Goal: Information Seeking & Learning: Learn about a topic

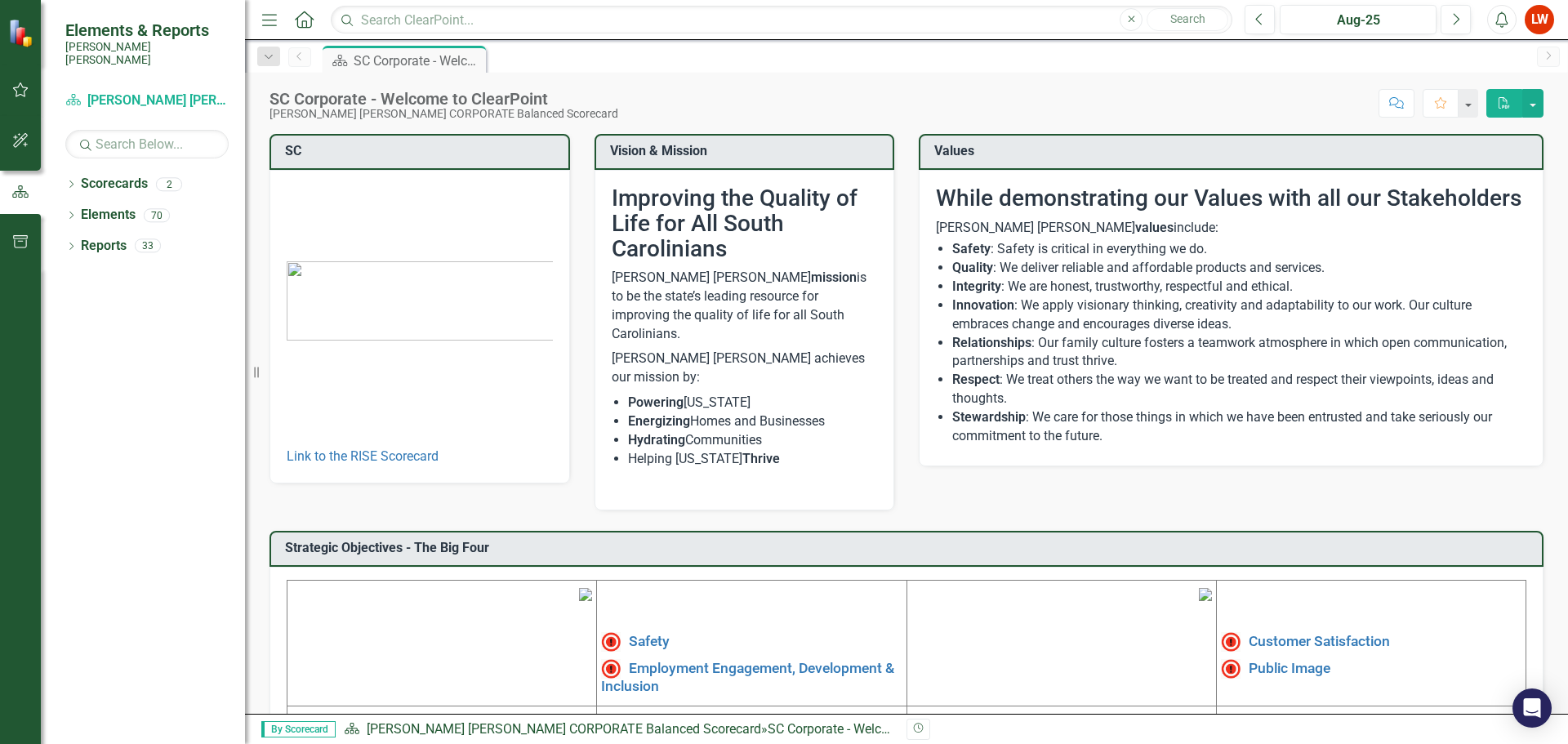
click at [1541, 21] on div "LW" at bounding box center [1540, 19] width 29 height 29
click at [1488, 48] on link "User Edit Profile" at bounding box center [1489, 49] width 129 height 30
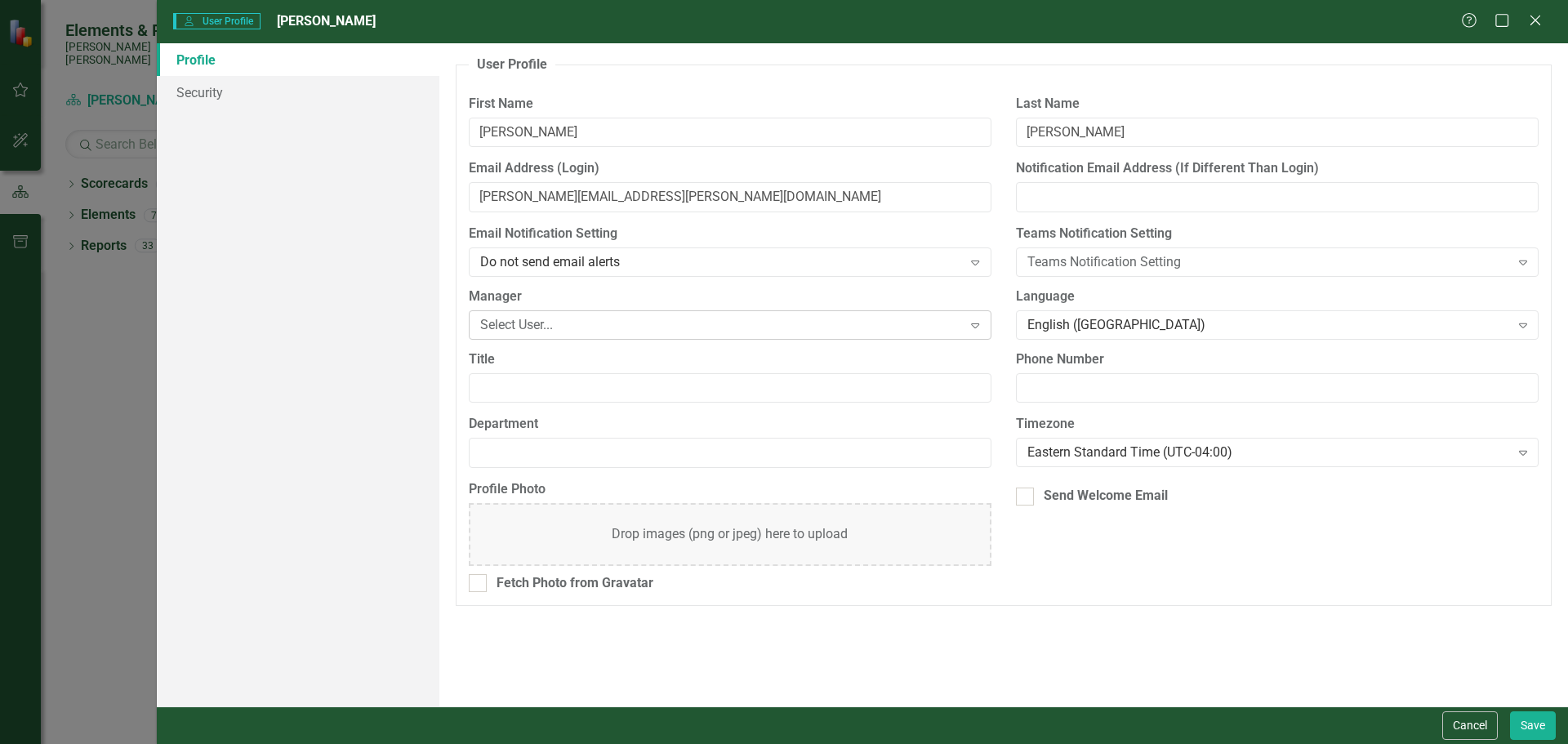
click at [804, 323] on div "Select User..." at bounding box center [721, 324] width 482 height 19
click at [1538, 22] on icon at bounding box center [1534, 19] width 12 height 12
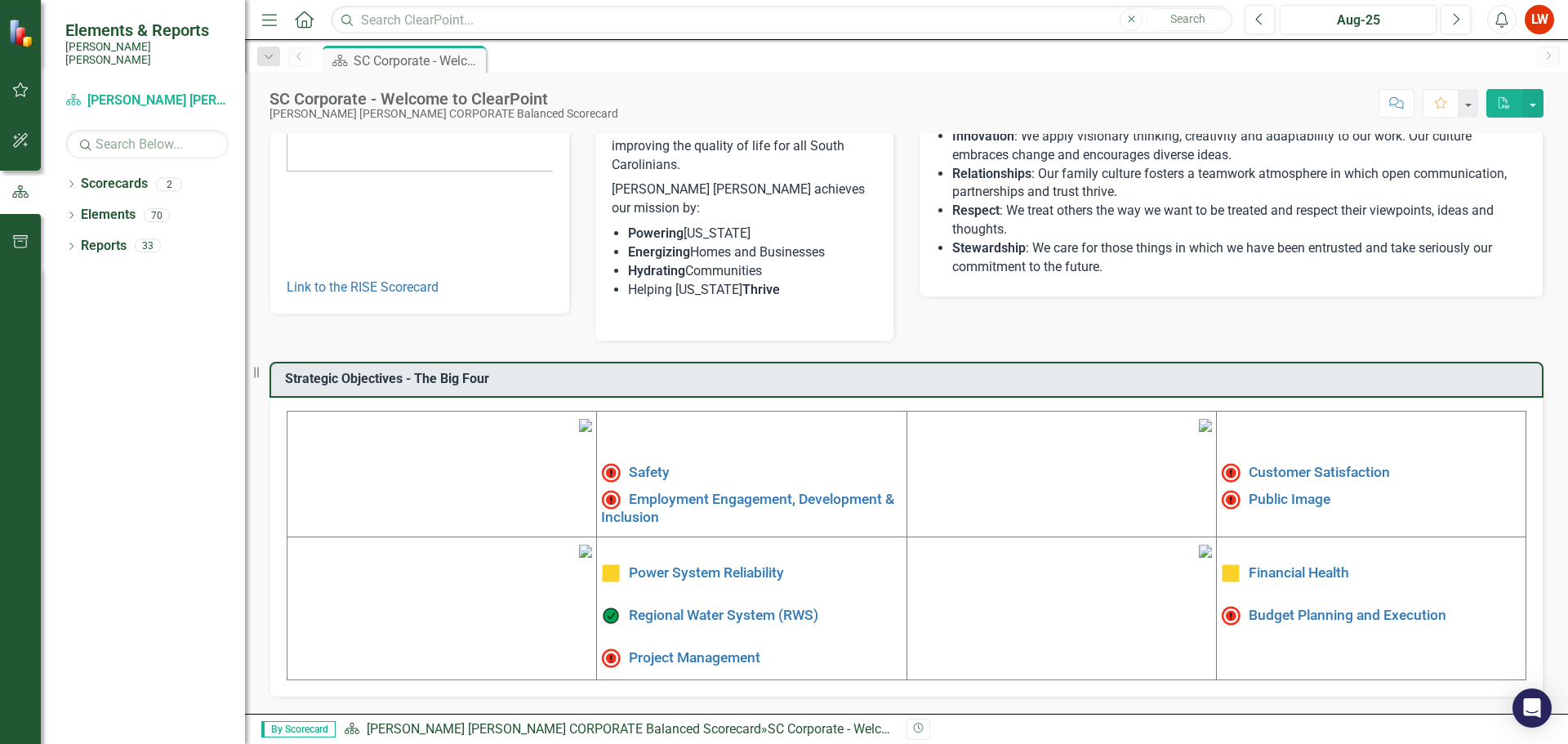
scroll to position [245, 0]
click at [638, 464] on link "Safety" at bounding box center [649, 472] width 41 height 16
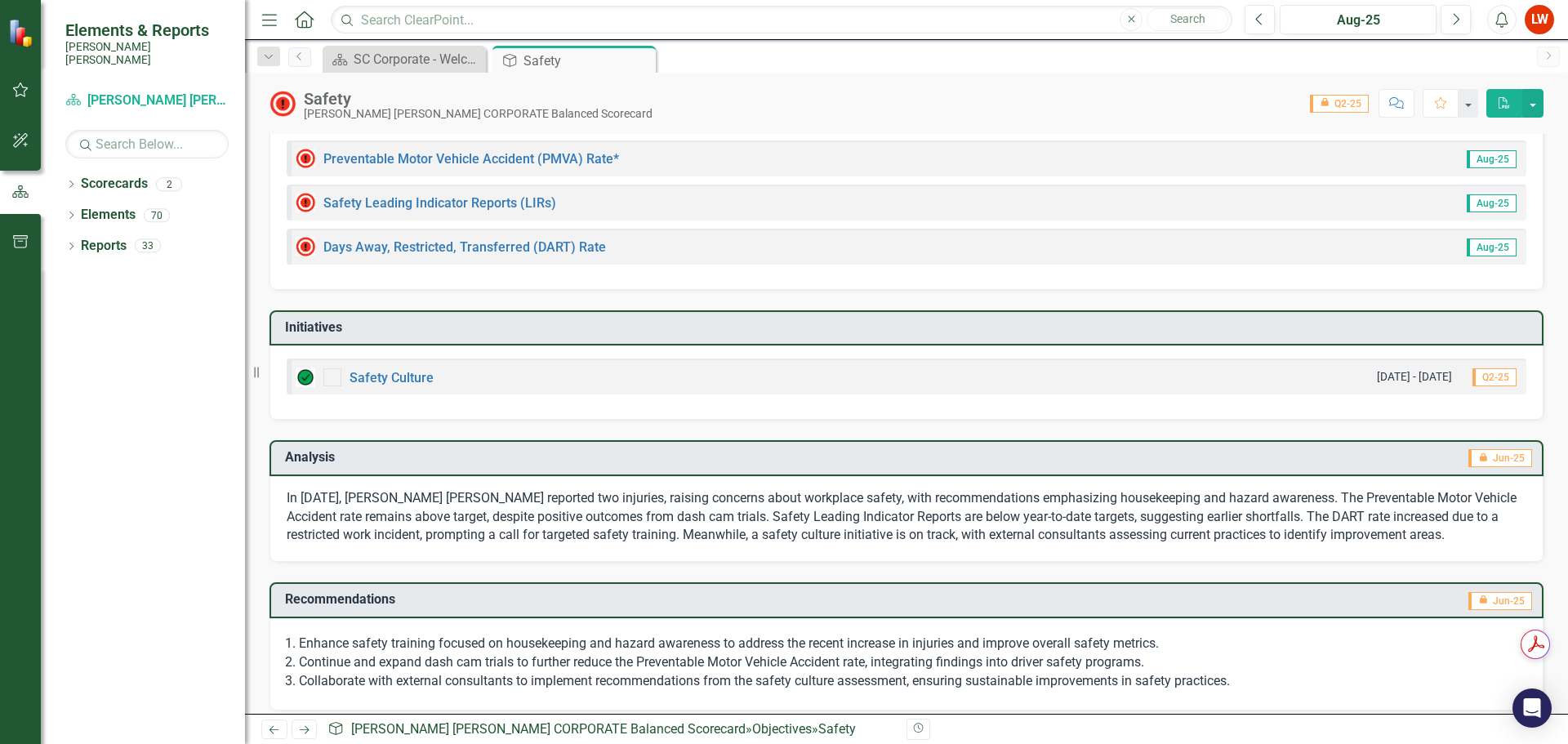
scroll to position [274, 0]
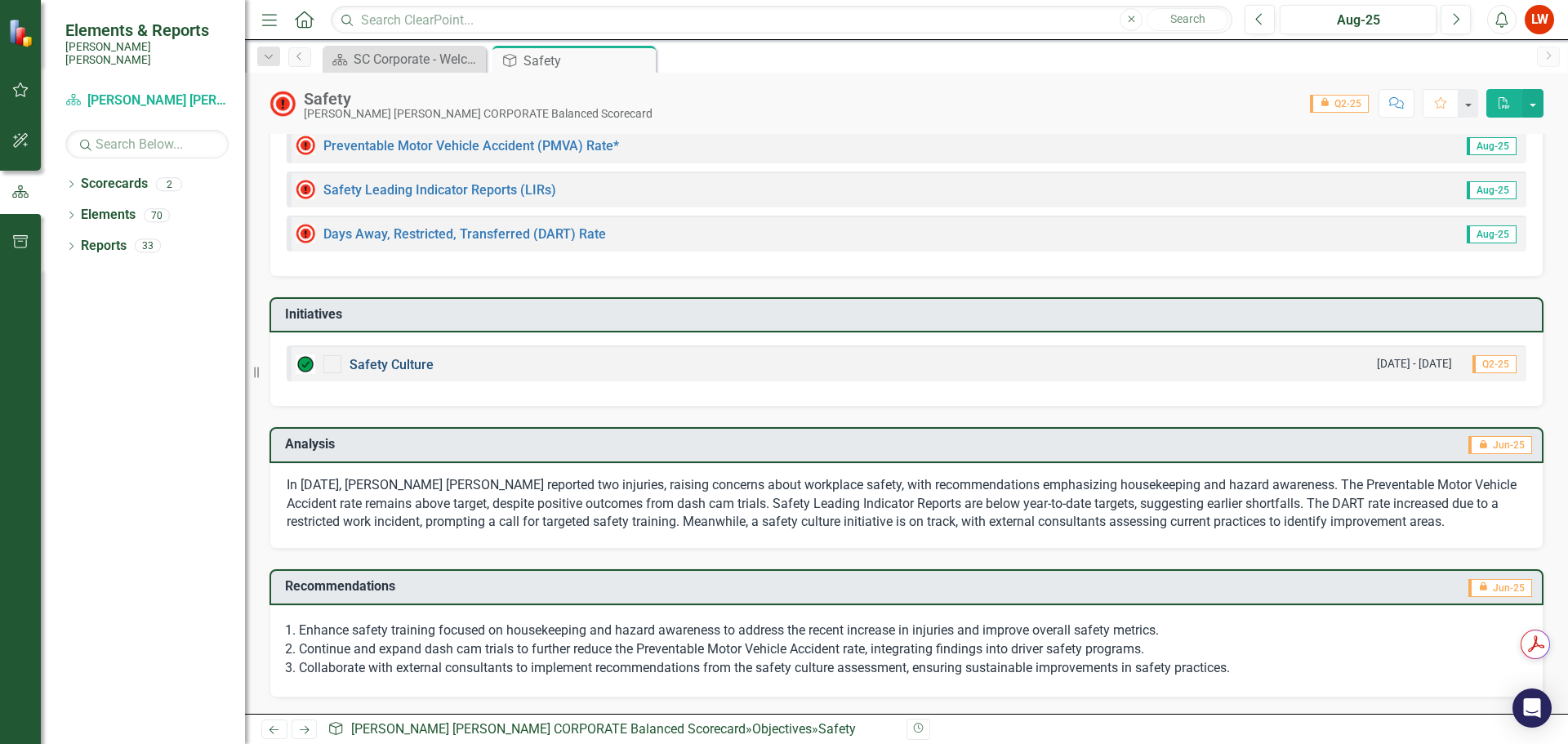
click at [405, 371] on link "Safety Culture" at bounding box center [392, 364] width 84 height 16
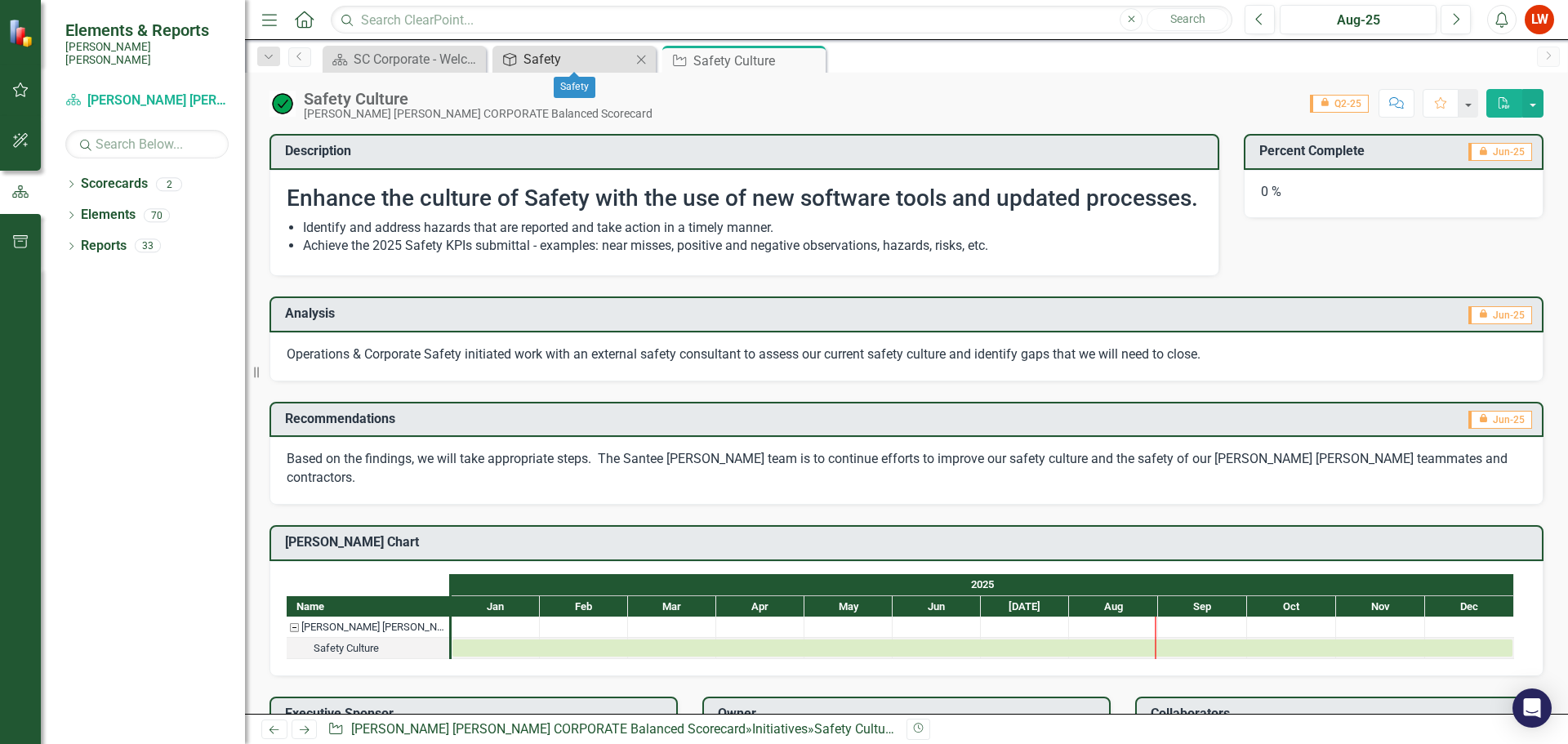
click at [601, 59] on div "Safety" at bounding box center [577, 59] width 108 height 20
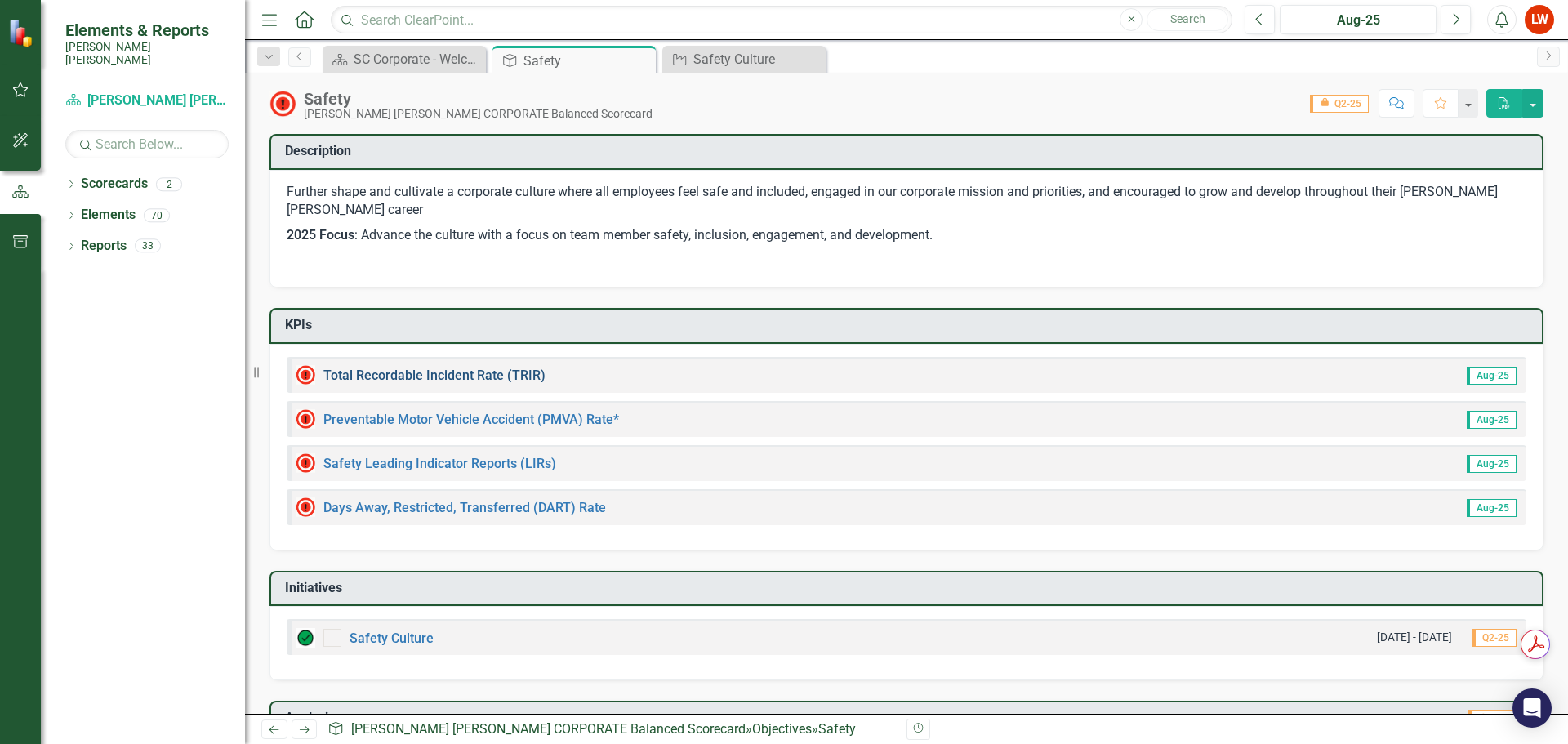
click at [416, 373] on link "Total Recordable Incident Rate (TRIR)" at bounding box center [434, 374] width 222 height 16
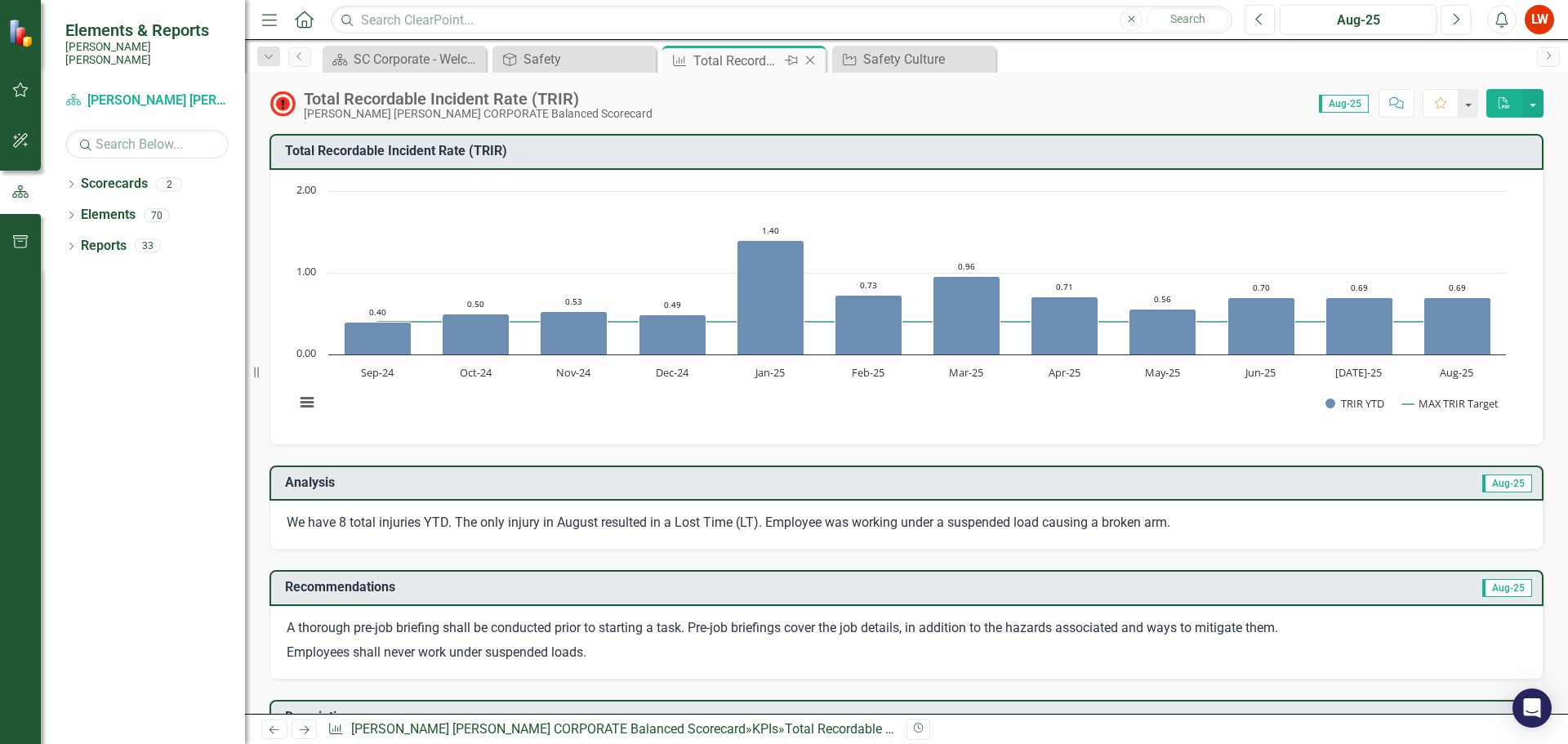
click at [816, 62] on icon "Close" at bounding box center [810, 60] width 16 height 13
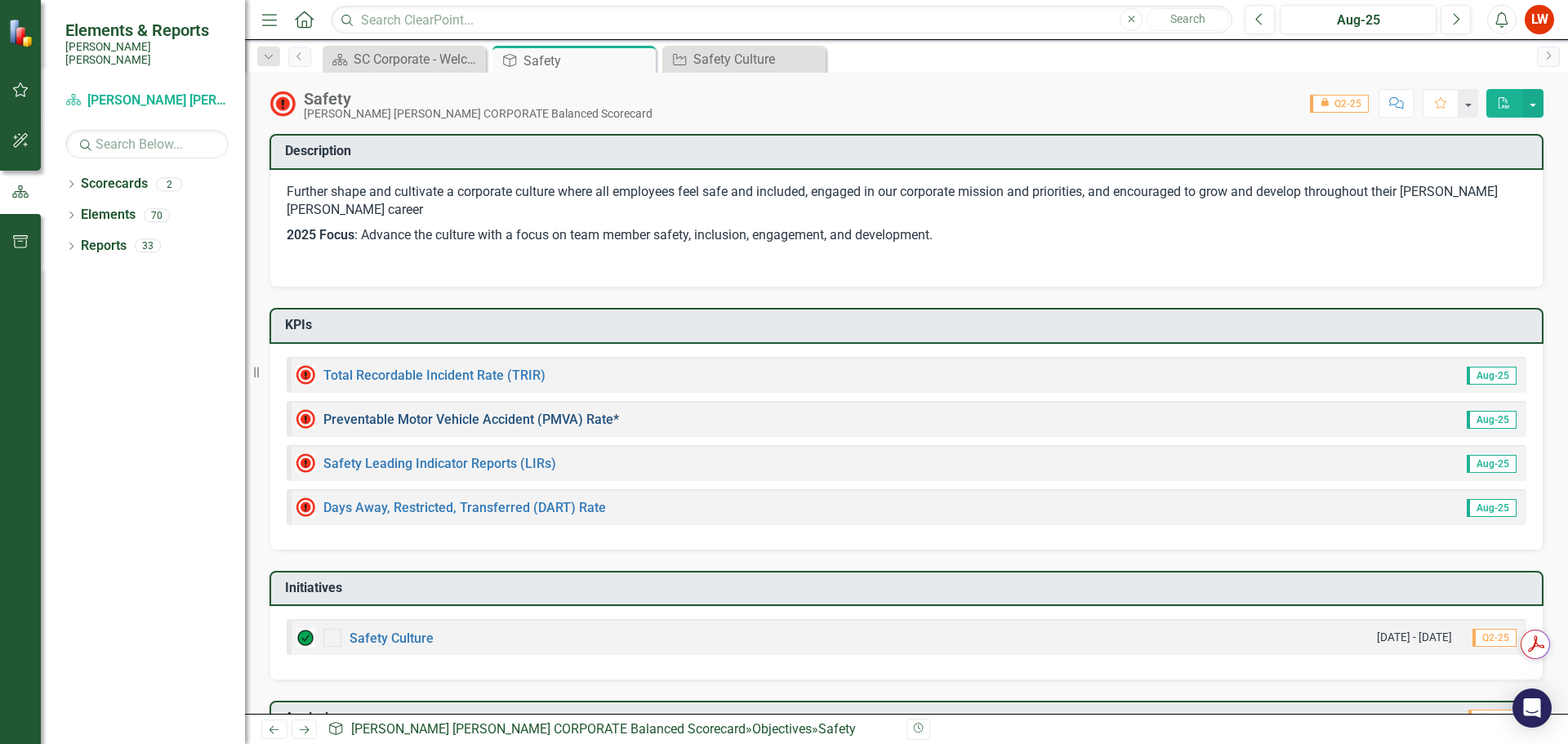
click at [405, 415] on link "Preventable Motor Vehicle Accident (PMVA) Rate*" at bounding box center [471, 419] width 296 height 16
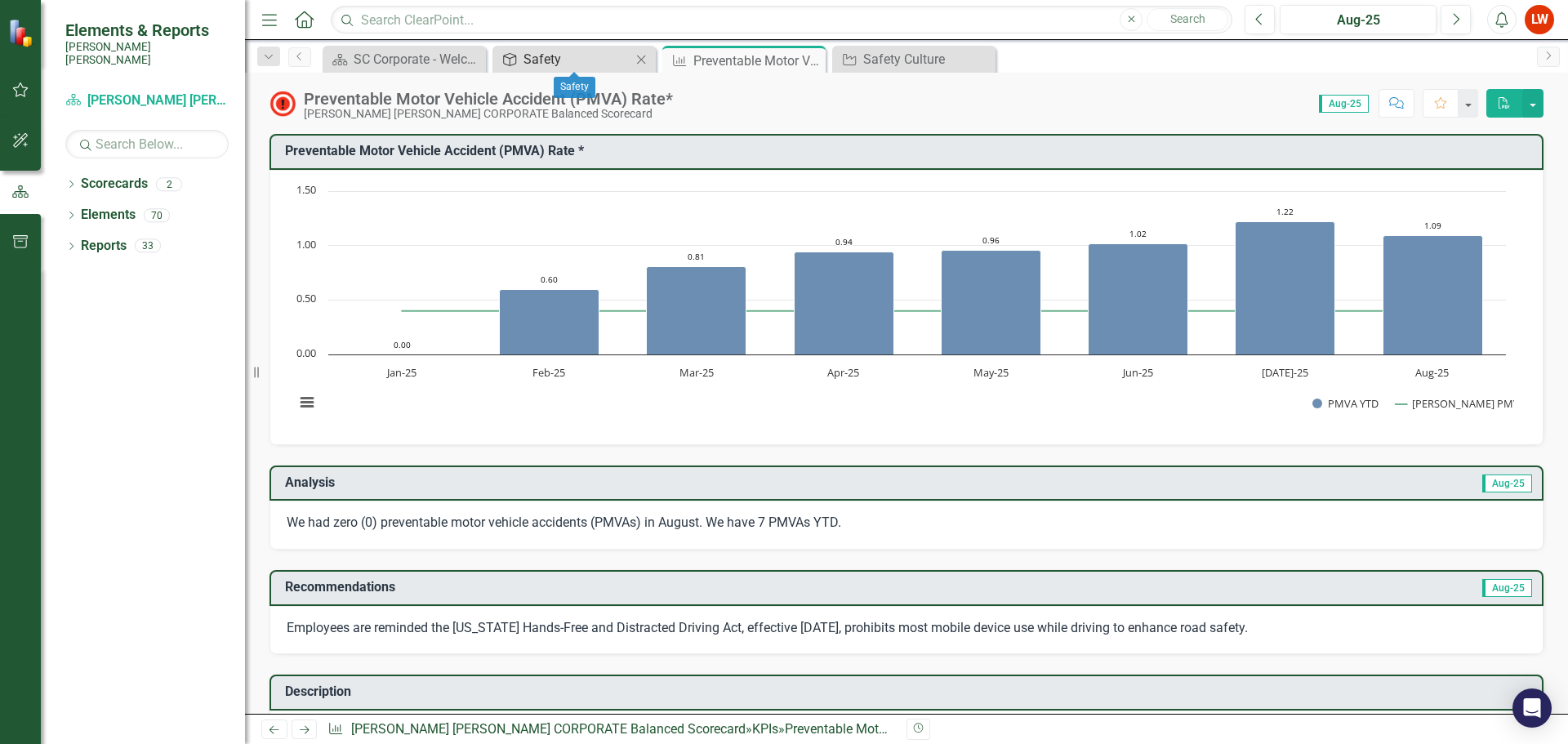
click at [606, 61] on div "Safety" at bounding box center [577, 59] width 108 height 20
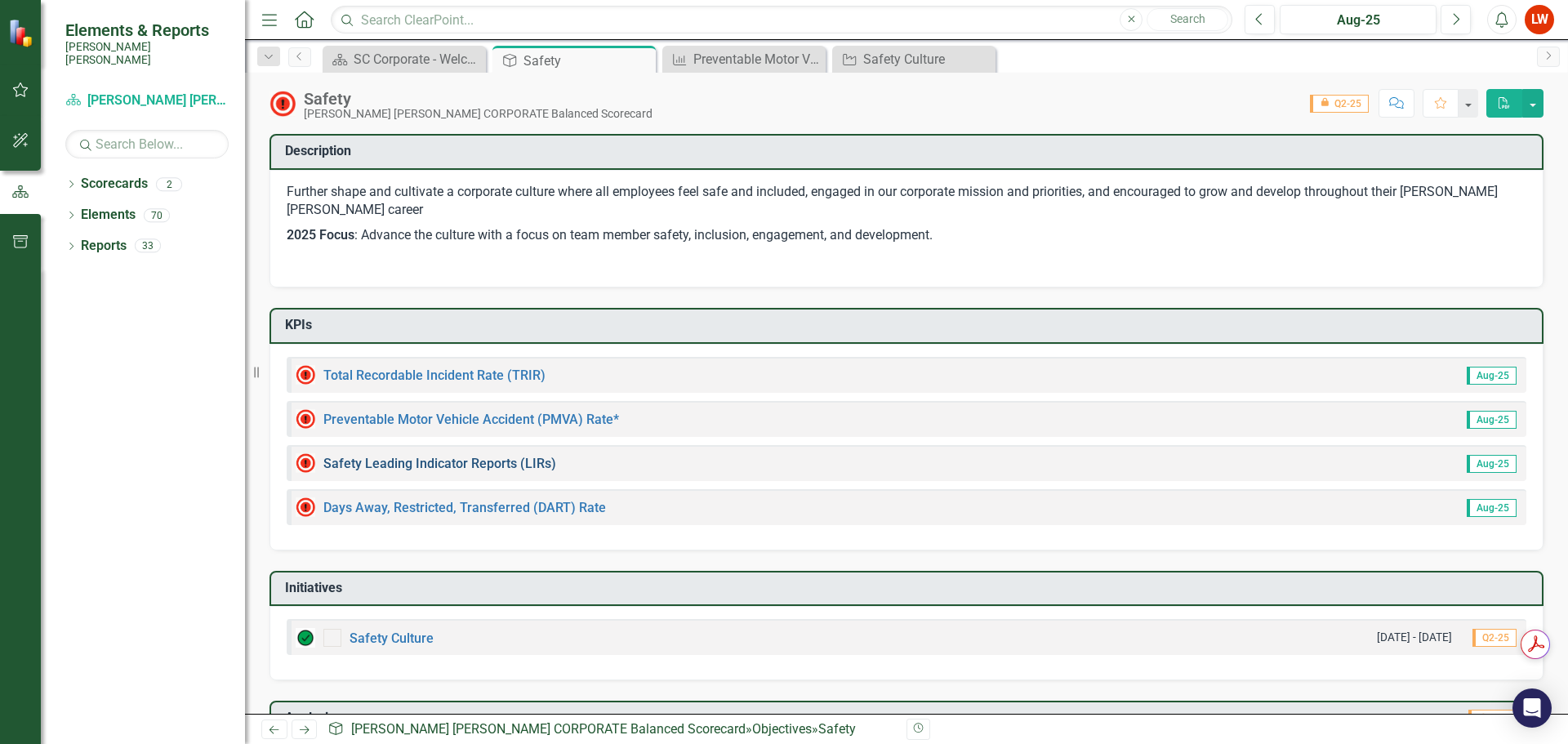
click at [484, 460] on link "Safety Leading Indicator Reports (LIRs)" at bounding box center [439, 463] width 233 height 16
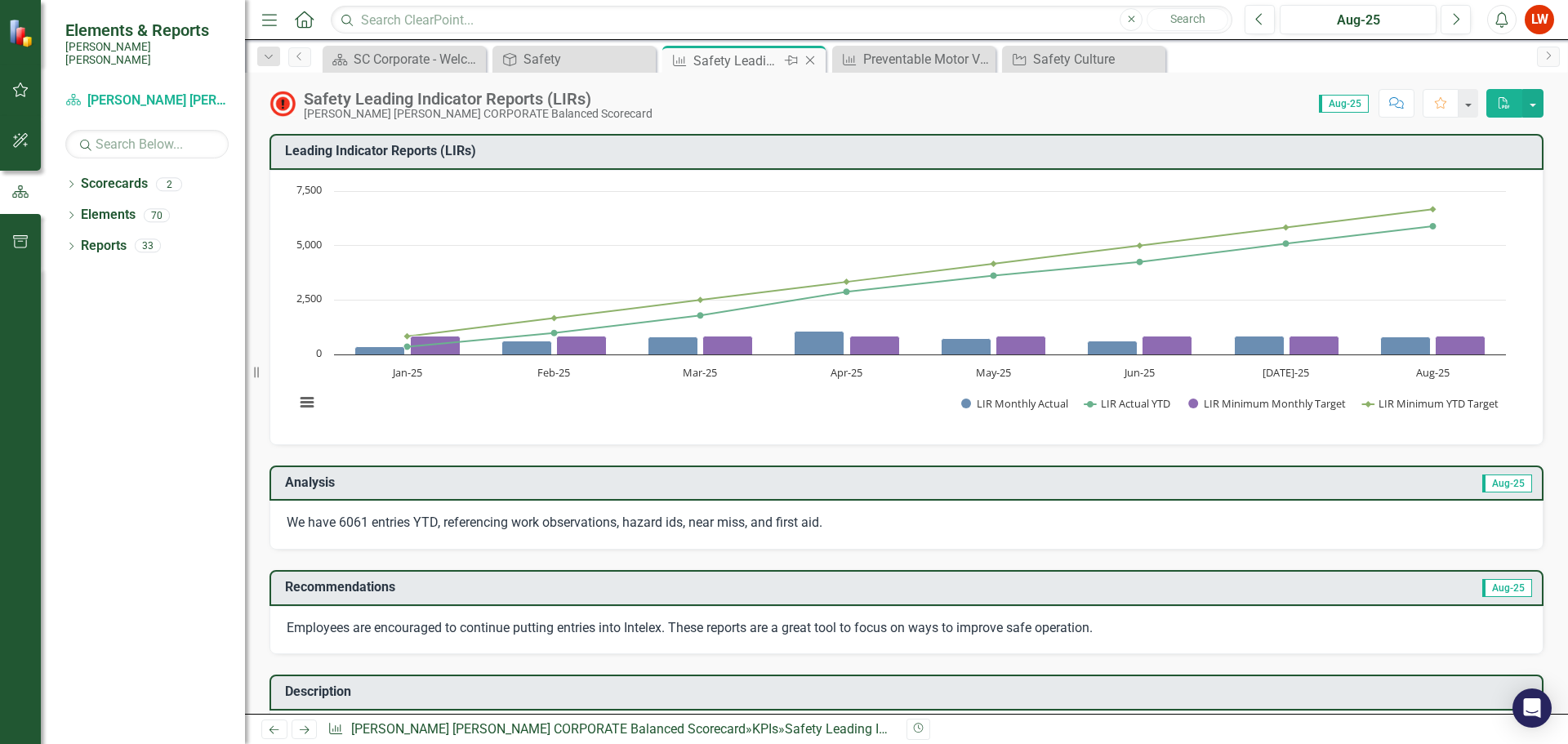
click at [812, 59] on icon "Close" at bounding box center [810, 60] width 16 height 13
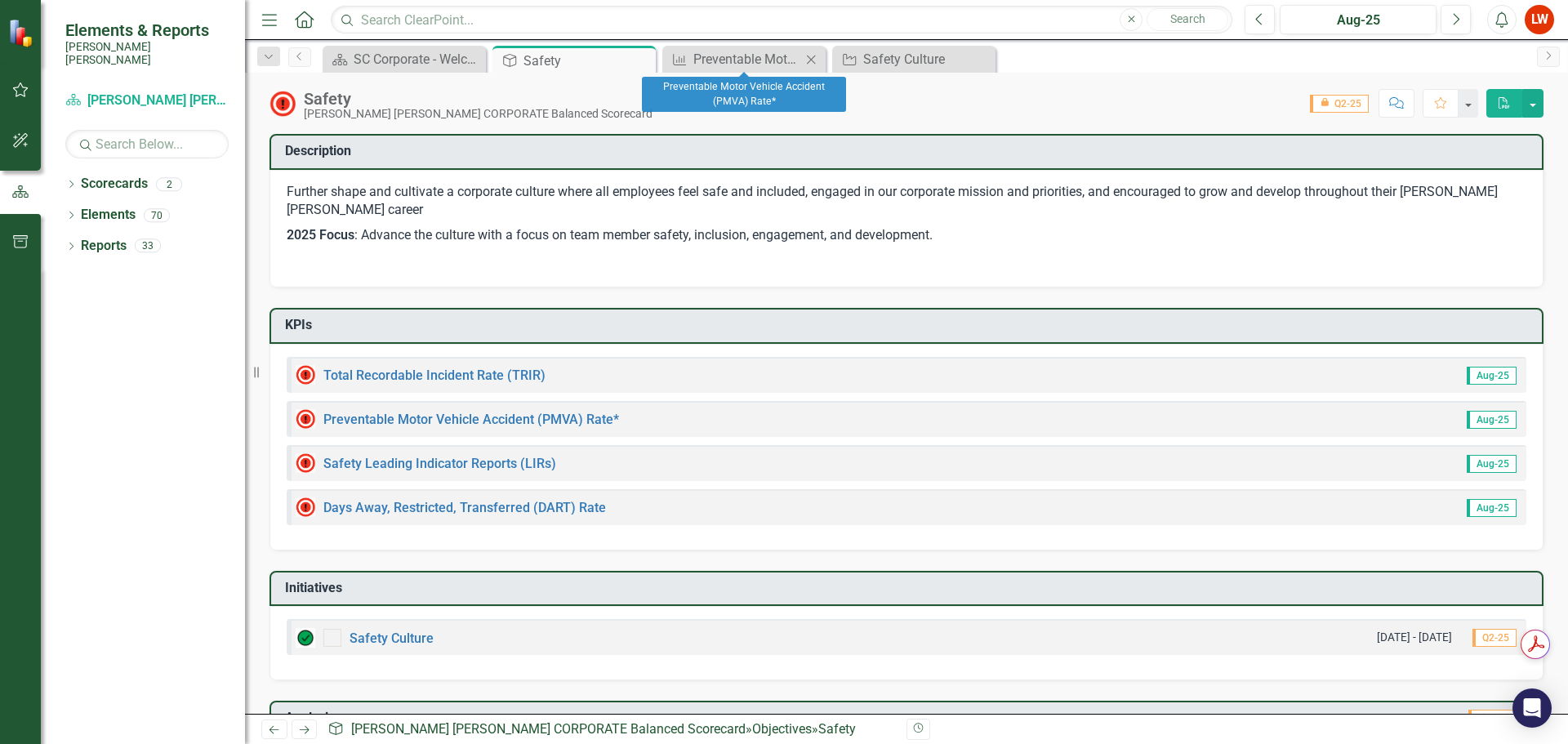
click at [811, 58] on icon at bounding box center [811, 59] width 9 height 9
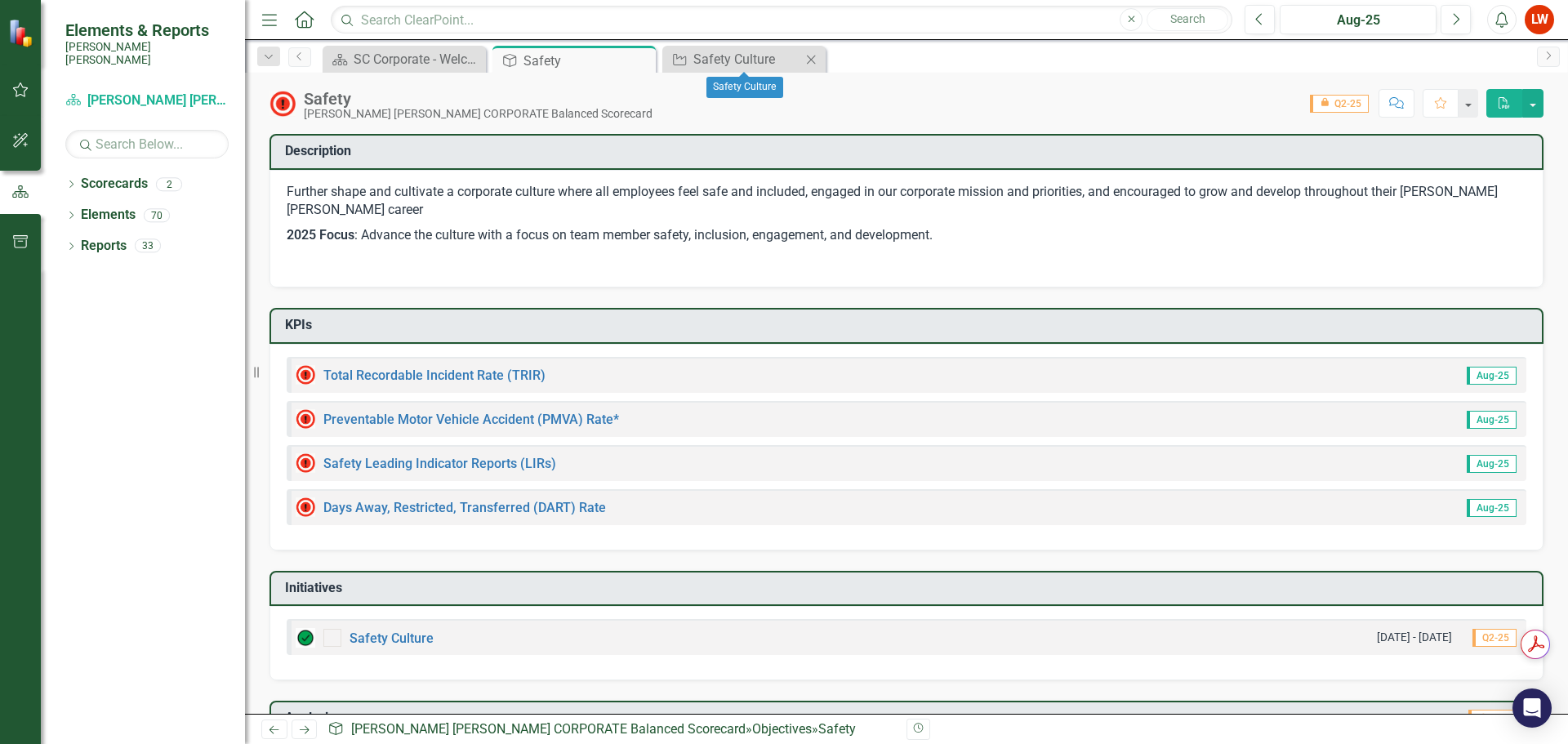
click at [812, 58] on icon "Close" at bounding box center [811, 59] width 16 height 13
click at [512, 508] on link "Days Away, Restricted, Transferred (DART) Rate" at bounding box center [464, 507] width 282 height 16
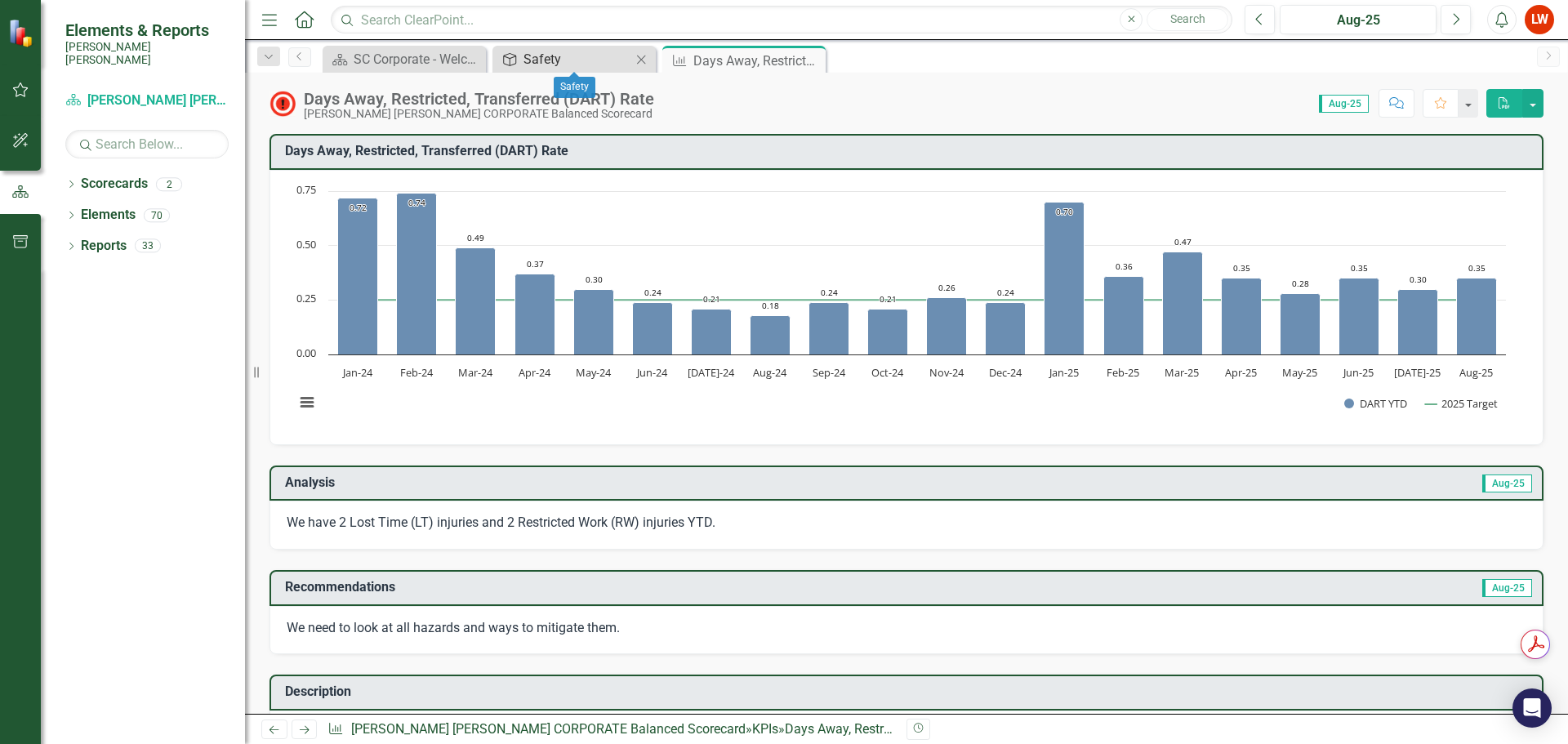
click at [597, 60] on div "Safety" at bounding box center [577, 59] width 108 height 20
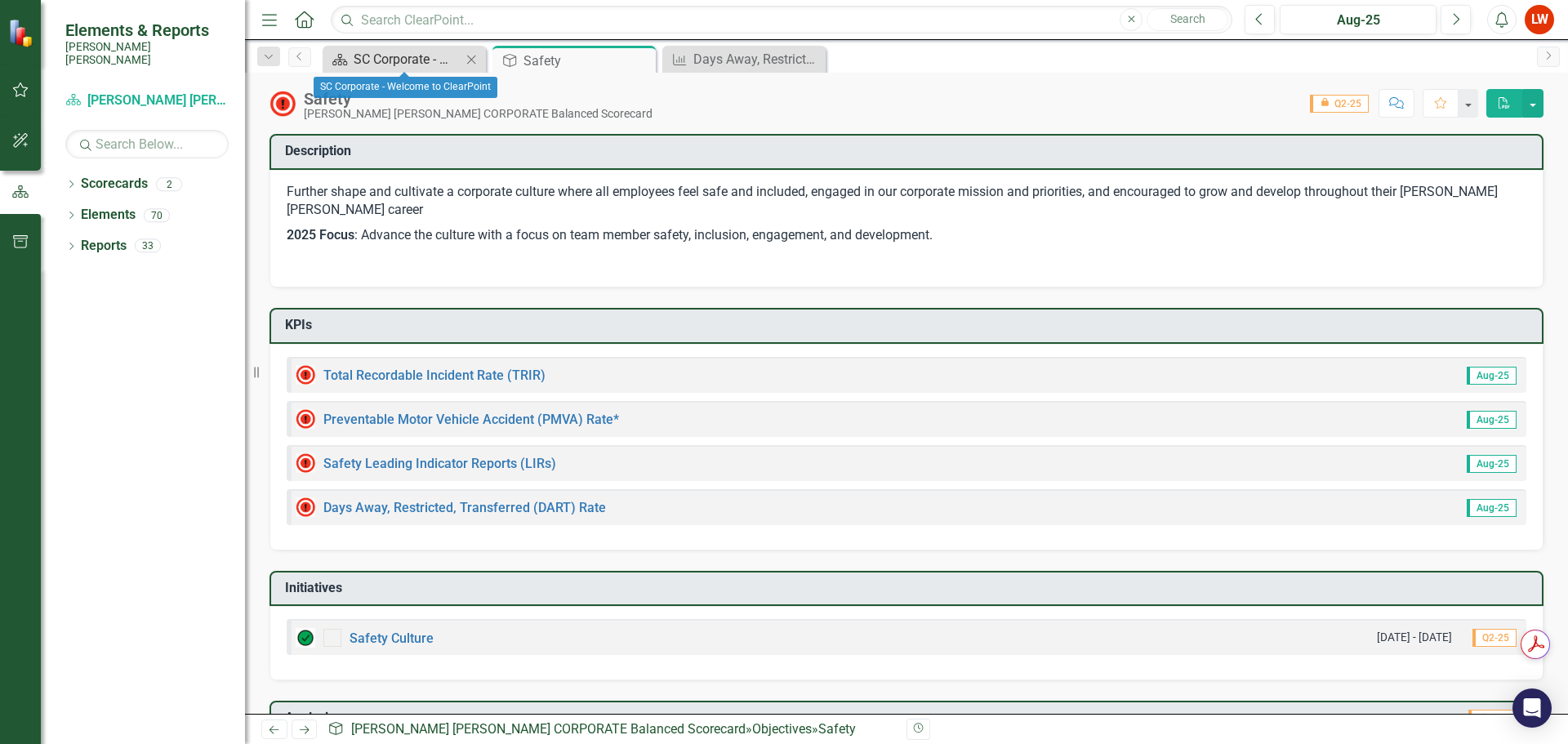
click at [374, 60] on div "SC Corporate - Welcome to ClearPoint" at bounding box center [407, 59] width 108 height 20
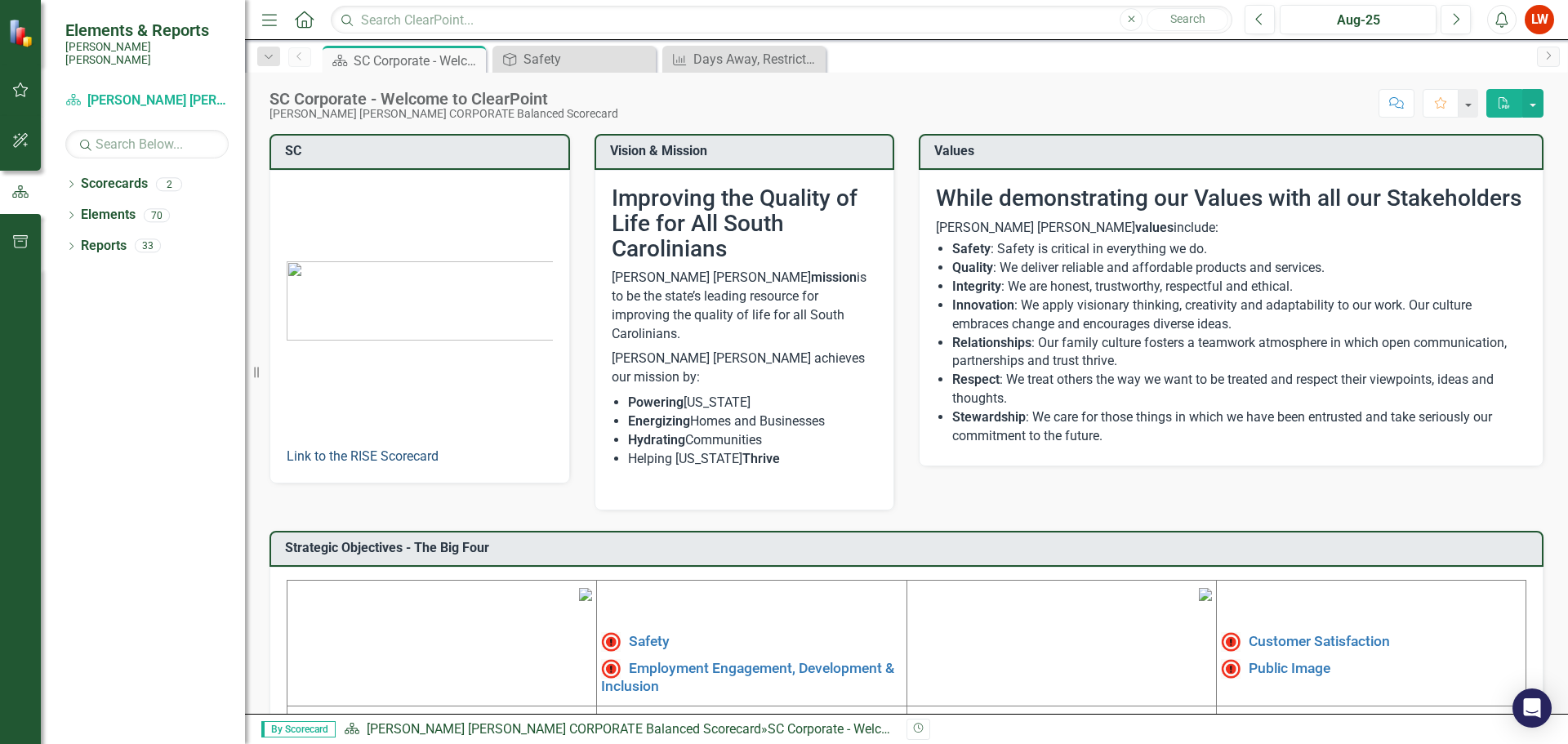
click at [387, 453] on link "Link to the RISE Scorecard" at bounding box center [363, 456] width 152 height 16
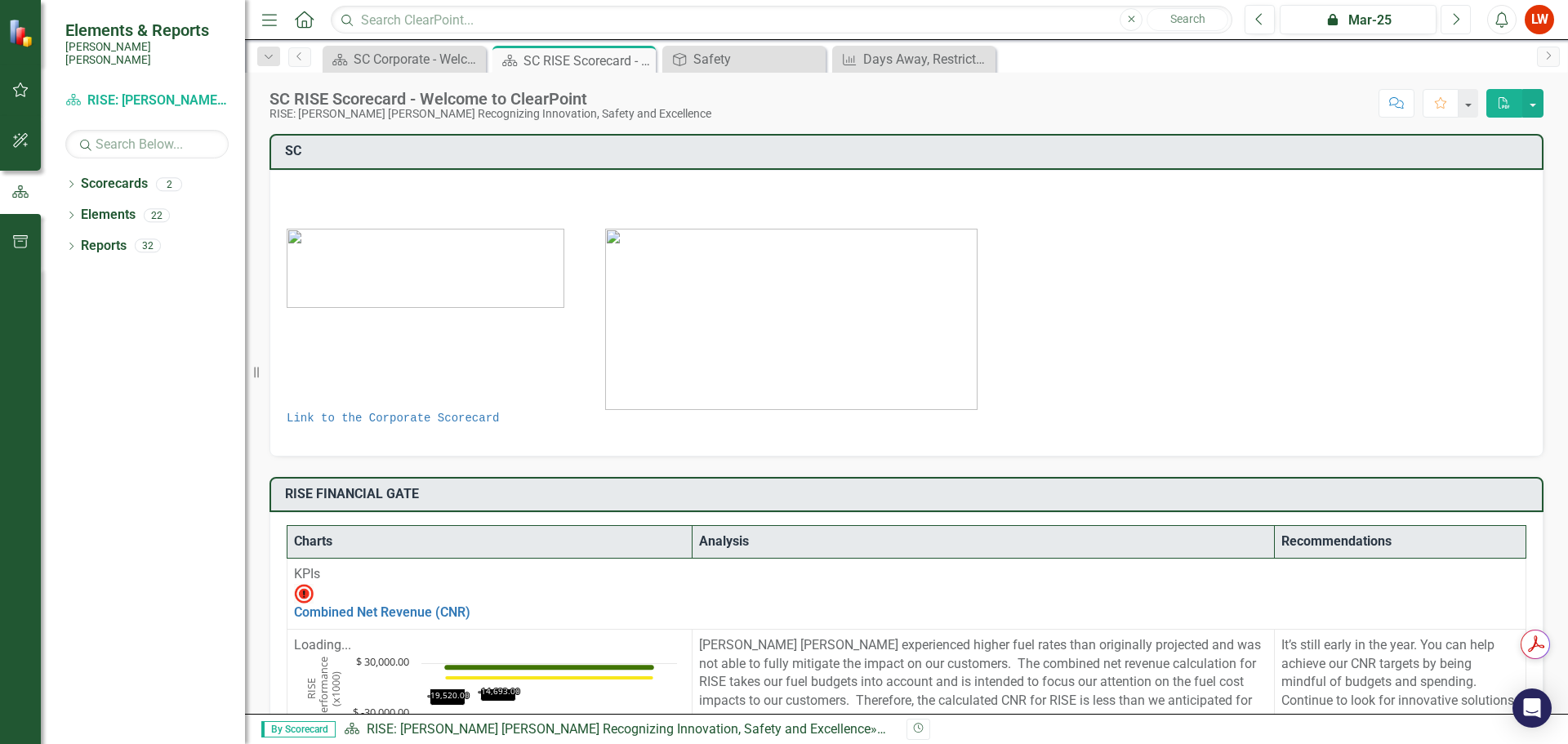
click at [1449, 24] on button "Next" at bounding box center [1455, 19] width 30 height 29
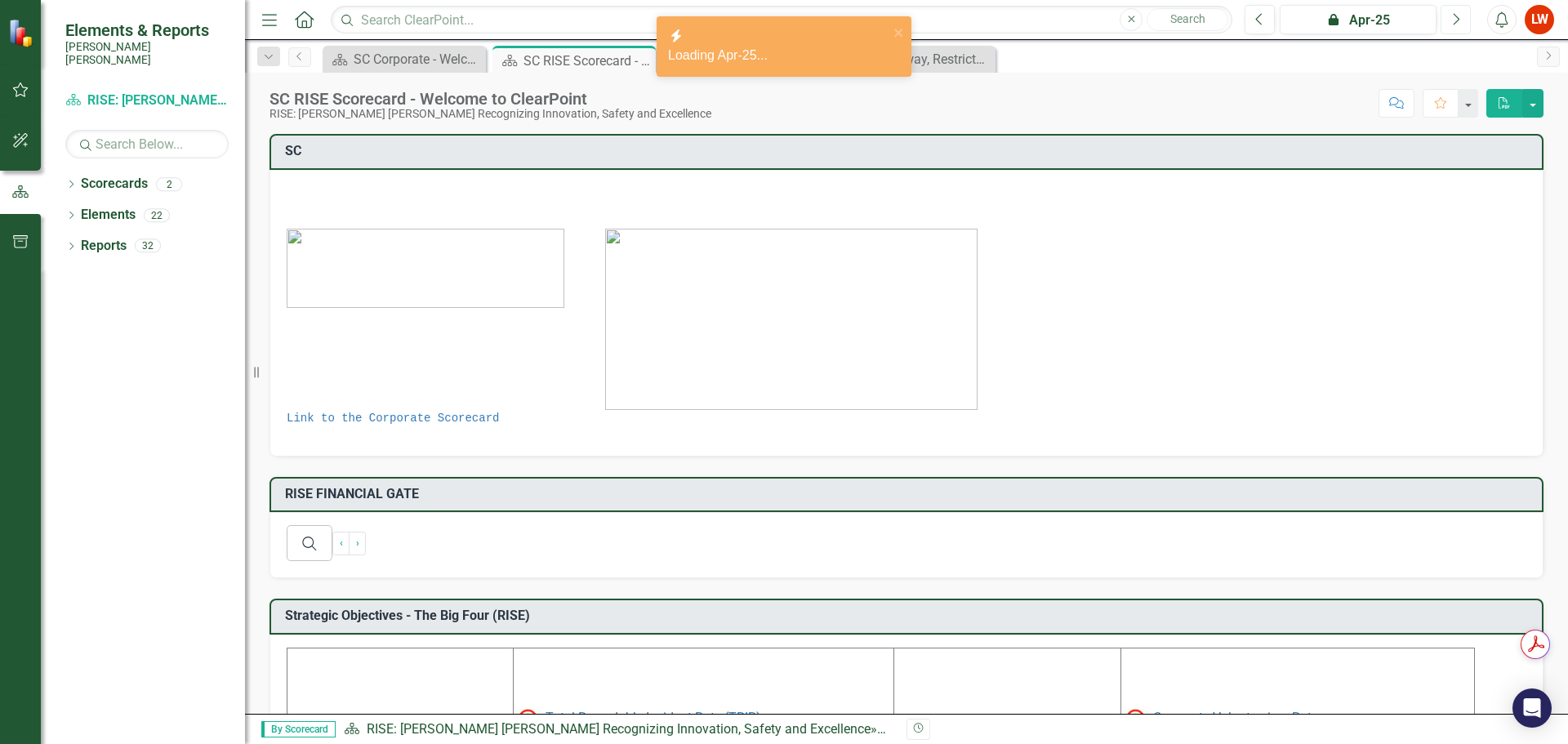
click at [1454, 25] on icon "Next" at bounding box center [1456, 19] width 9 height 15
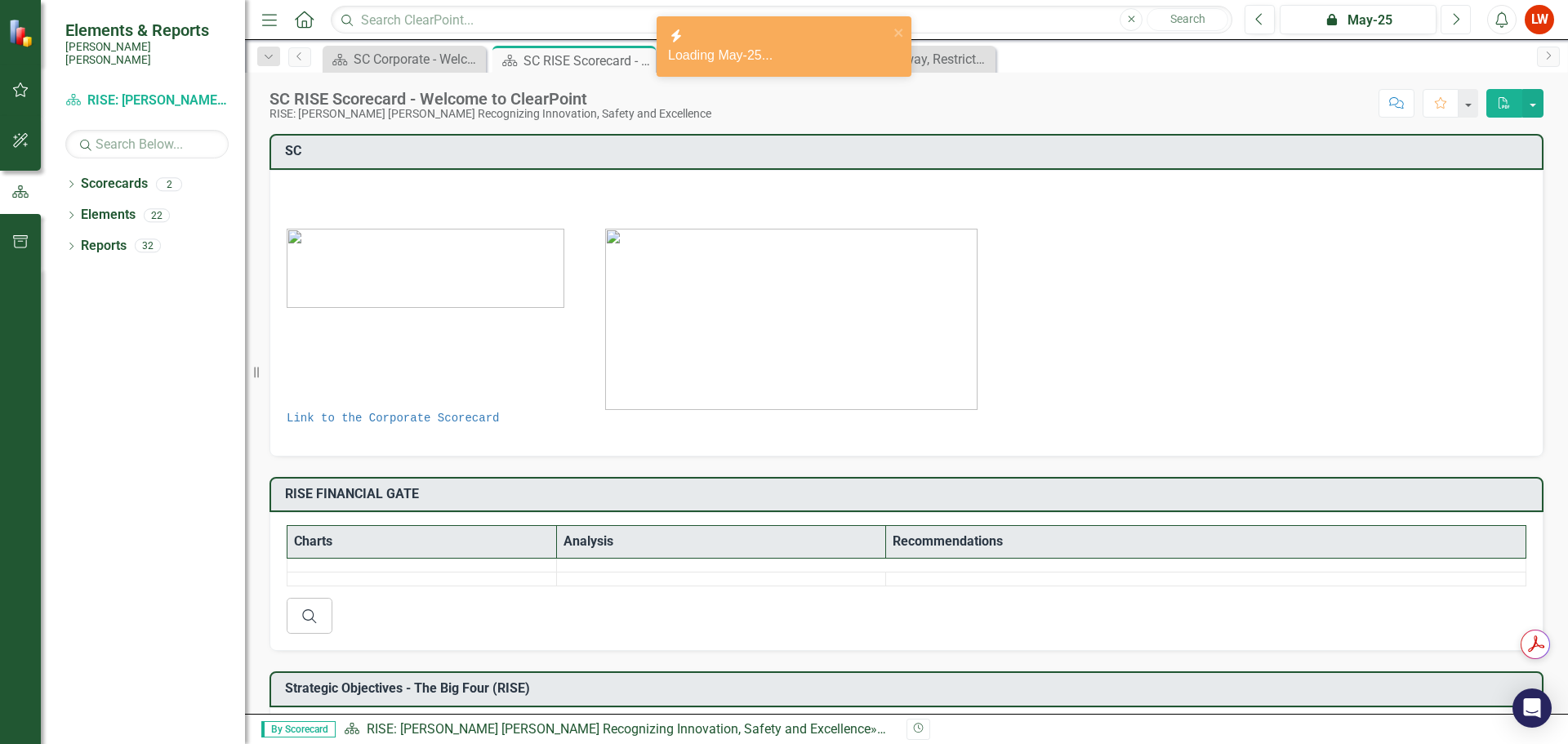
click at [1454, 27] on button "Next" at bounding box center [1455, 19] width 30 height 29
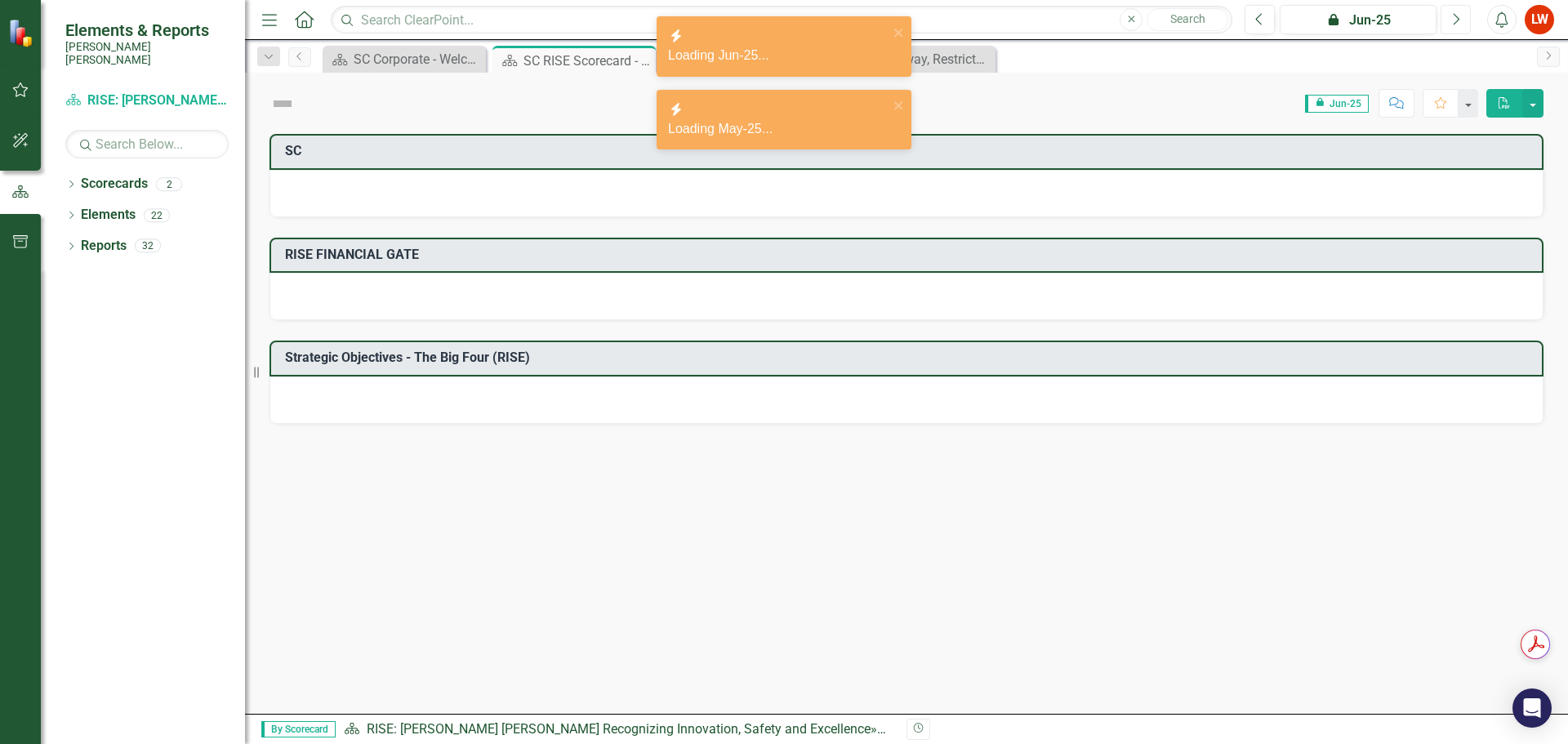
click at [1454, 27] on button "Next" at bounding box center [1455, 19] width 30 height 29
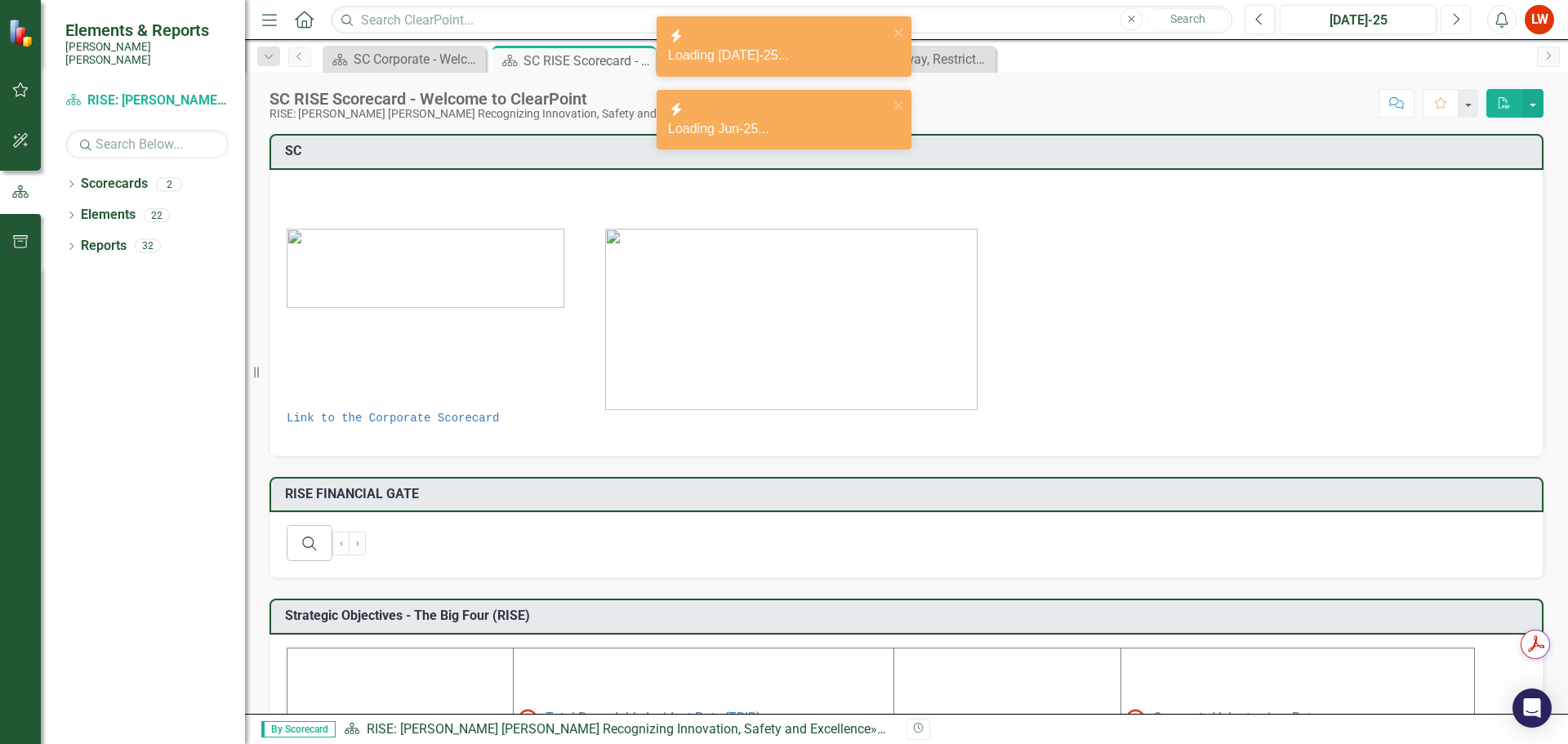
click at [1454, 29] on button "Next" at bounding box center [1455, 19] width 30 height 29
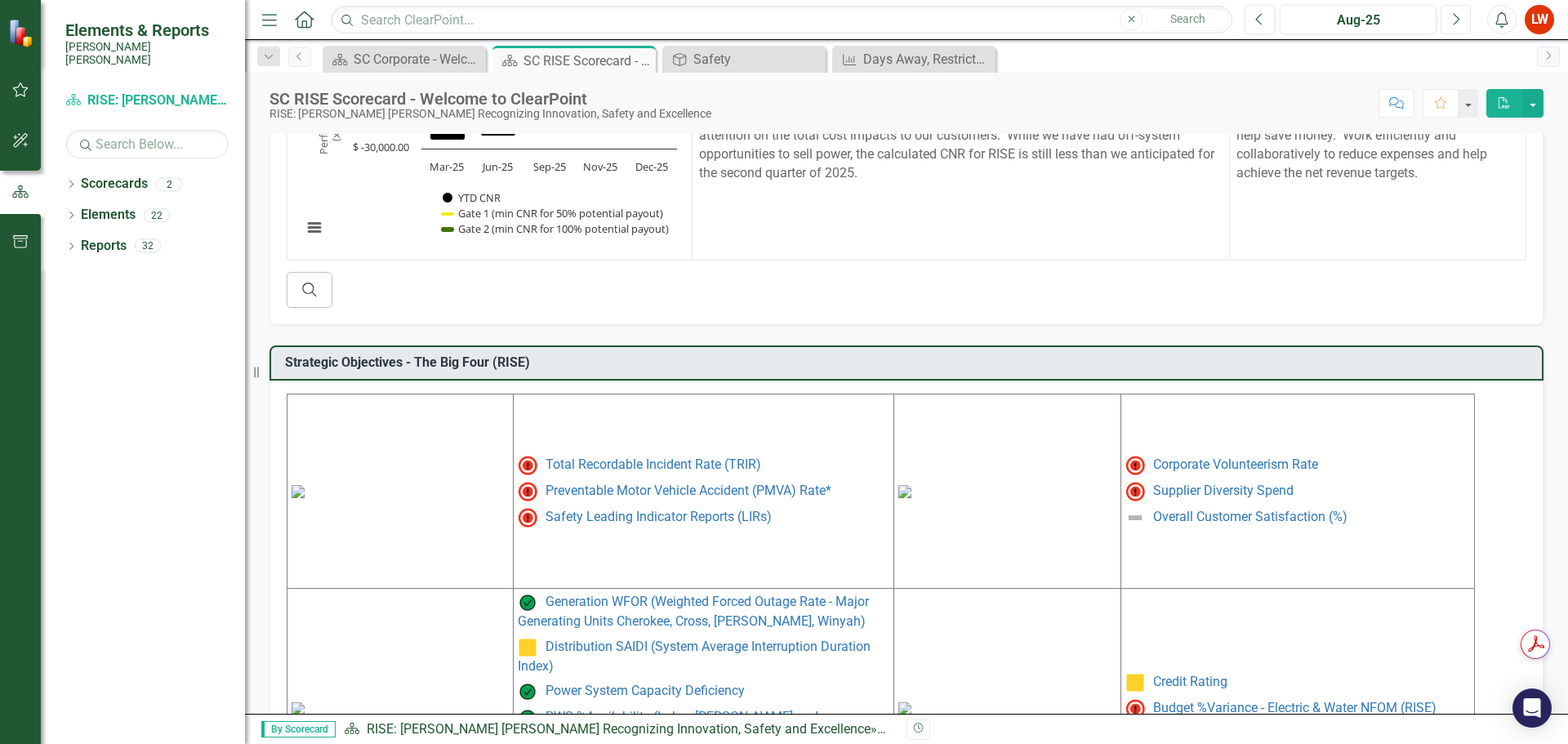
scroll to position [571, 0]
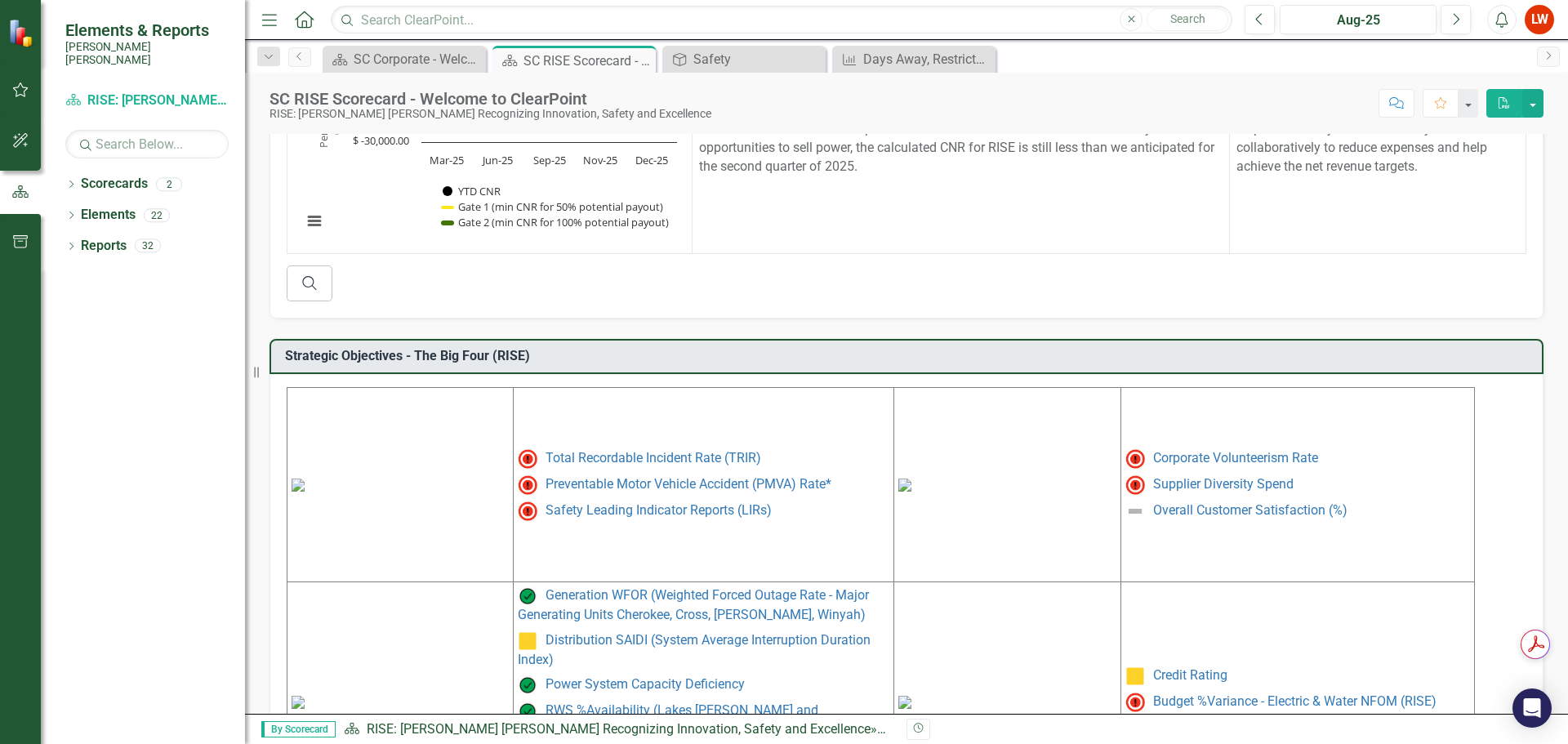
click at [305, 478] on img at bounding box center [298, 485] width 13 height 13
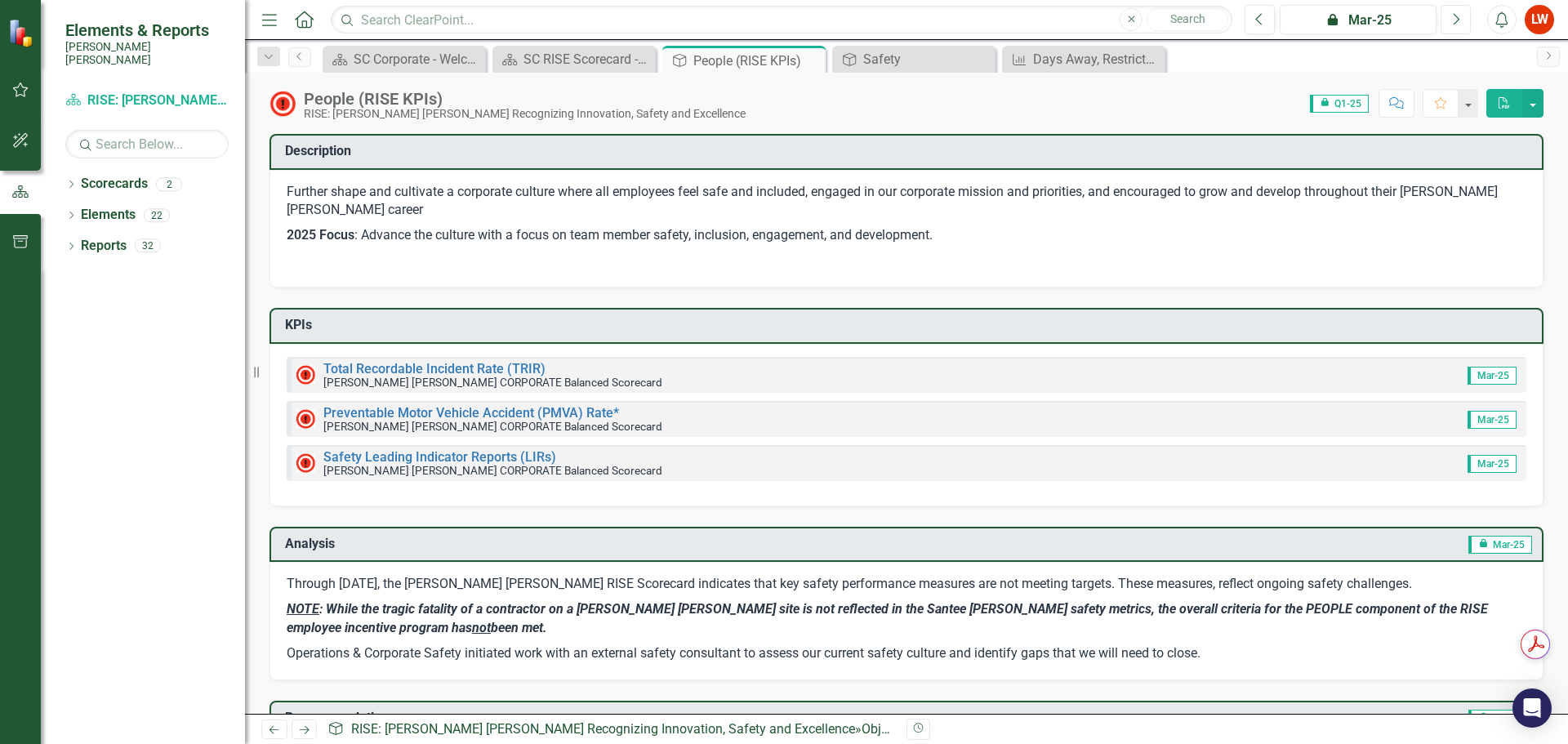
click at [1458, 21] on icon "Next" at bounding box center [1456, 19] width 9 height 15
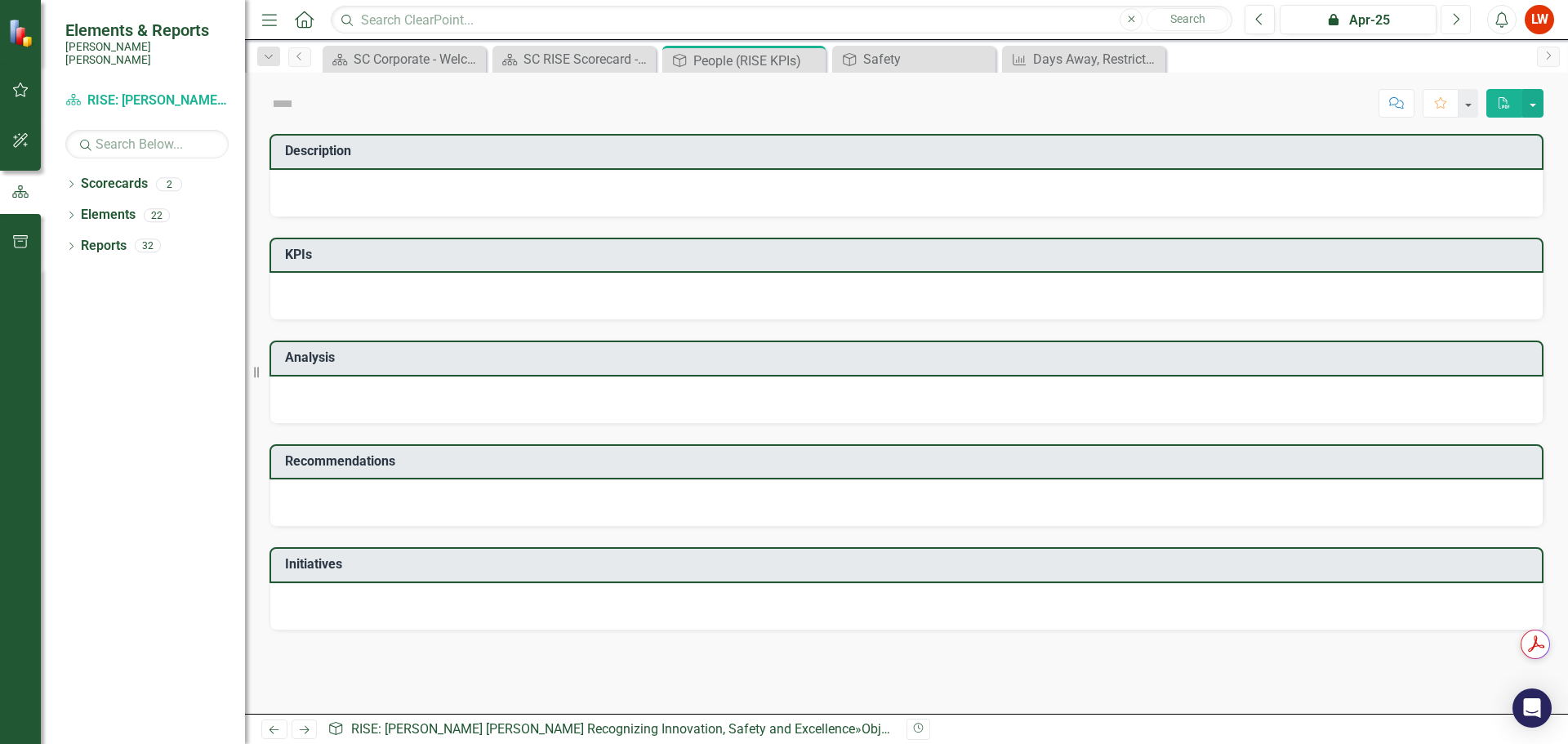
click at [1458, 21] on icon "Next" at bounding box center [1456, 19] width 9 height 15
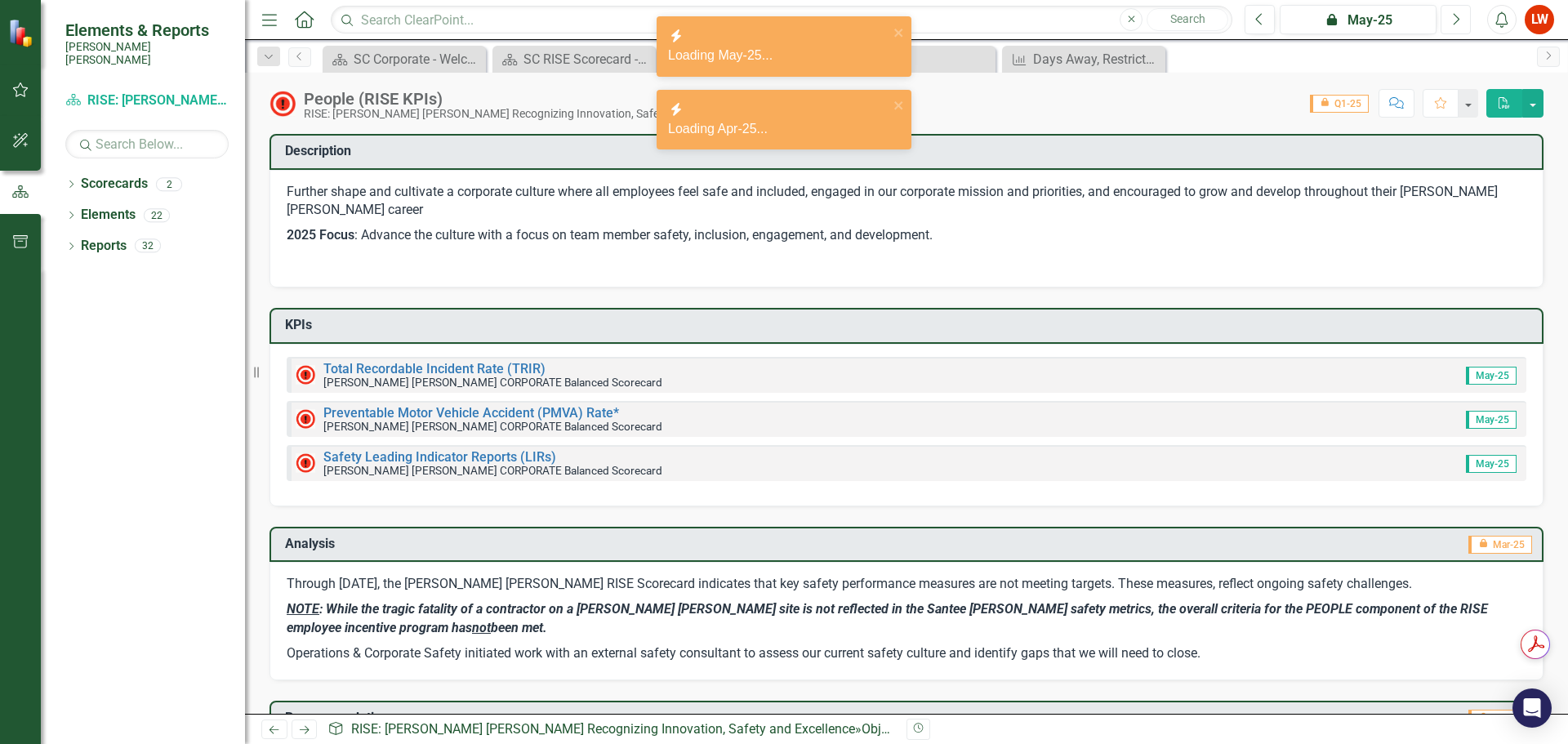
click at [1458, 21] on icon "Next" at bounding box center [1456, 19] width 9 height 15
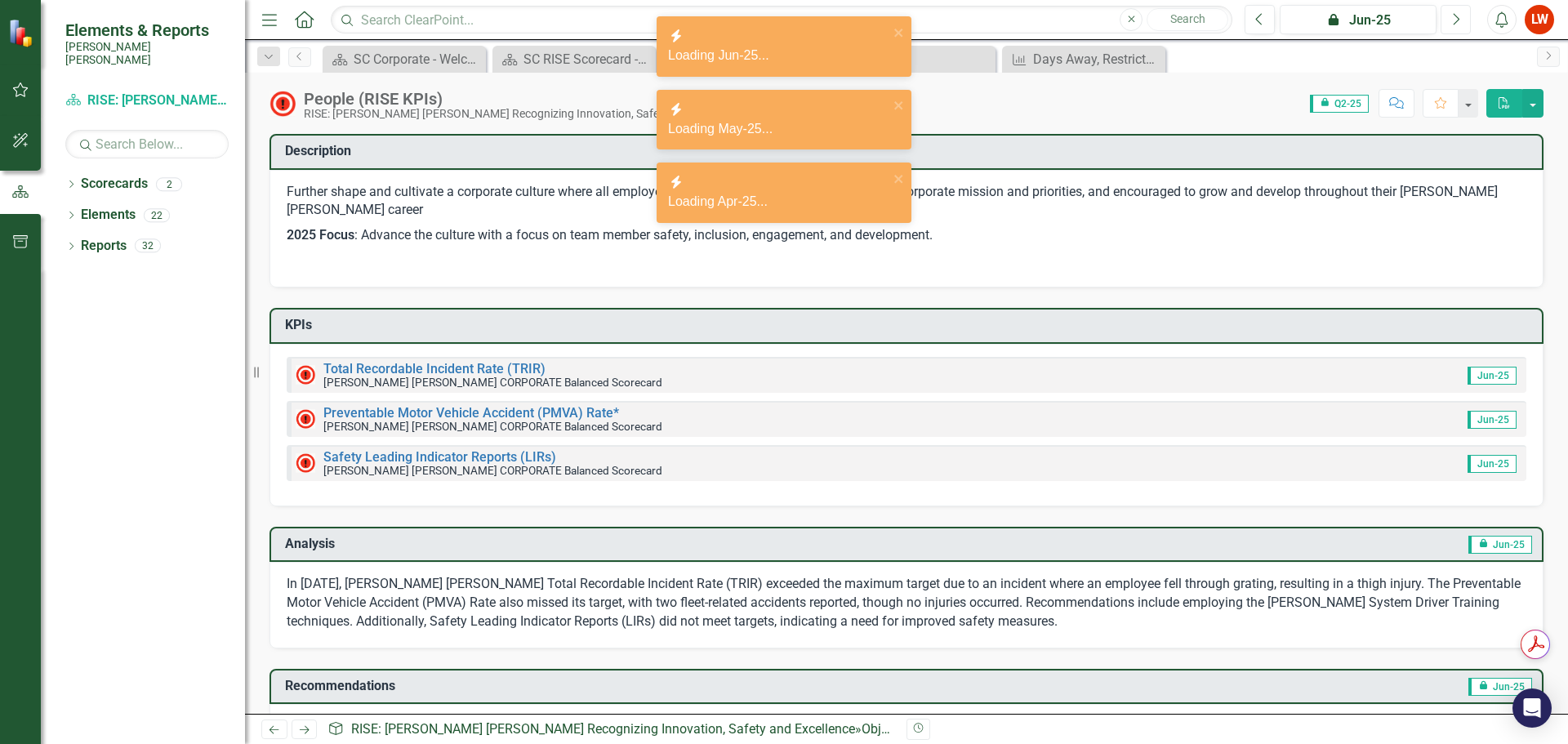
click at [1458, 21] on icon "Next" at bounding box center [1456, 19] width 9 height 15
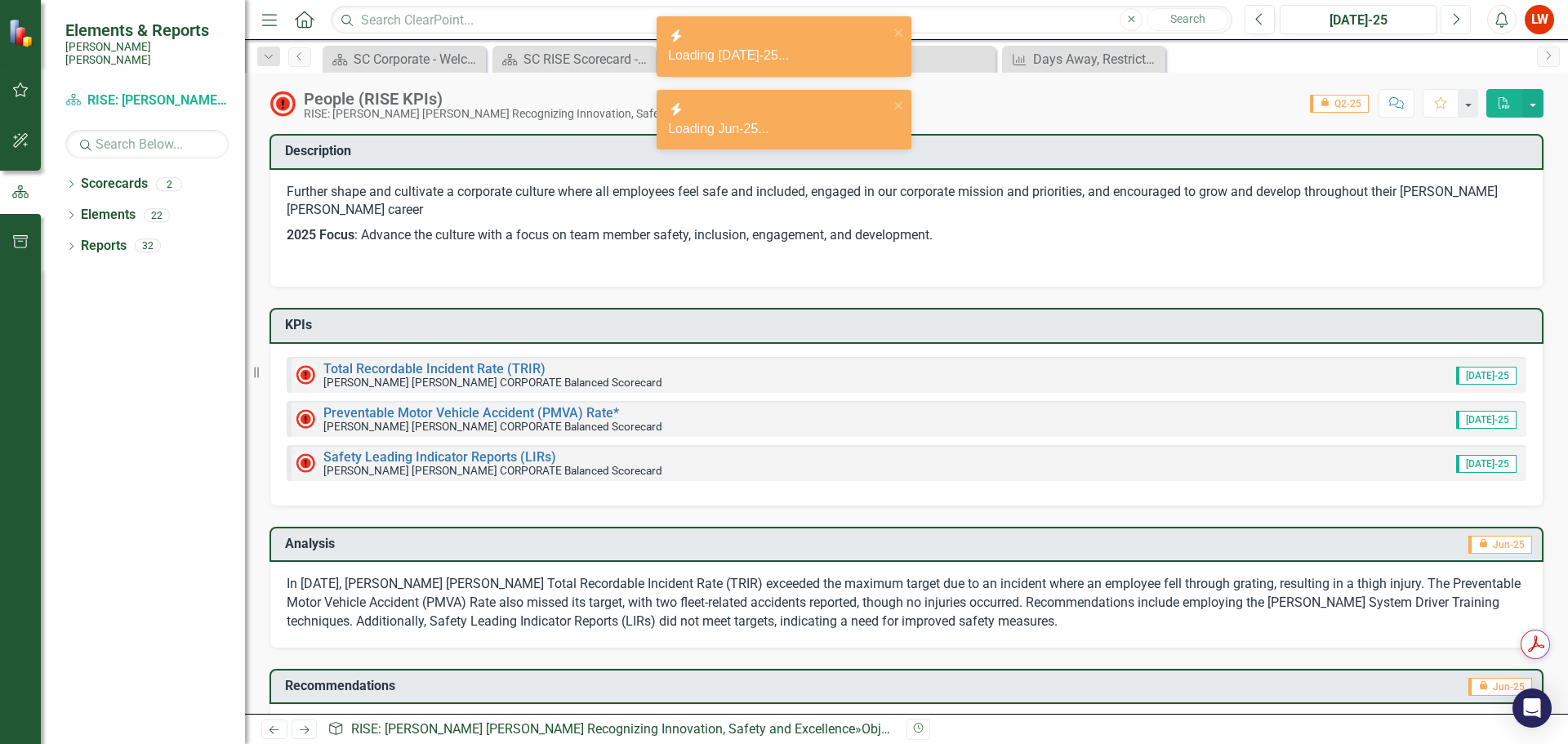
click at [1458, 21] on icon "Next" at bounding box center [1456, 19] width 9 height 15
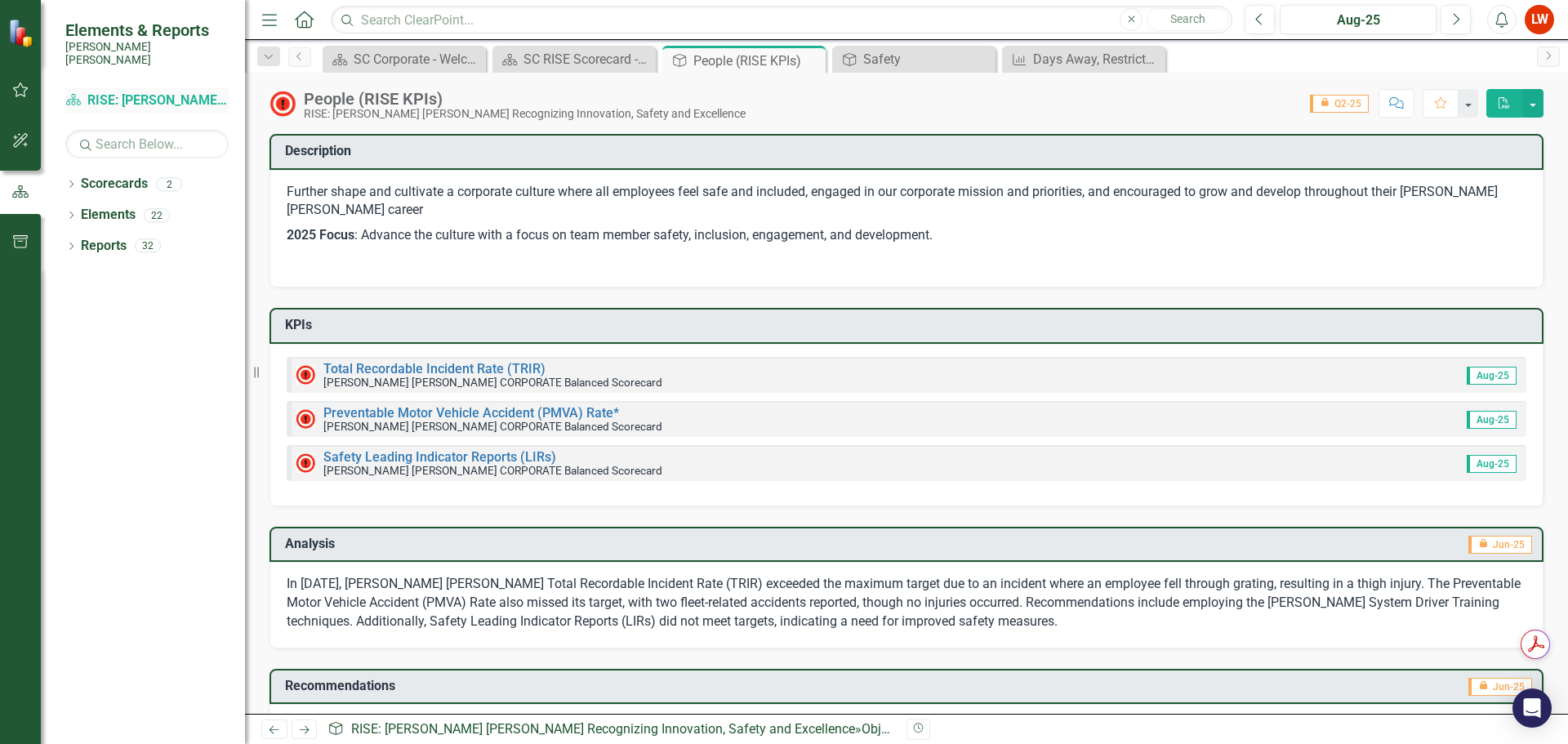
click at [123, 91] on link "Scorecard RISE: [PERSON_NAME] [PERSON_NAME] Recognizing Innovation, Safety and …" at bounding box center [147, 100] width 163 height 19
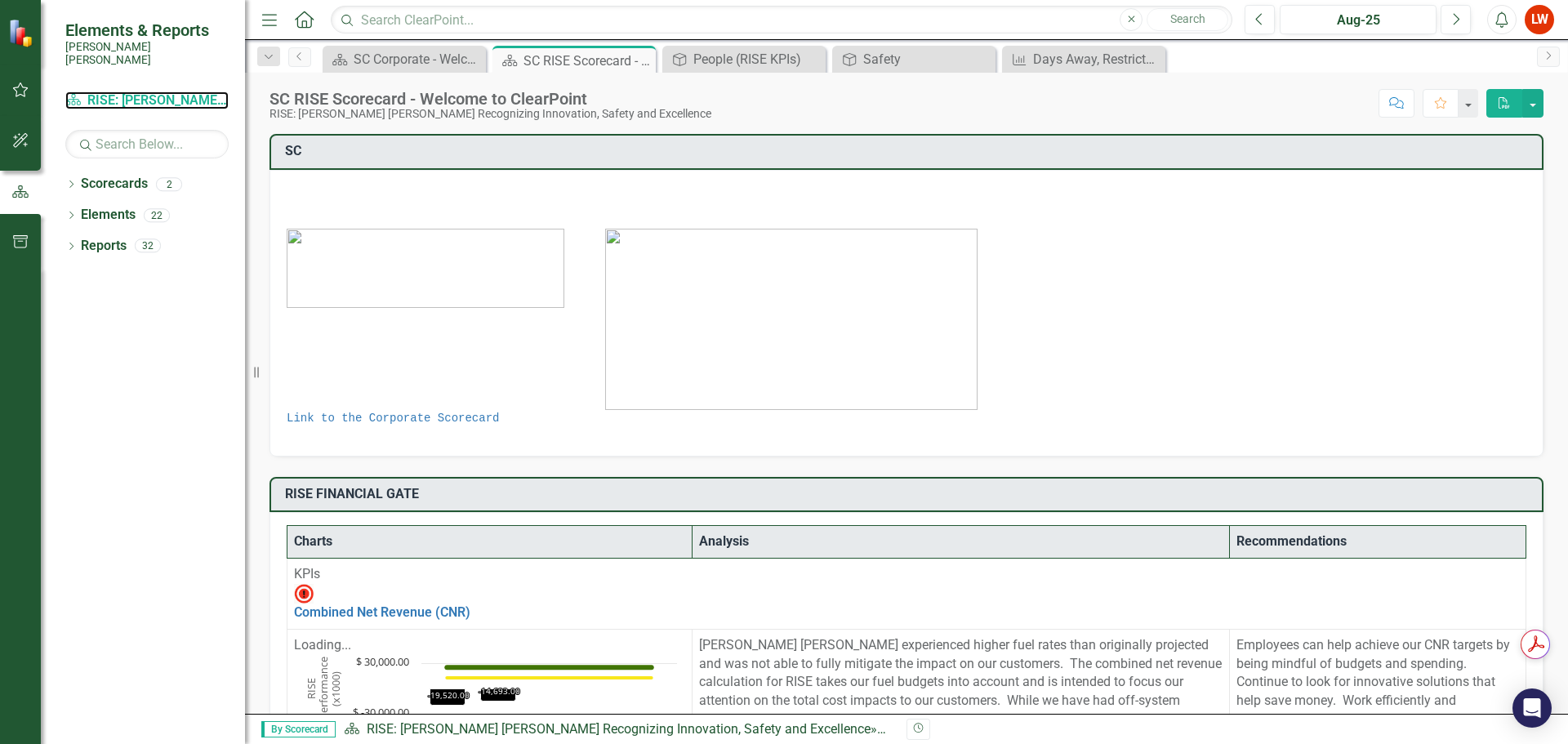
scroll to position [327, 0]
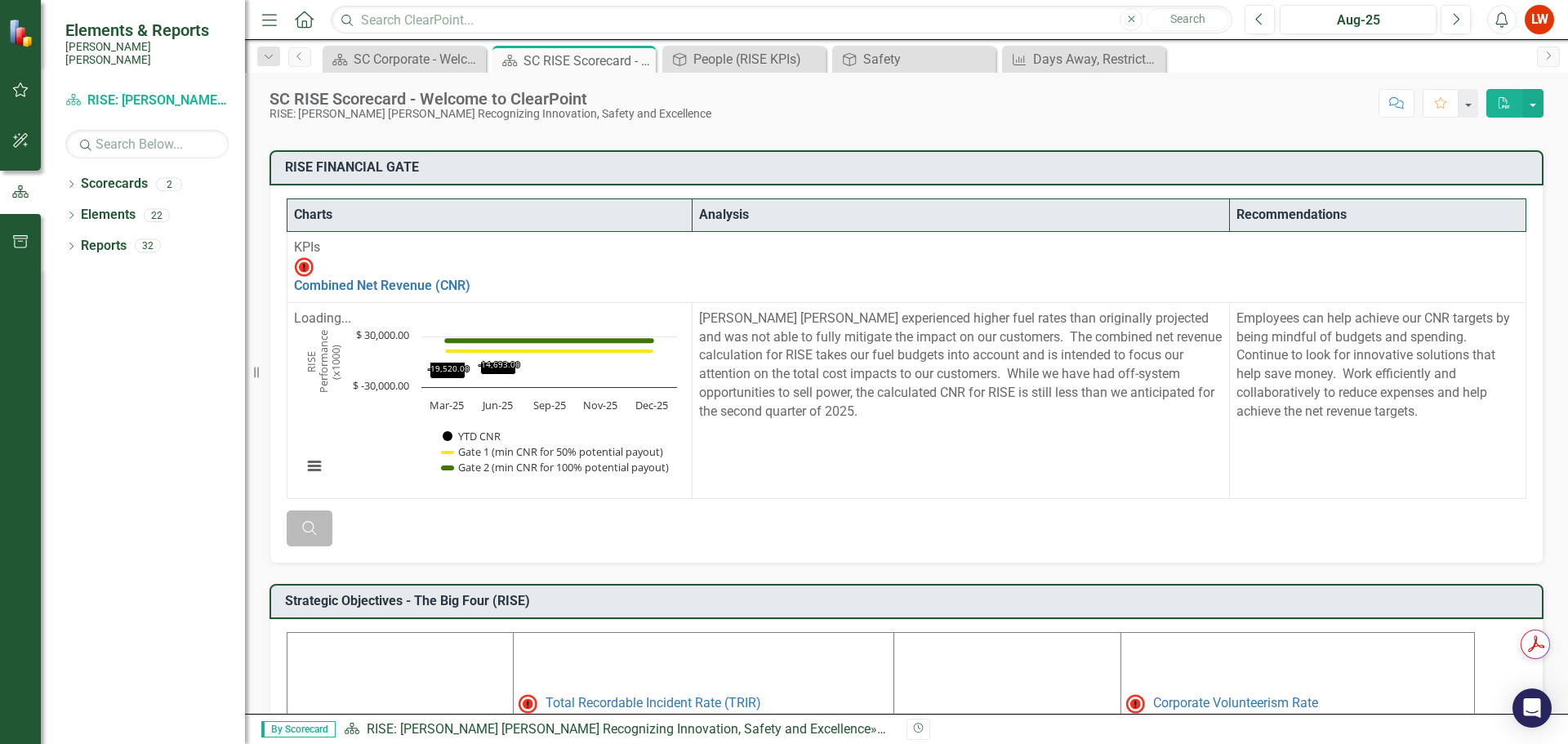
click at [300, 520] on icon "Search" at bounding box center [310, 528] width 18 height 15
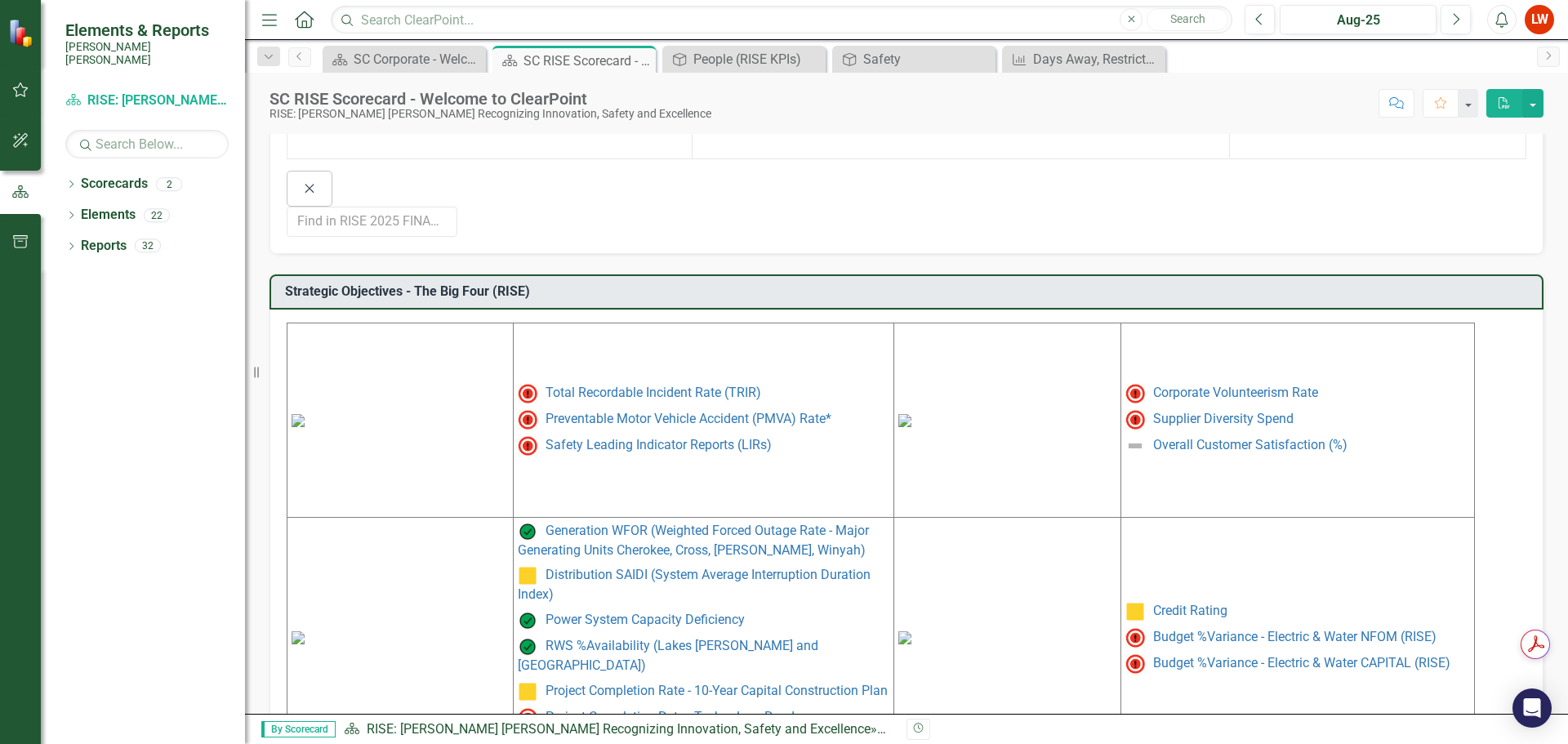
scroll to position [668, 0]
click at [628, 707] on link "Project Completion Rate - Technology Roadmap" at bounding box center [682, 714] width 275 height 16
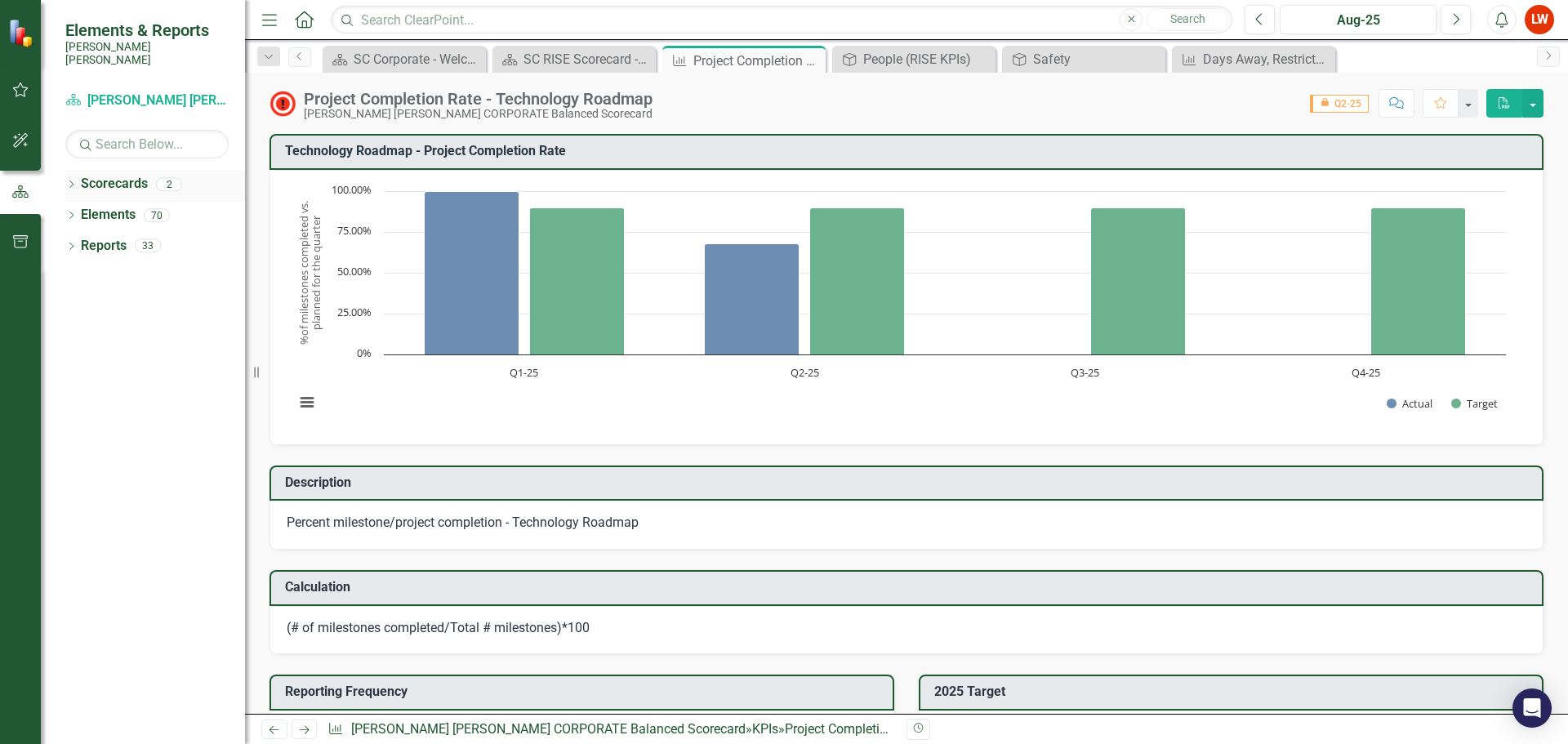
click at [168, 177] on div "2" at bounding box center [169, 183] width 26 height 14
click at [142, 204] on div "Elements 70" at bounding box center [163, 217] width 164 height 31
click at [148, 208] on div "70" at bounding box center [156, 215] width 26 height 14
click at [174, 204] on div "Elements 70" at bounding box center [163, 217] width 164 height 31
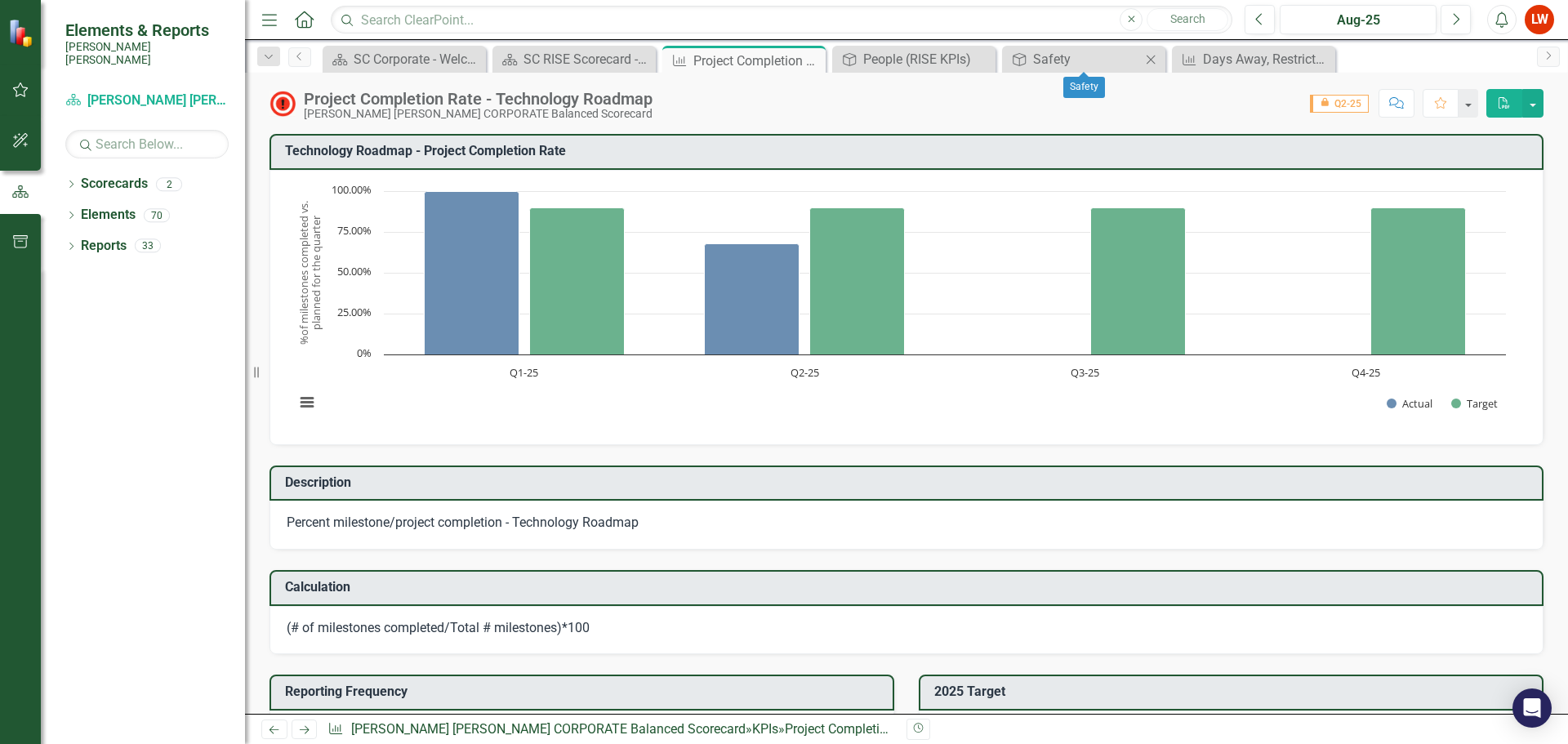
click at [1145, 58] on icon "Close" at bounding box center [1151, 59] width 16 height 13
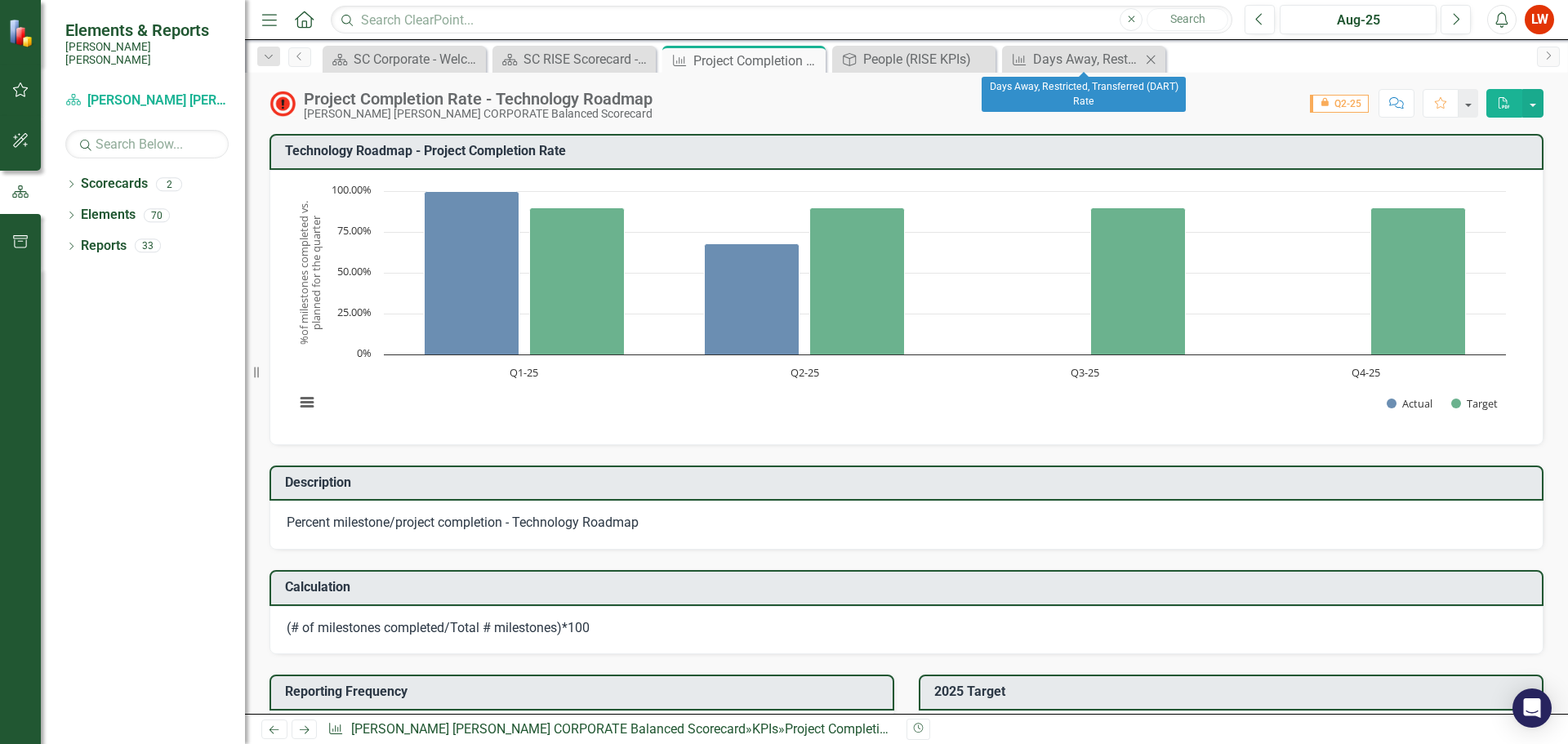
click at [1150, 61] on icon "Close" at bounding box center [1151, 59] width 16 height 13
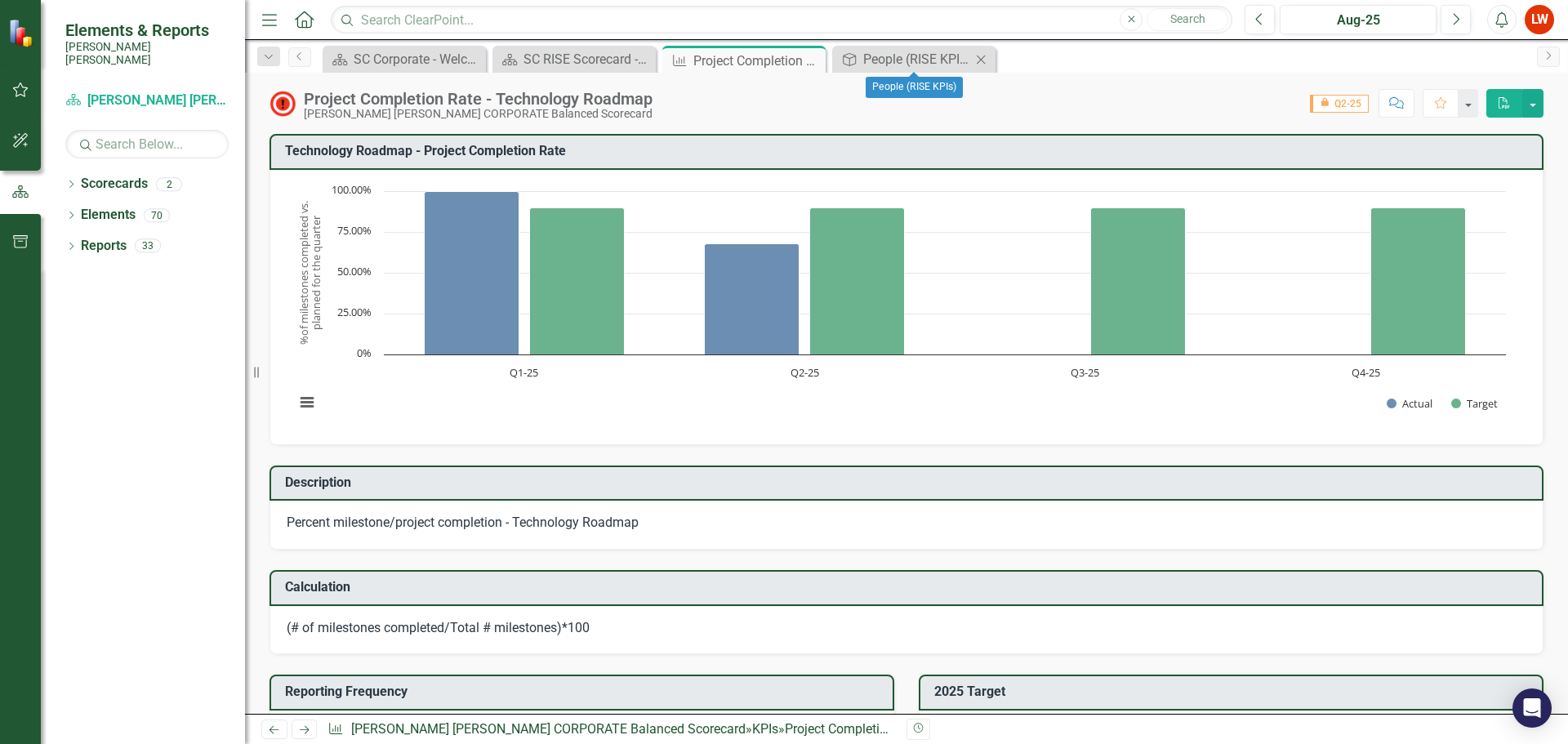
click at [980, 56] on icon "Close" at bounding box center [981, 59] width 16 height 13
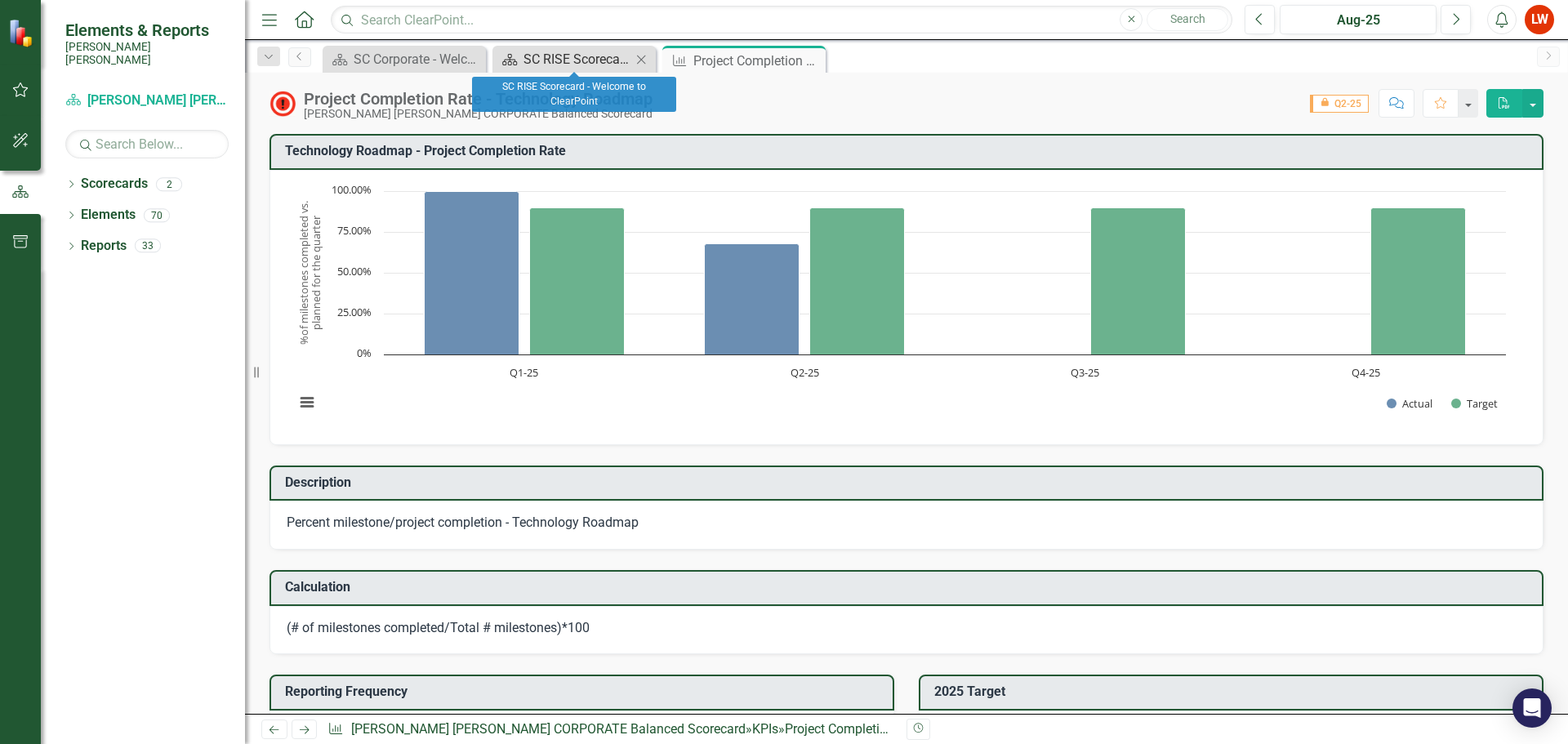
click at [578, 58] on div "SC RISE Scorecard - Welcome to ClearPoint" at bounding box center [577, 59] width 108 height 20
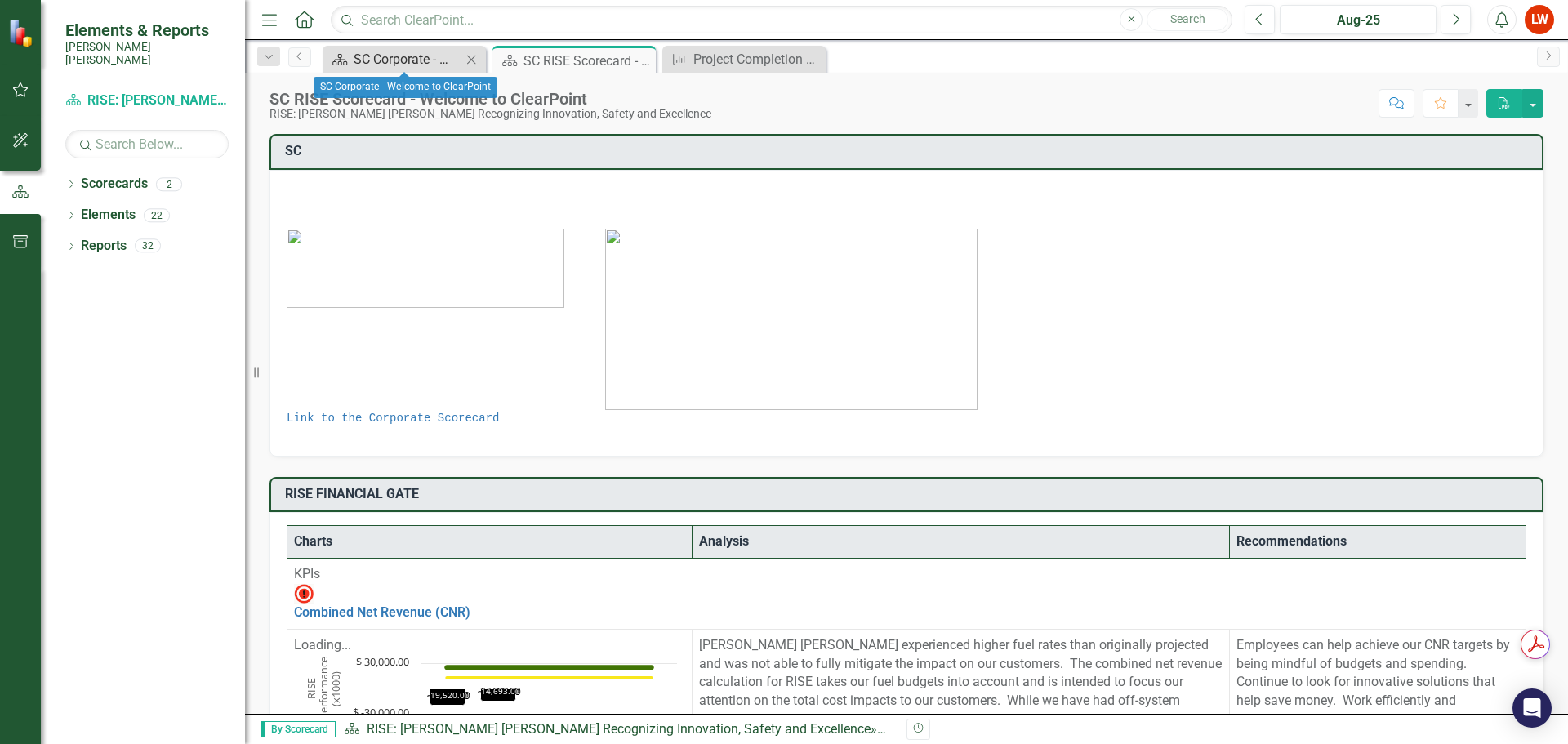
click at [437, 58] on div "SC Corporate - Welcome to ClearPoint" at bounding box center [407, 59] width 108 height 20
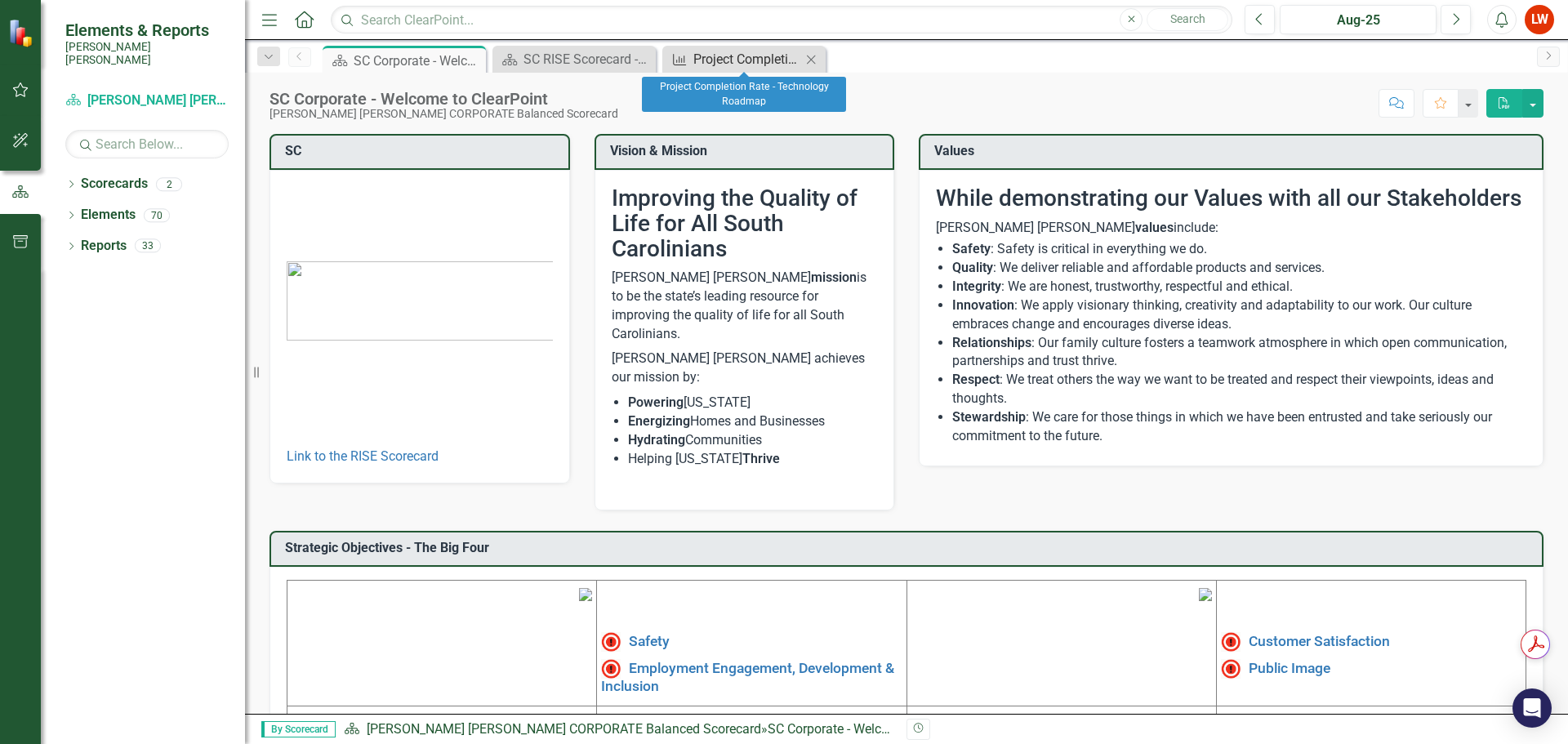
click at [738, 52] on div "Project Completion Rate - Technology Roadmap" at bounding box center [747, 59] width 108 height 20
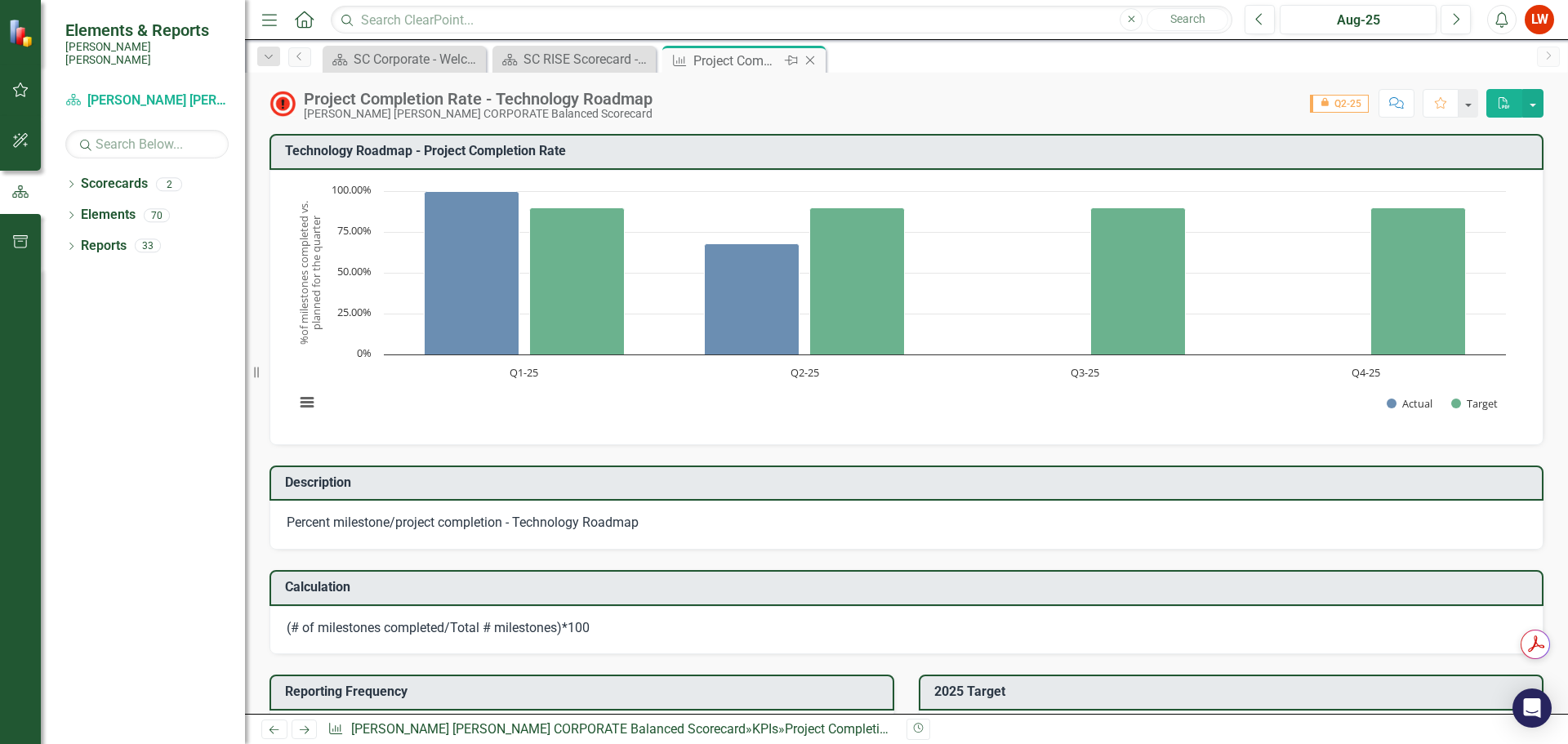
click at [811, 58] on icon "Close" at bounding box center [810, 60] width 16 height 13
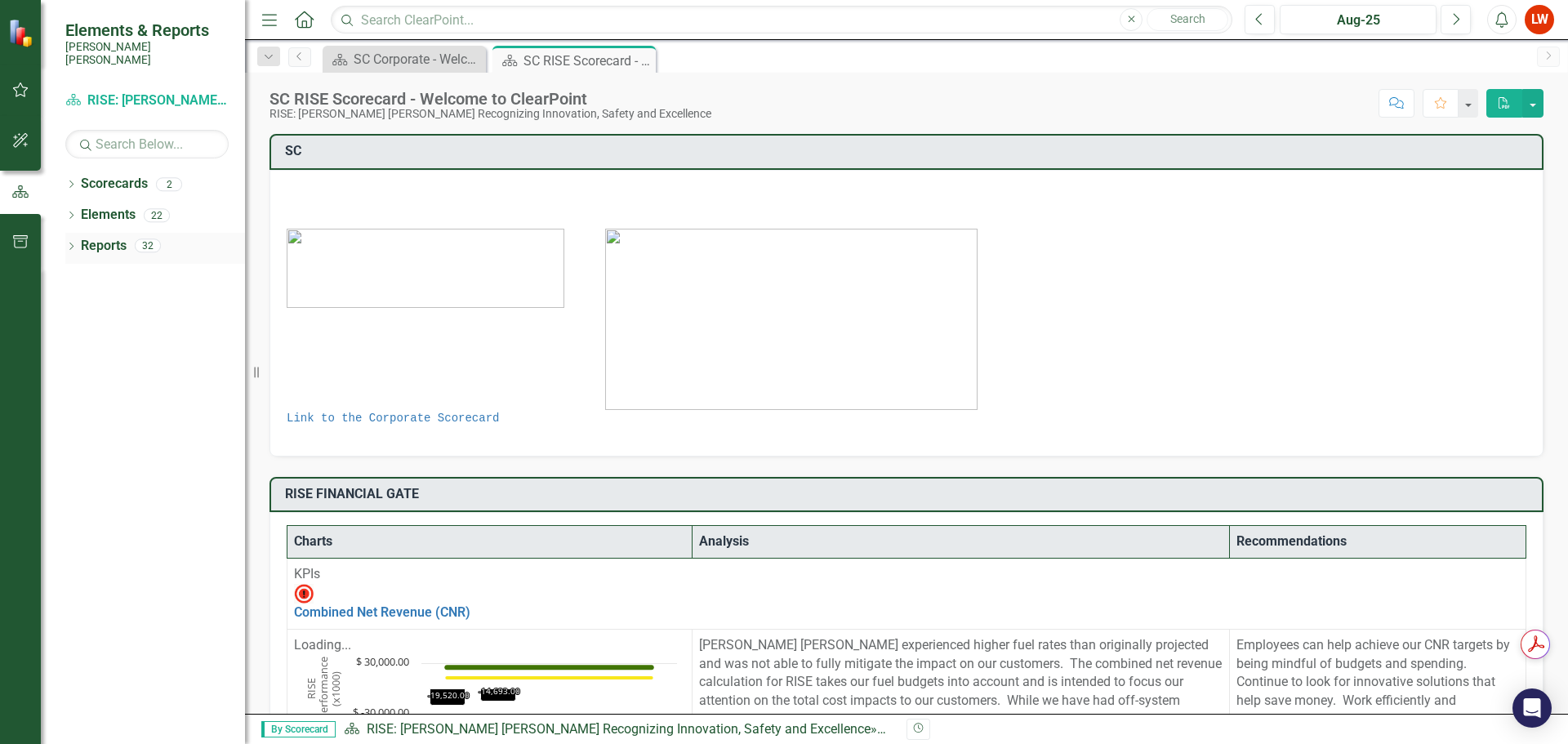
click at [101, 236] on link "Reports" at bounding box center [104, 246] width 46 height 19
click at [72, 243] on icon "Dropdown" at bounding box center [71, 247] width 12 height 9
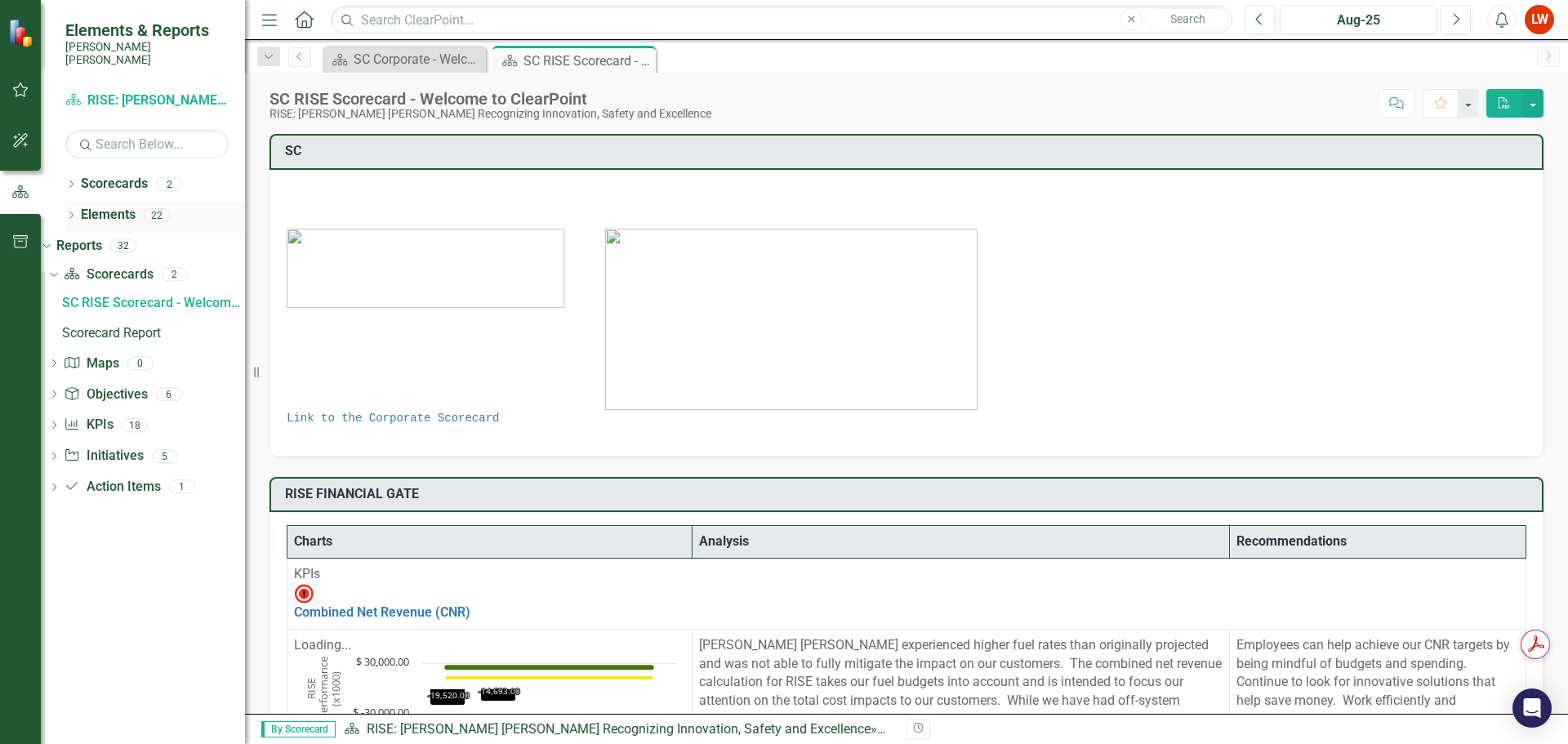
click at [71, 212] on icon "Dropdown" at bounding box center [71, 216] width 12 height 9
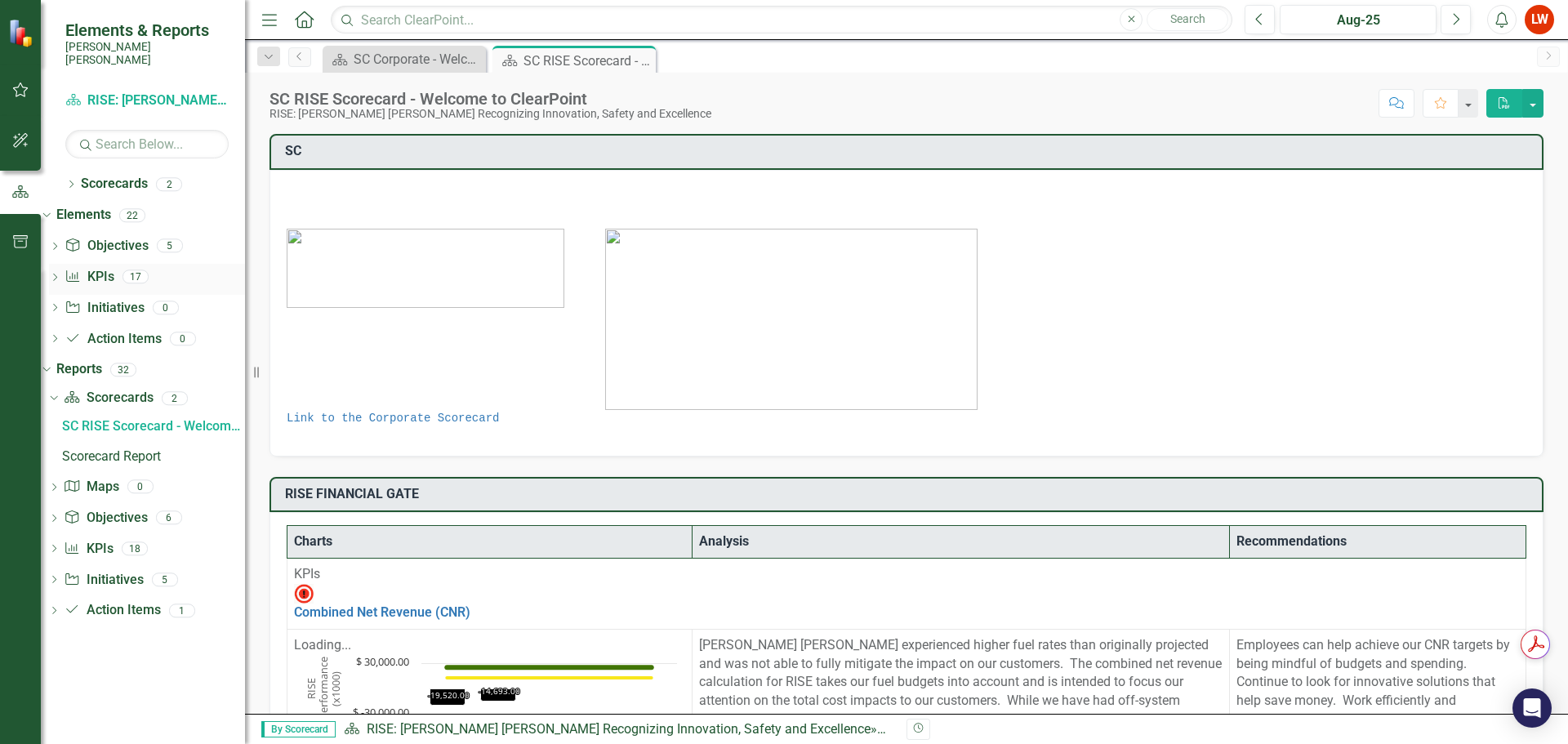
click at [60, 274] on icon "Dropdown" at bounding box center [55, 278] width 12 height 9
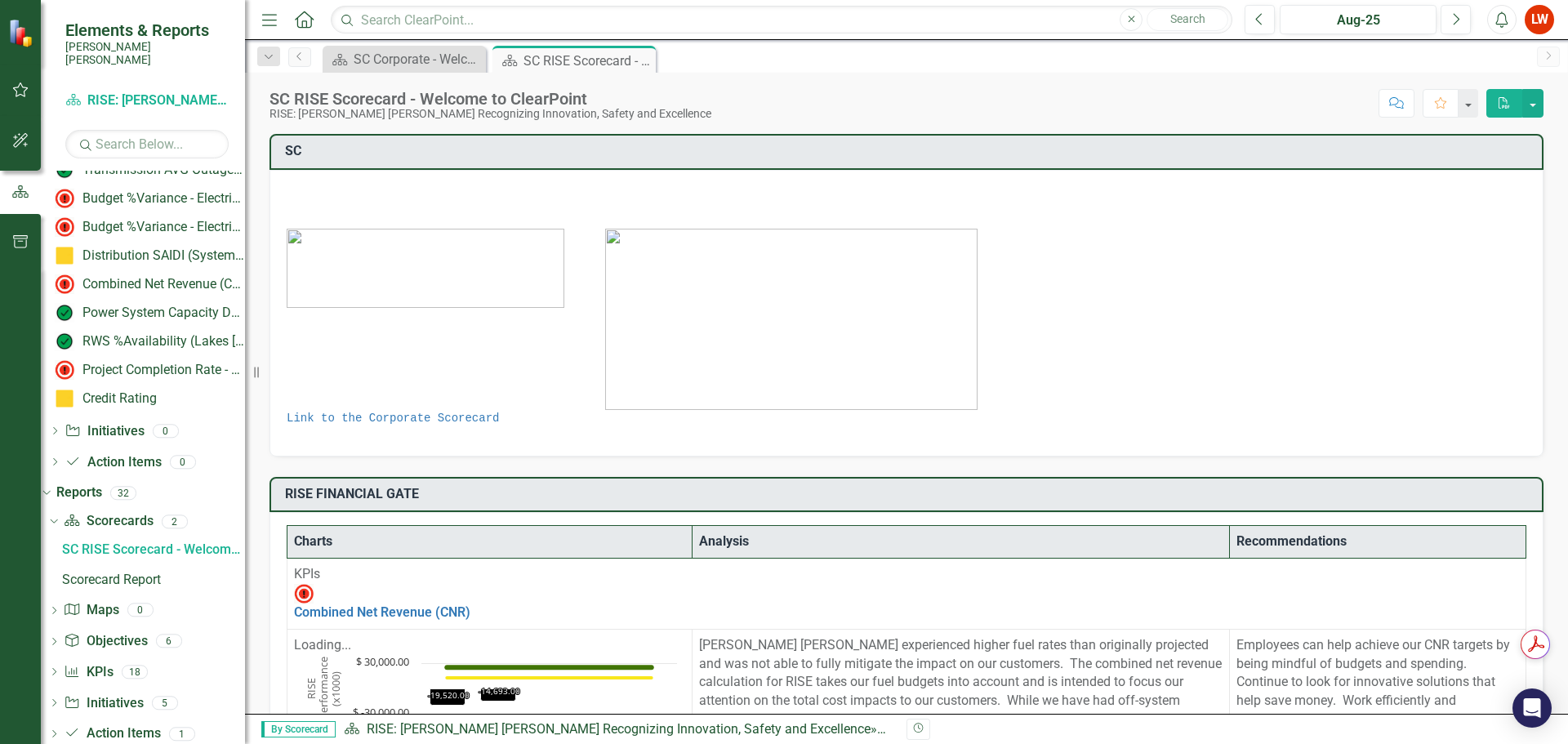
scroll to position [382, 0]
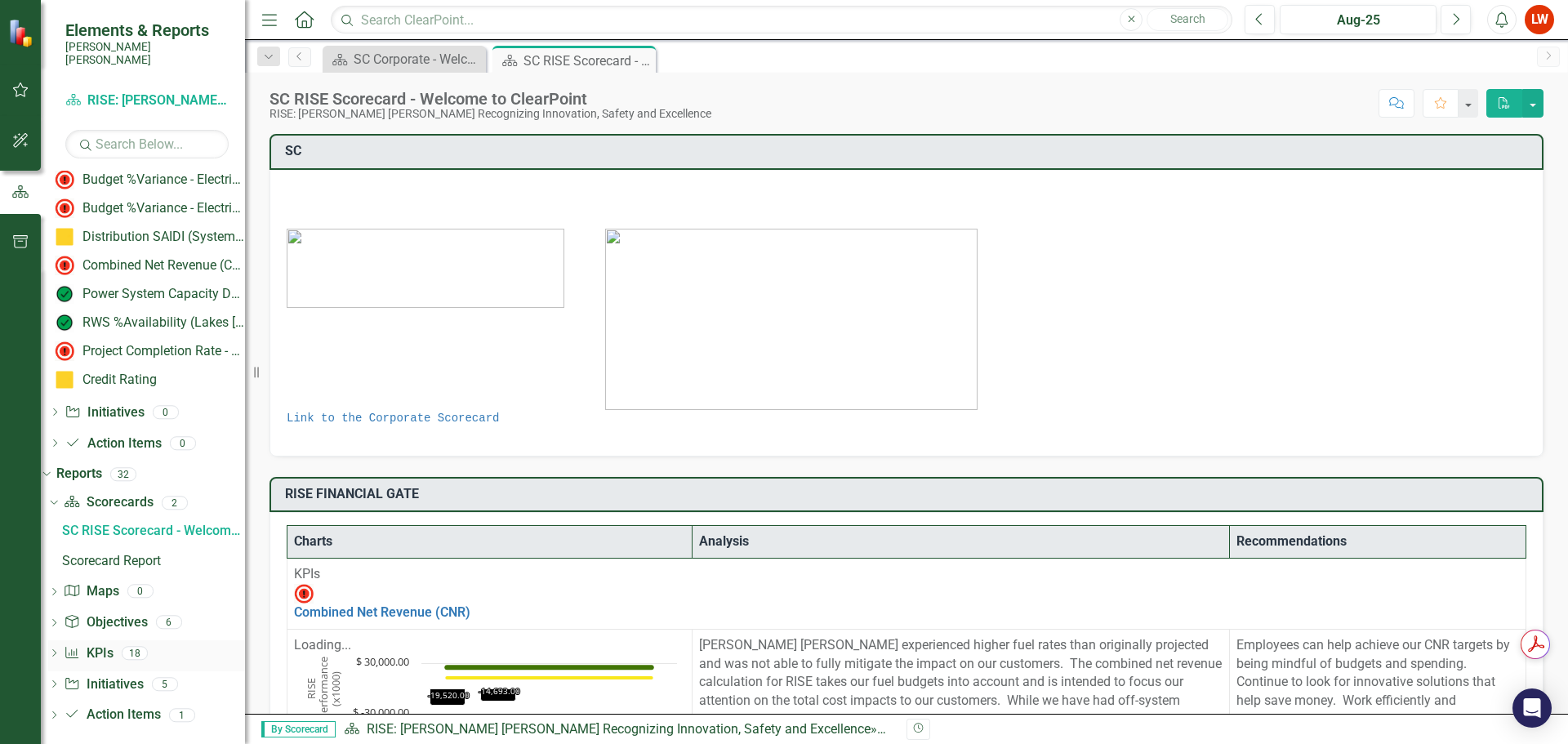
click at [59, 650] on icon "Dropdown" at bounding box center [54, 655] width 12 height 9
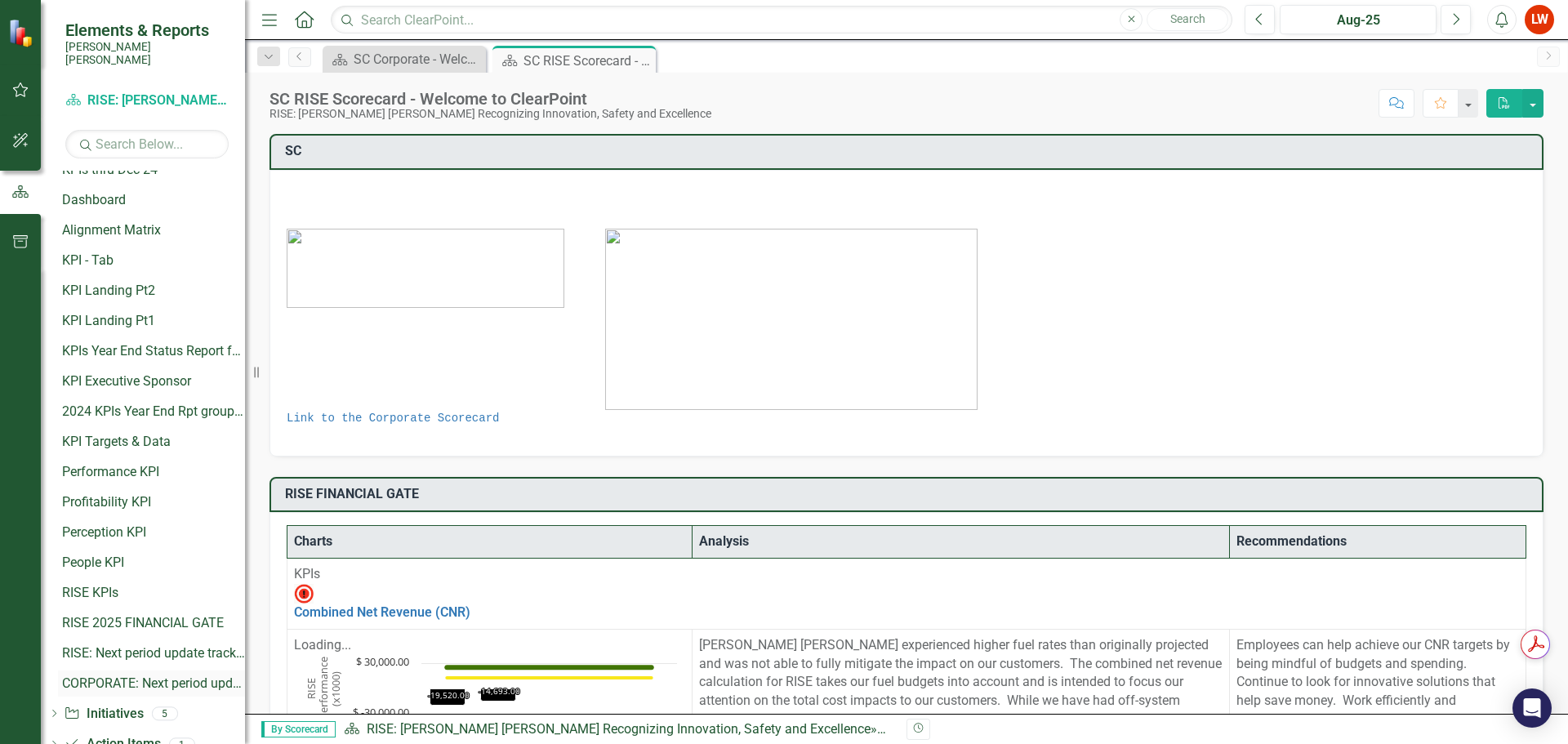
scroll to position [865, 0]
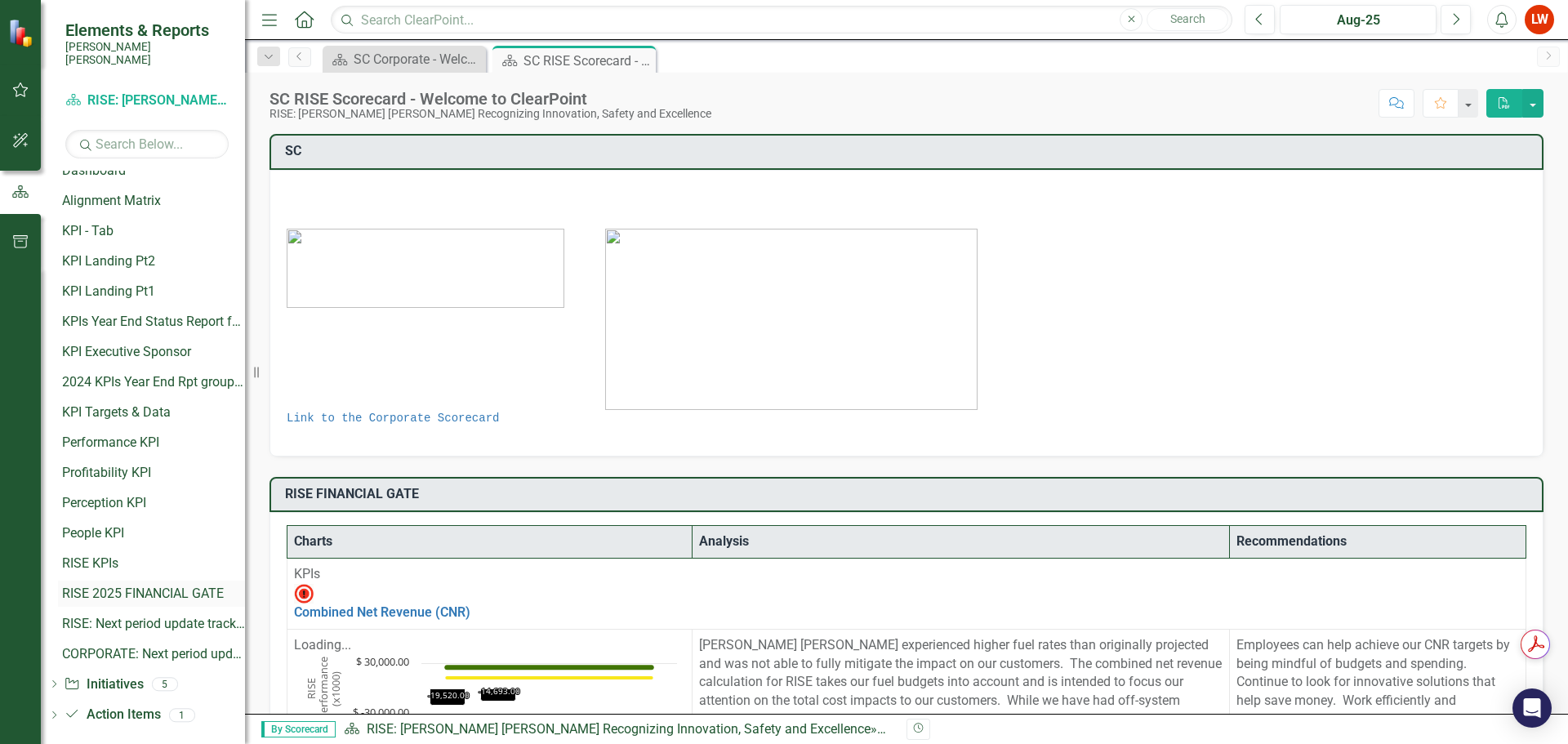
click at [151, 586] on div "RISE 2025 FINANCIAL GATE" at bounding box center [153, 593] width 183 height 15
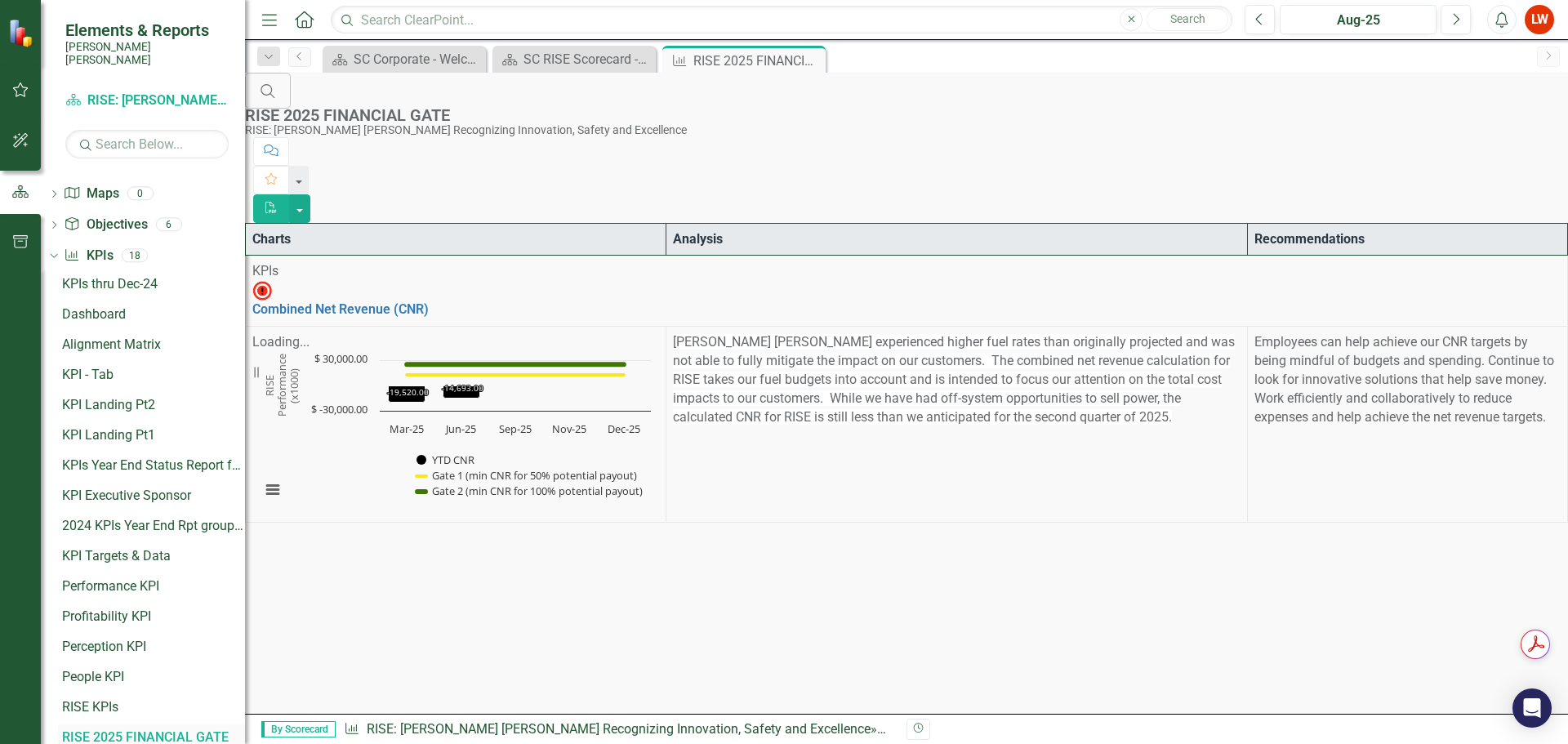
scroll to position [714, 0]
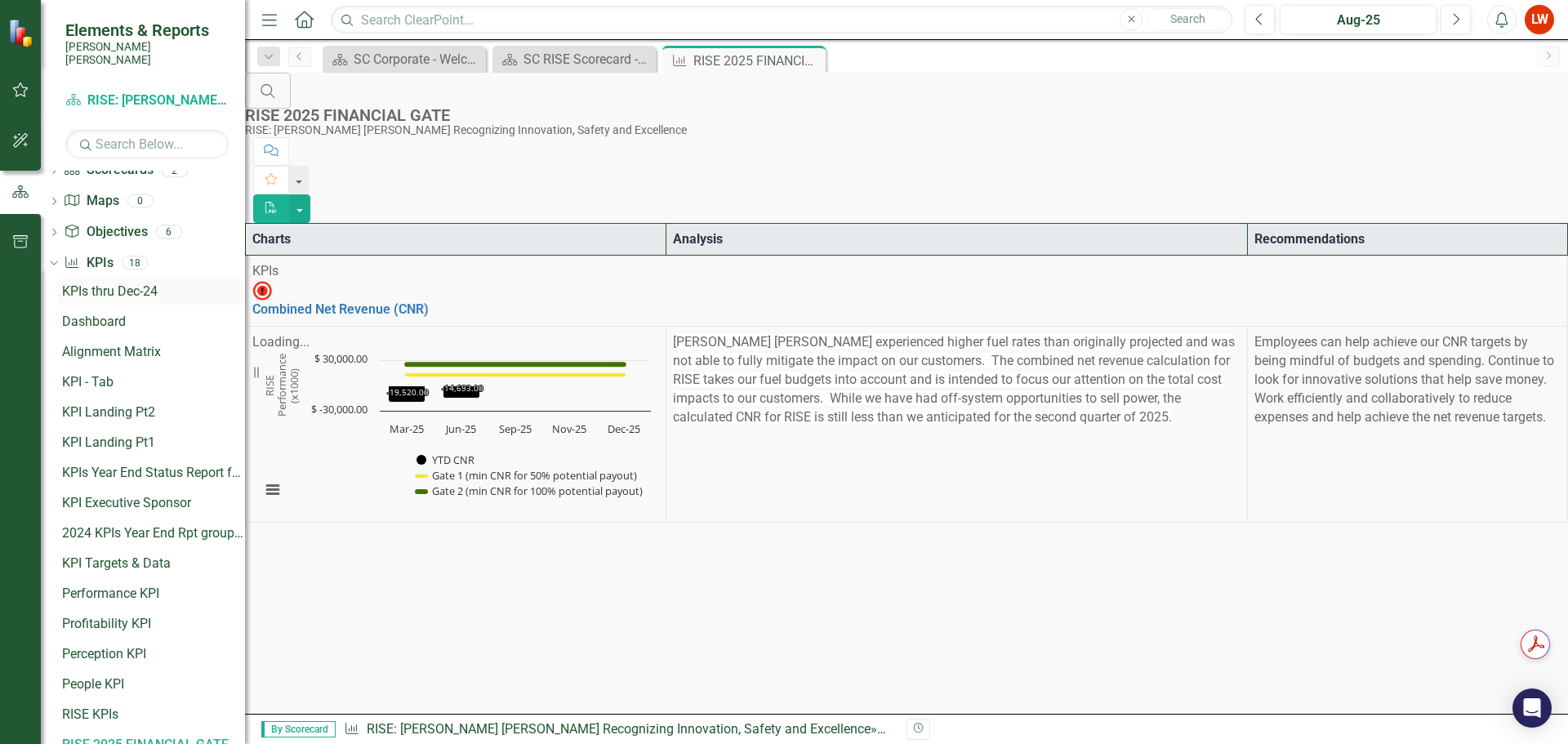
click at [137, 284] on div "KPIs thru Dec-24" at bounding box center [153, 291] width 183 height 15
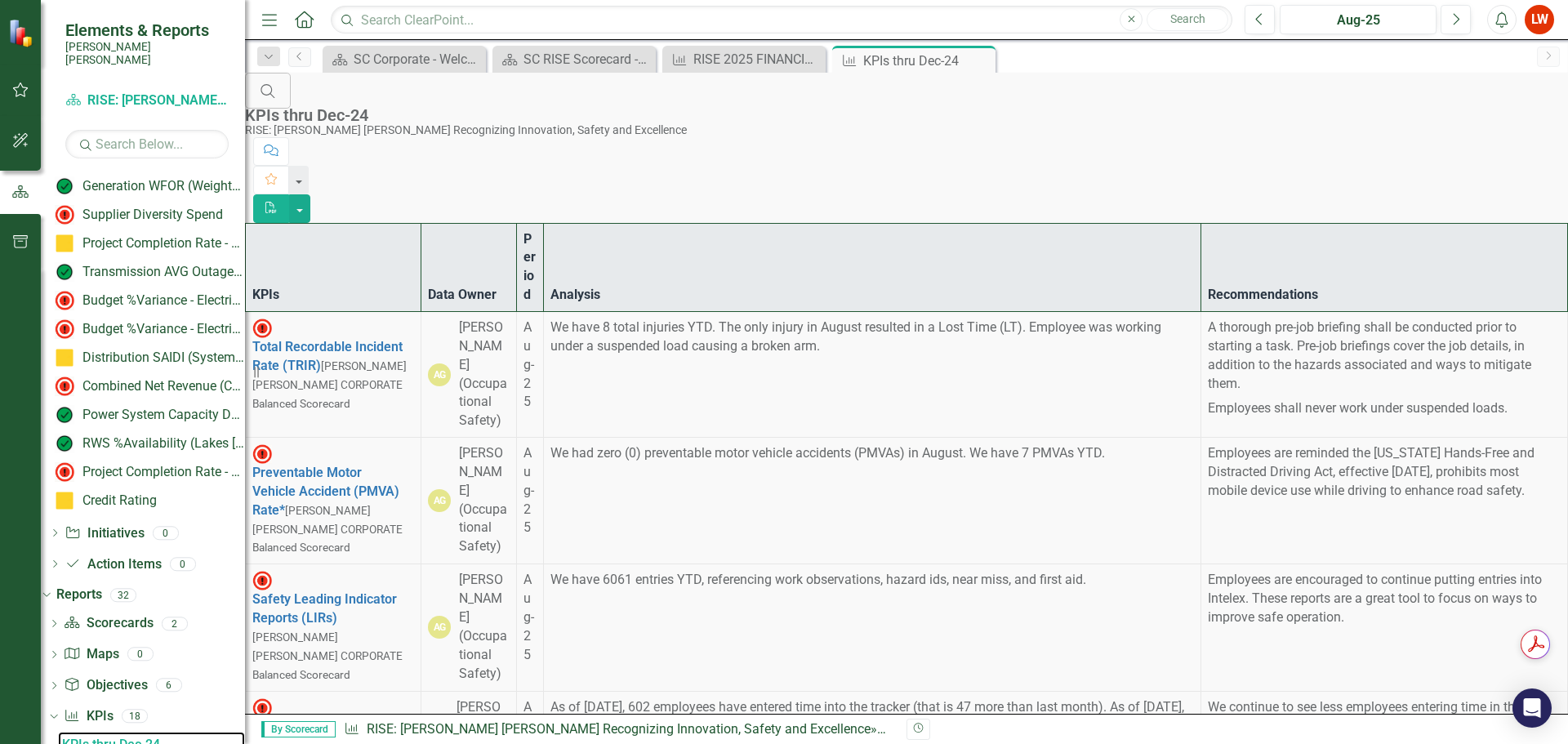
scroll to position [4149, 0]
click at [131, 91] on link "Scorecard RISE: [PERSON_NAME] [PERSON_NAME] Recognizing Innovation, Safety and …" at bounding box center [147, 100] width 163 height 19
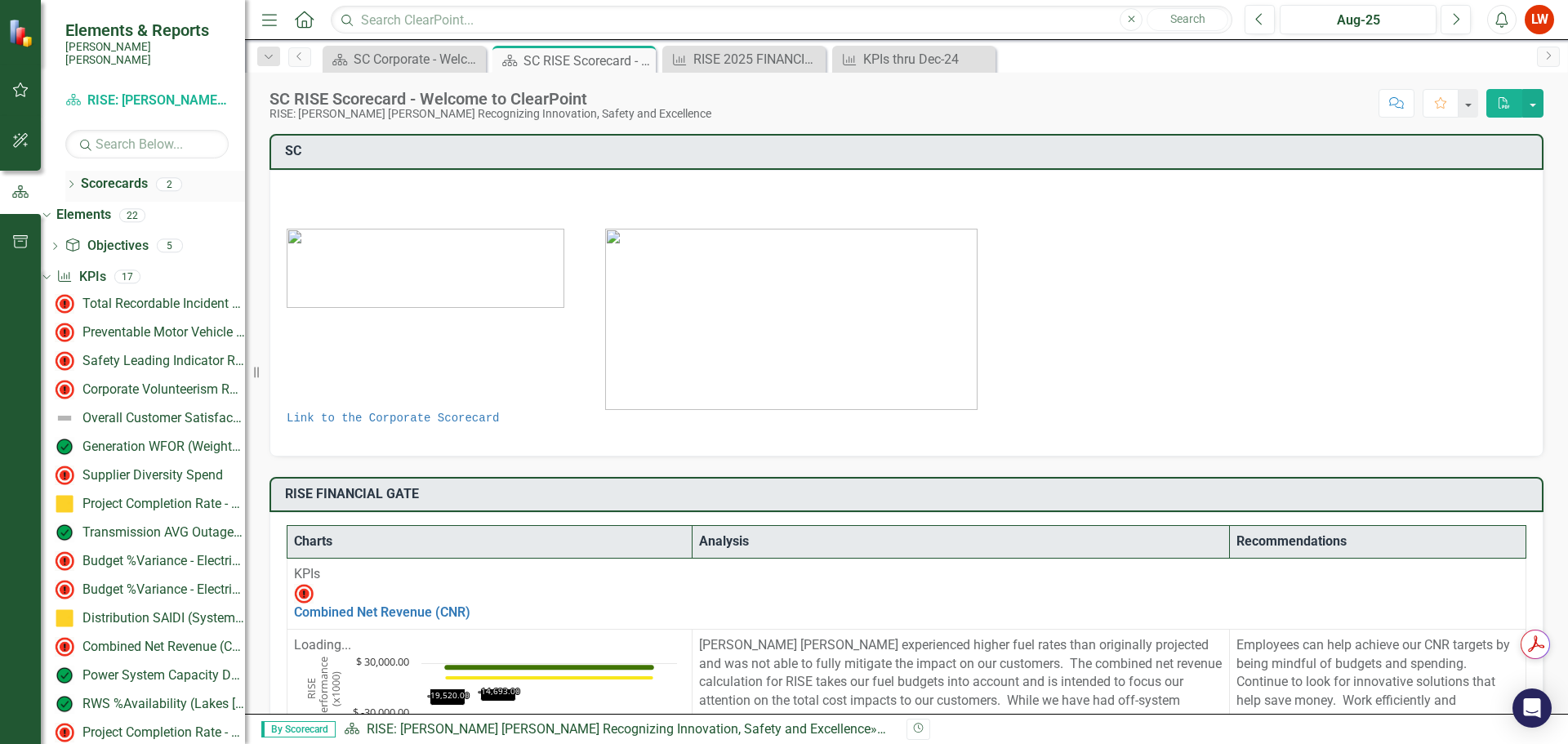
click at [70, 182] on icon "Dropdown" at bounding box center [71, 186] width 12 height 9
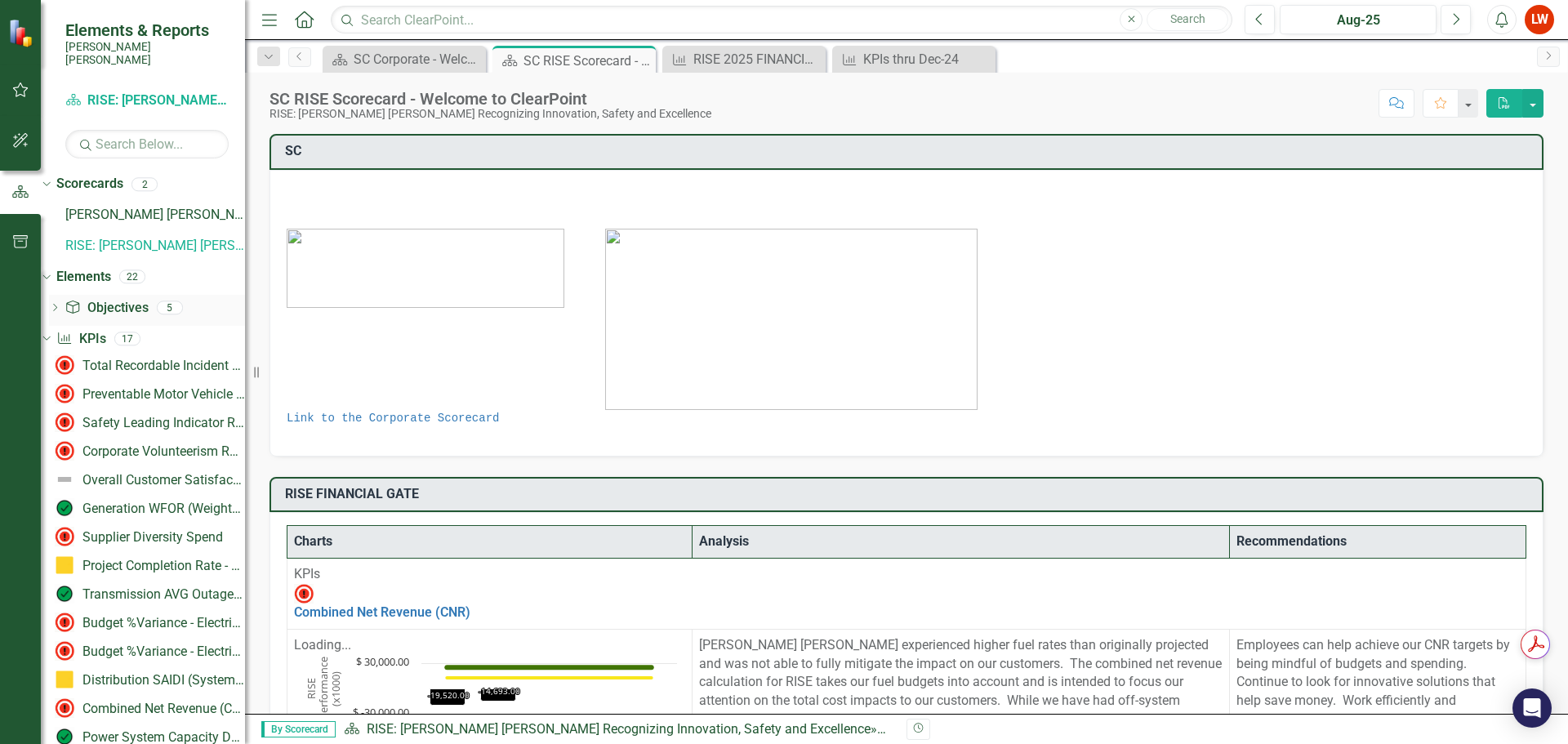
click at [60, 305] on icon "Dropdown" at bounding box center [55, 309] width 12 height 9
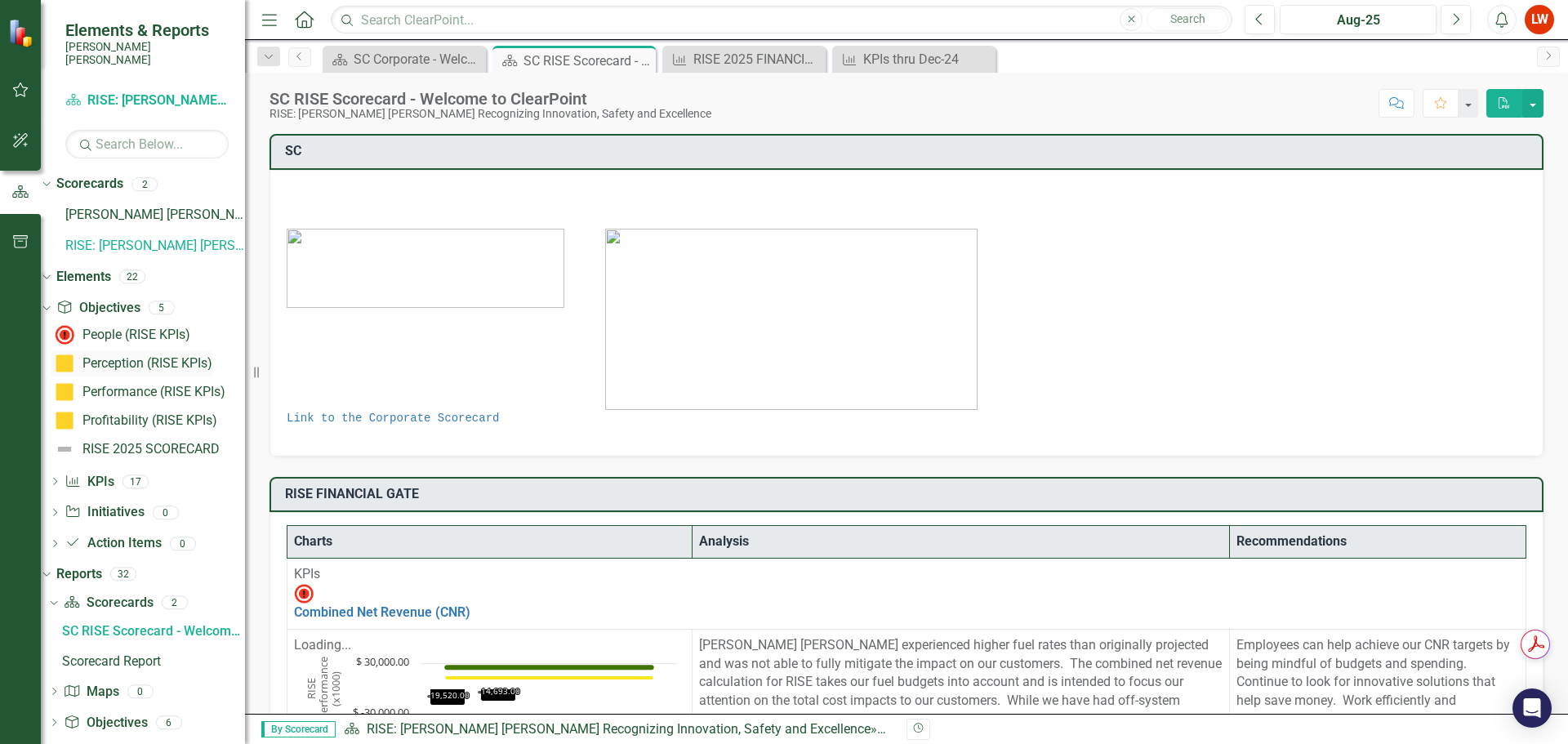
click at [181, 357] on div "Perception (RISE KPIs)" at bounding box center [147, 363] width 130 height 15
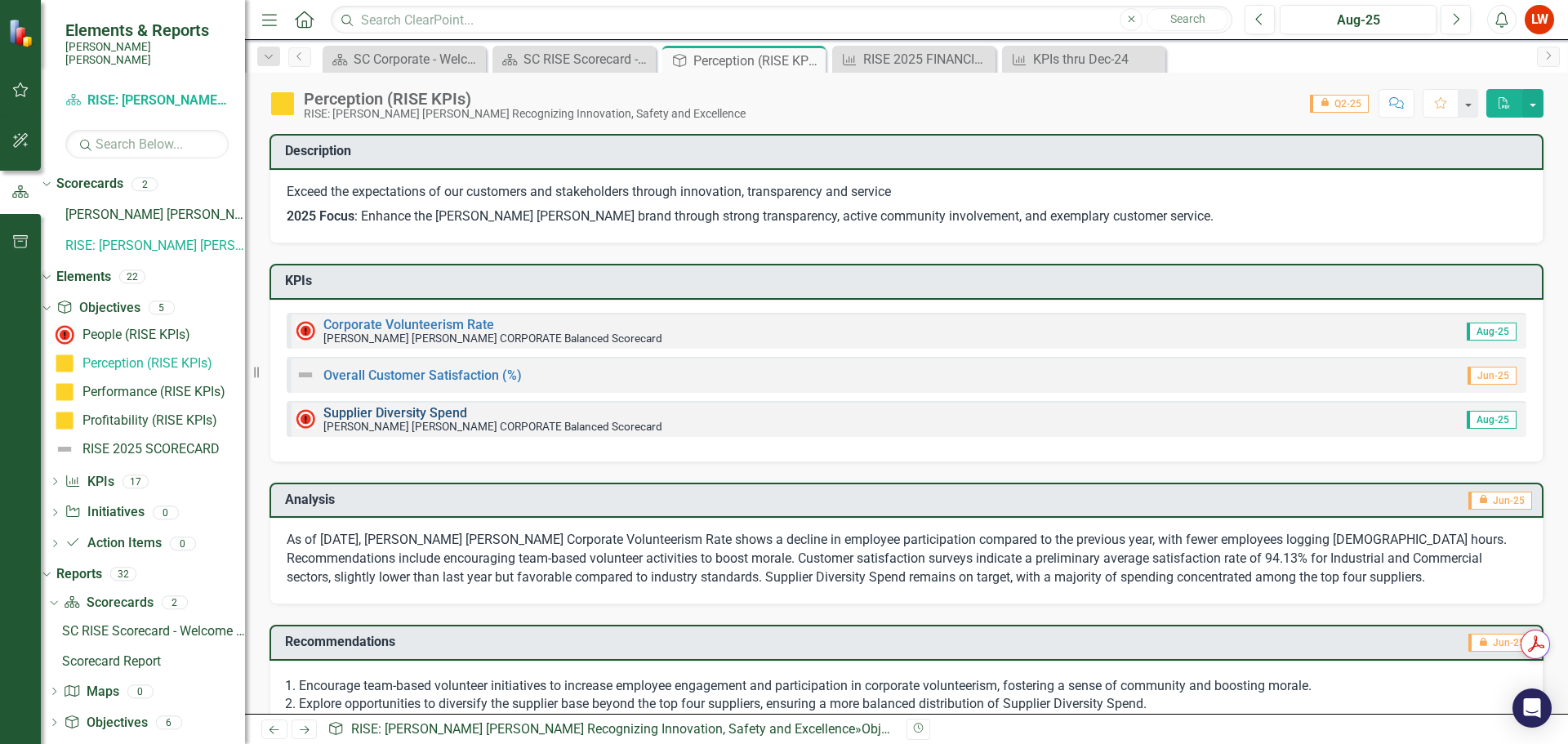
click at [380, 408] on link "Supplier Diversity Spend" at bounding box center [395, 413] width 143 height 16
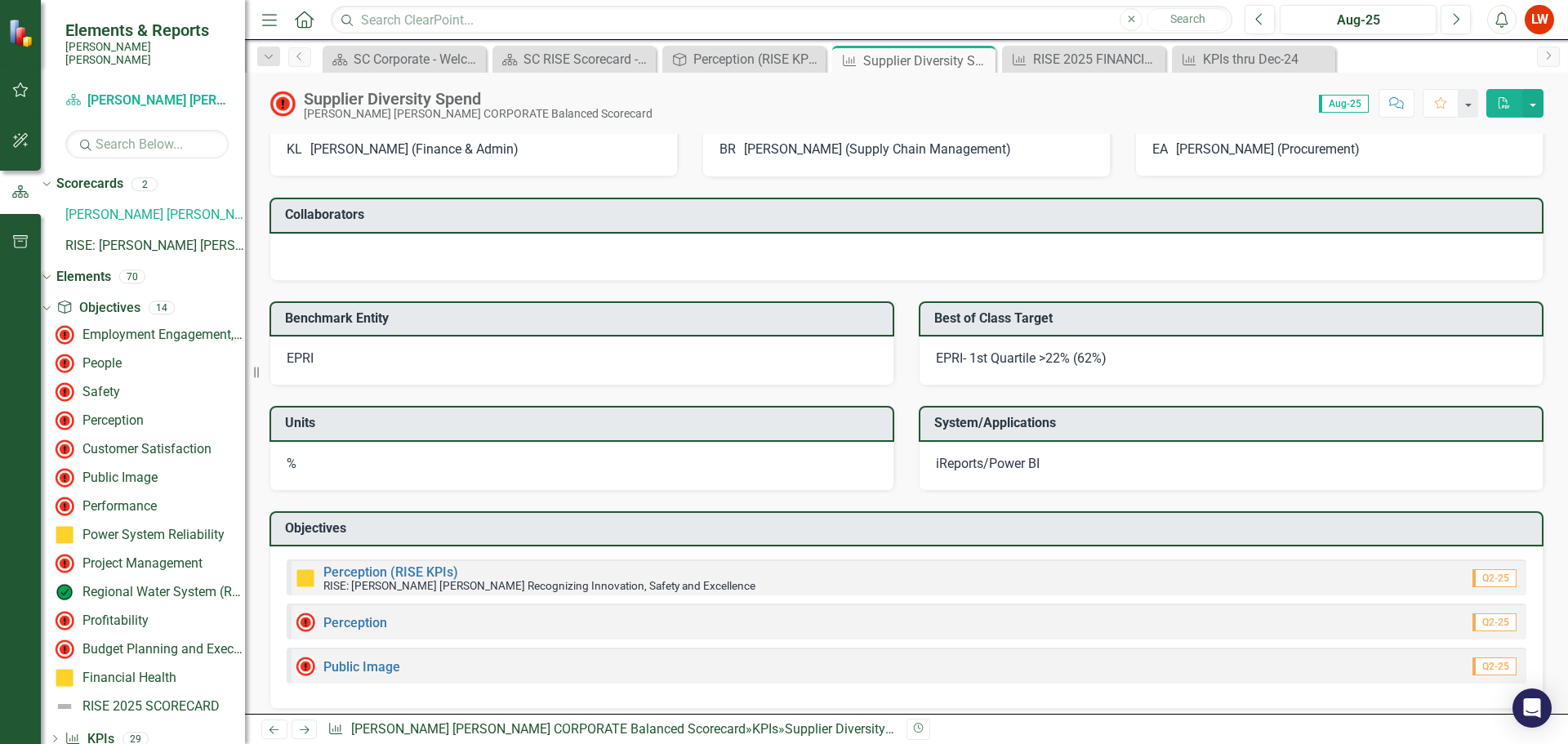
scroll to position [1437, 0]
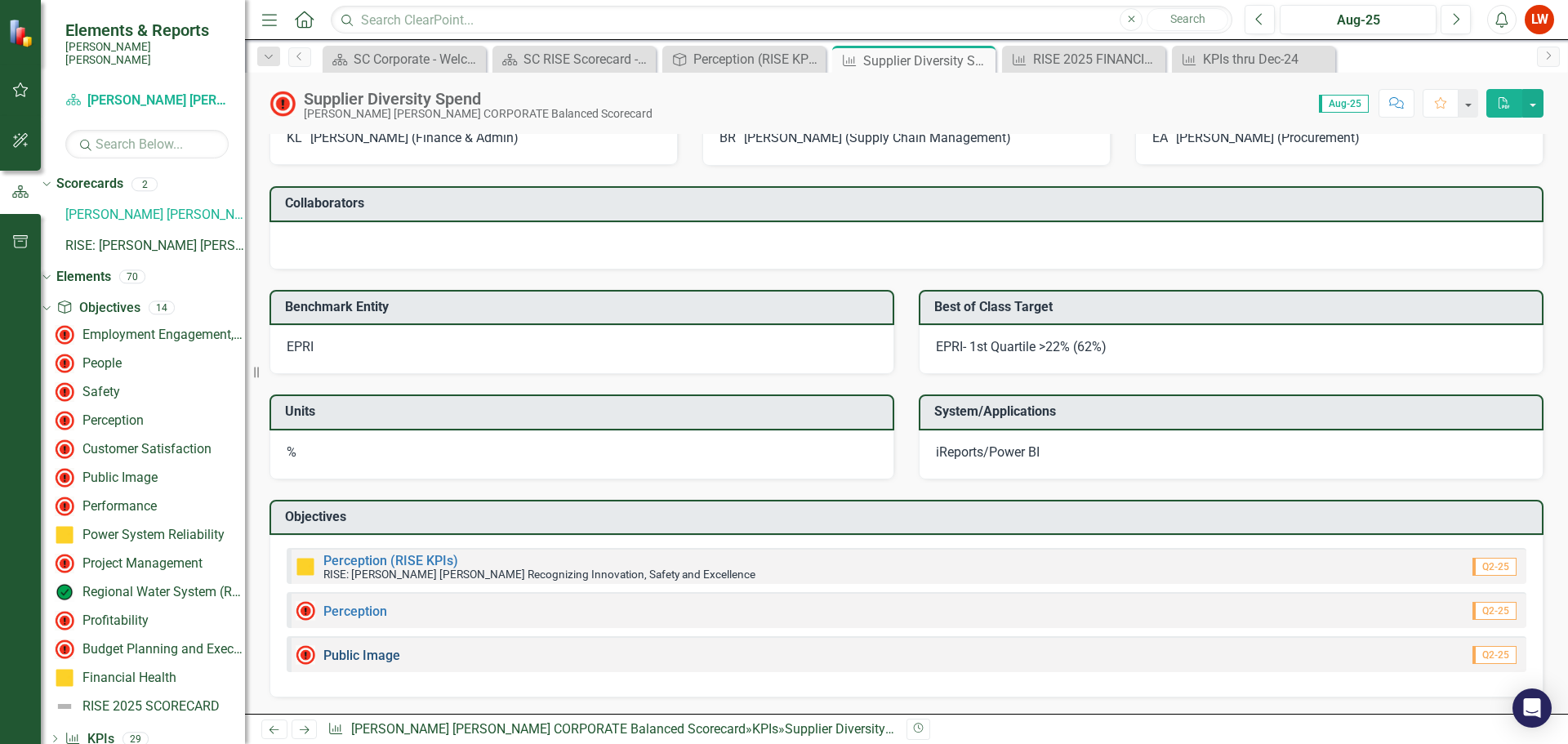
click at [356, 655] on link "Public Image" at bounding box center [362, 655] width 77 height 16
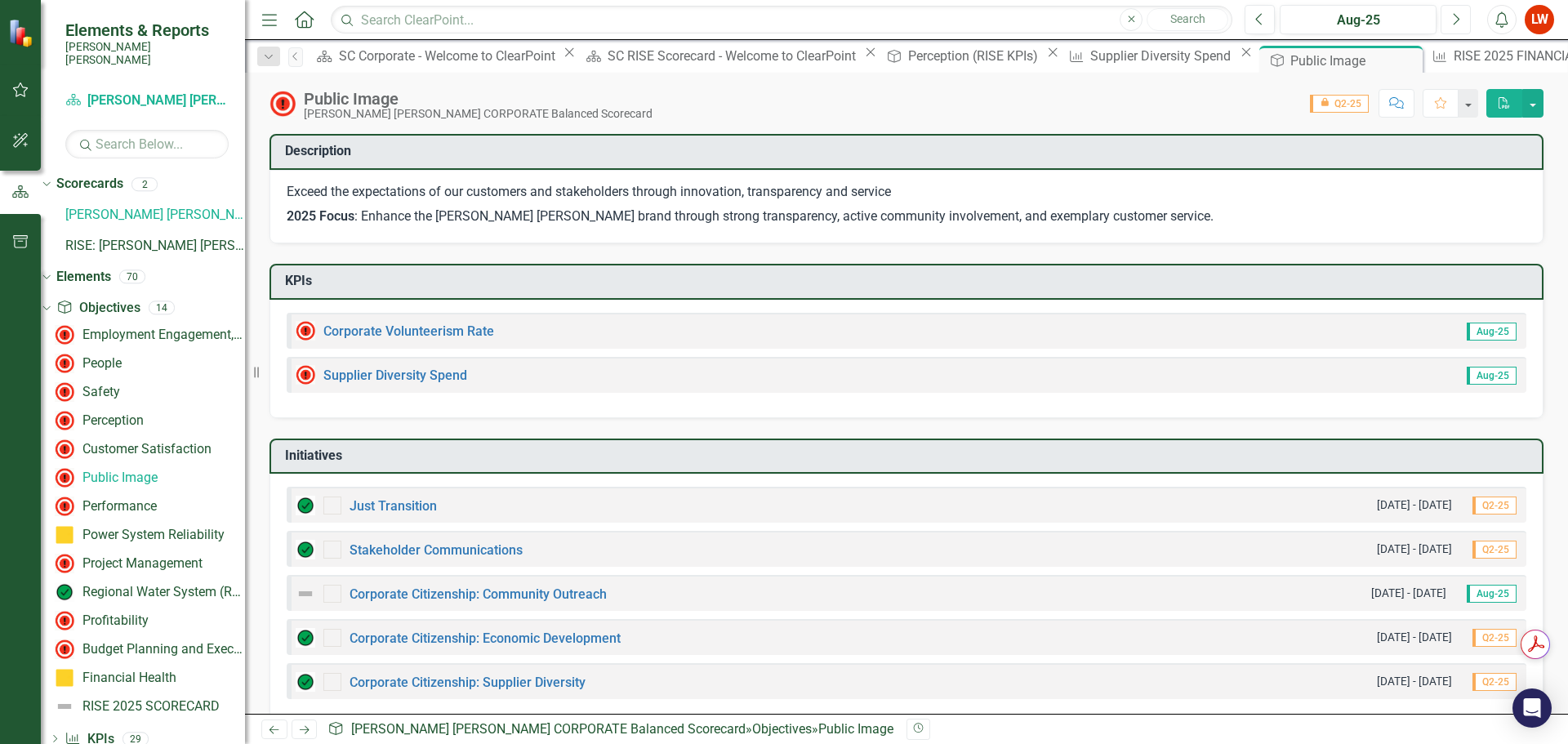
click at [1459, 20] on icon "Next" at bounding box center [1456, 19] width 9 height 15
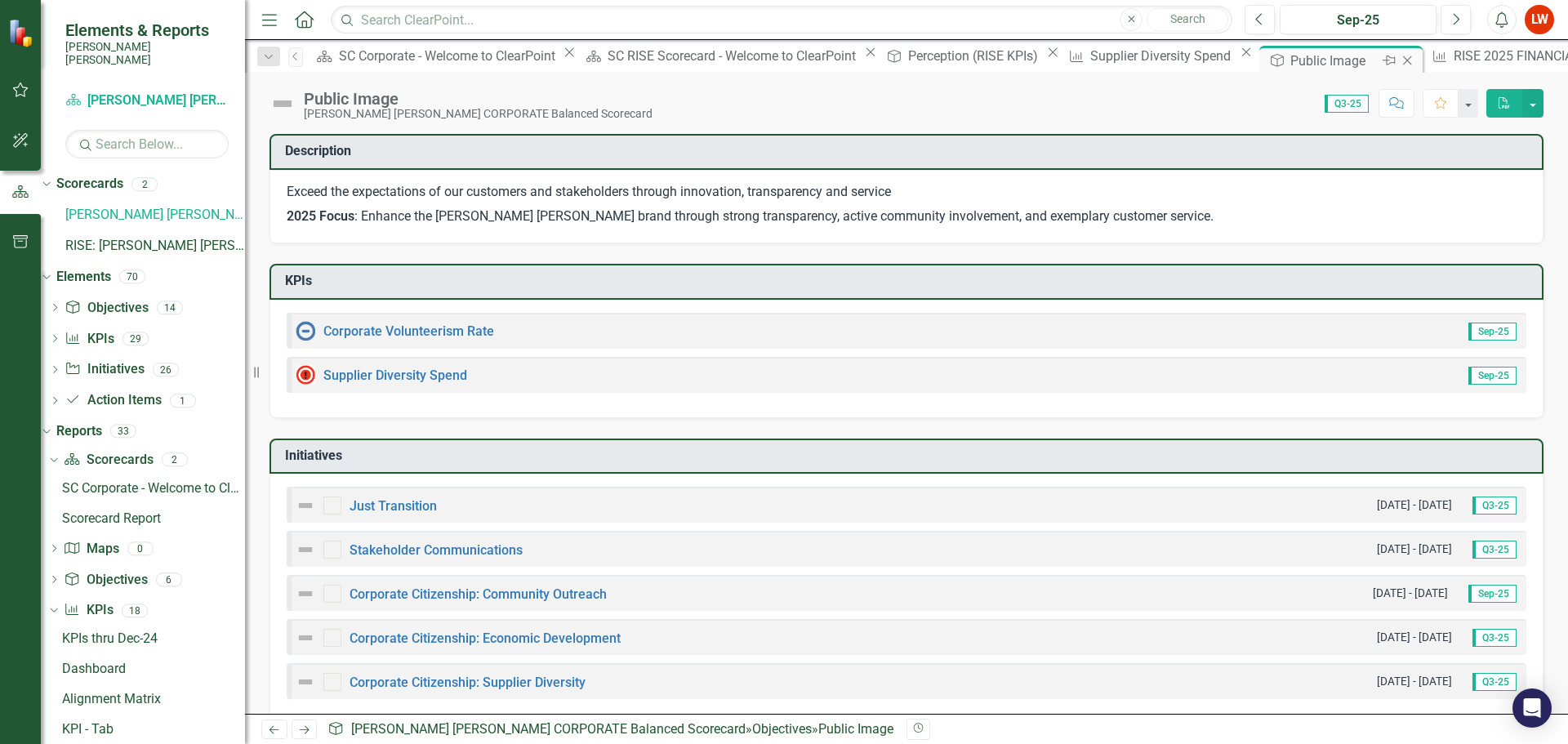
click at [1399, 61] on icon "Close" at bounding box center [1407, 60] width 16 height 13
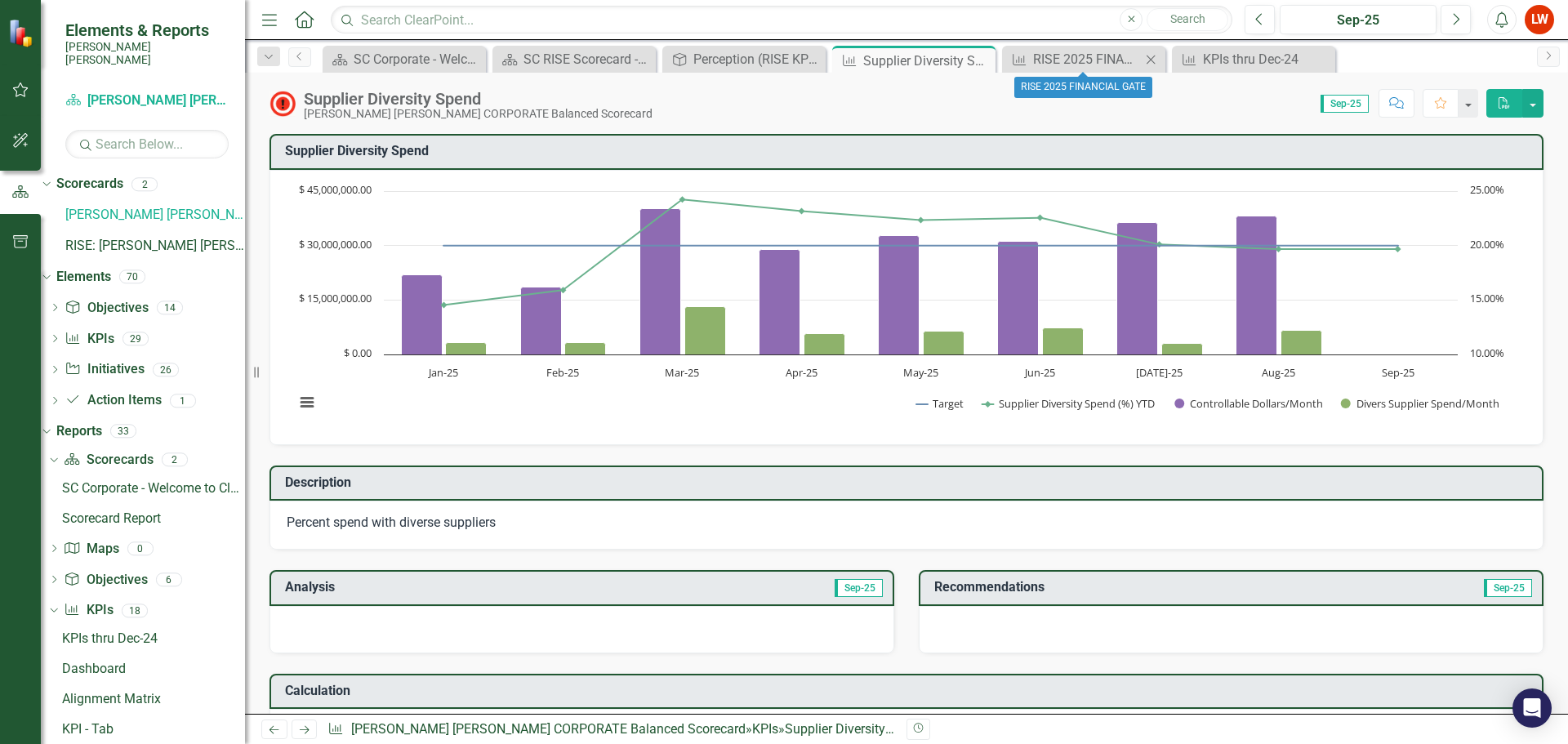
click at [1152, 59] on icon "Close" at bounding box center [1151, 59] width 16 height 13
click at [1152, 58] on icon "Close" at bounding box center [1151, 59] width 16 height 13
click at [981, 58] on icon "Close" at bounding box center [980, 60] width 16 height 13
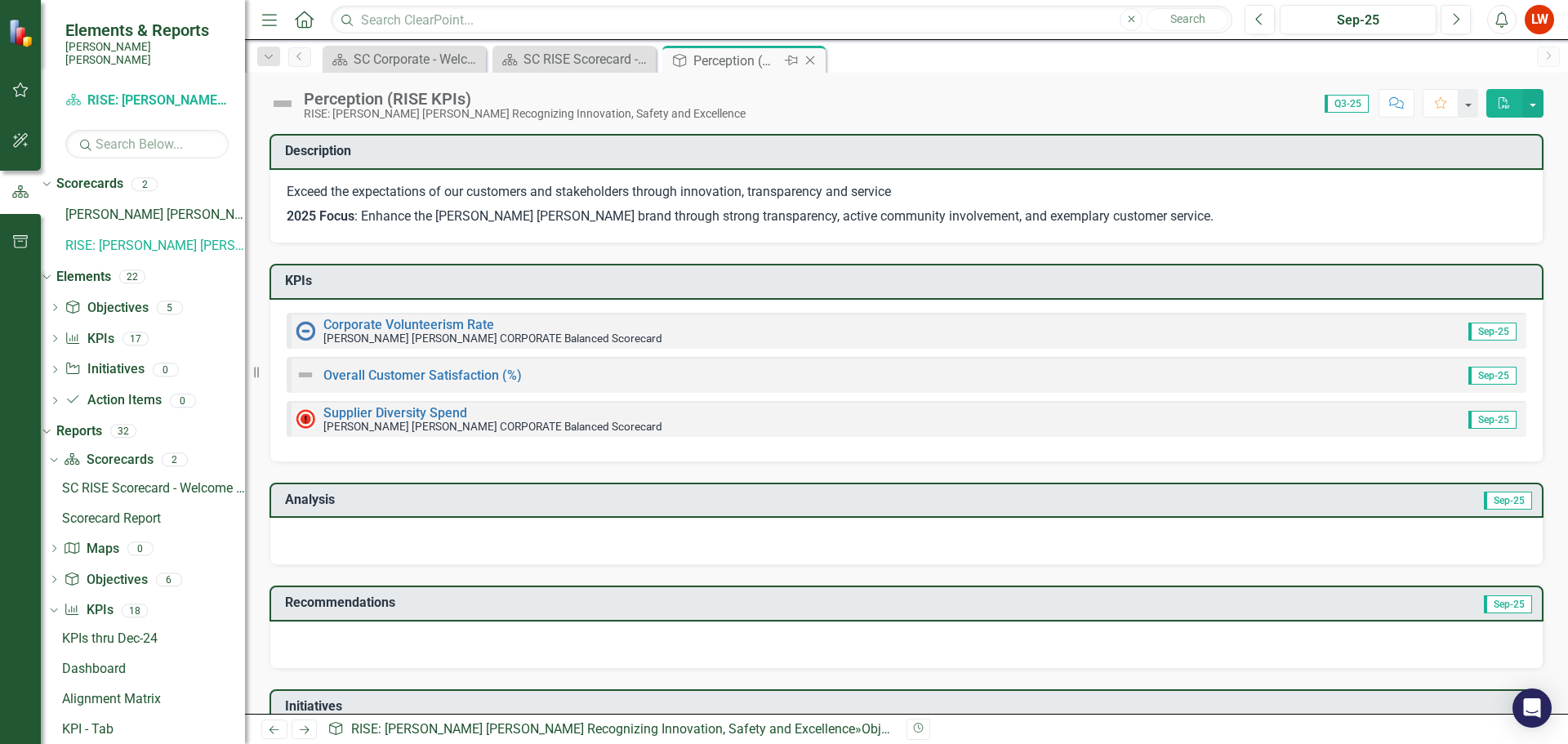
click at [809, 59] on icon at bounding box center [811, 61] width 9 height 9
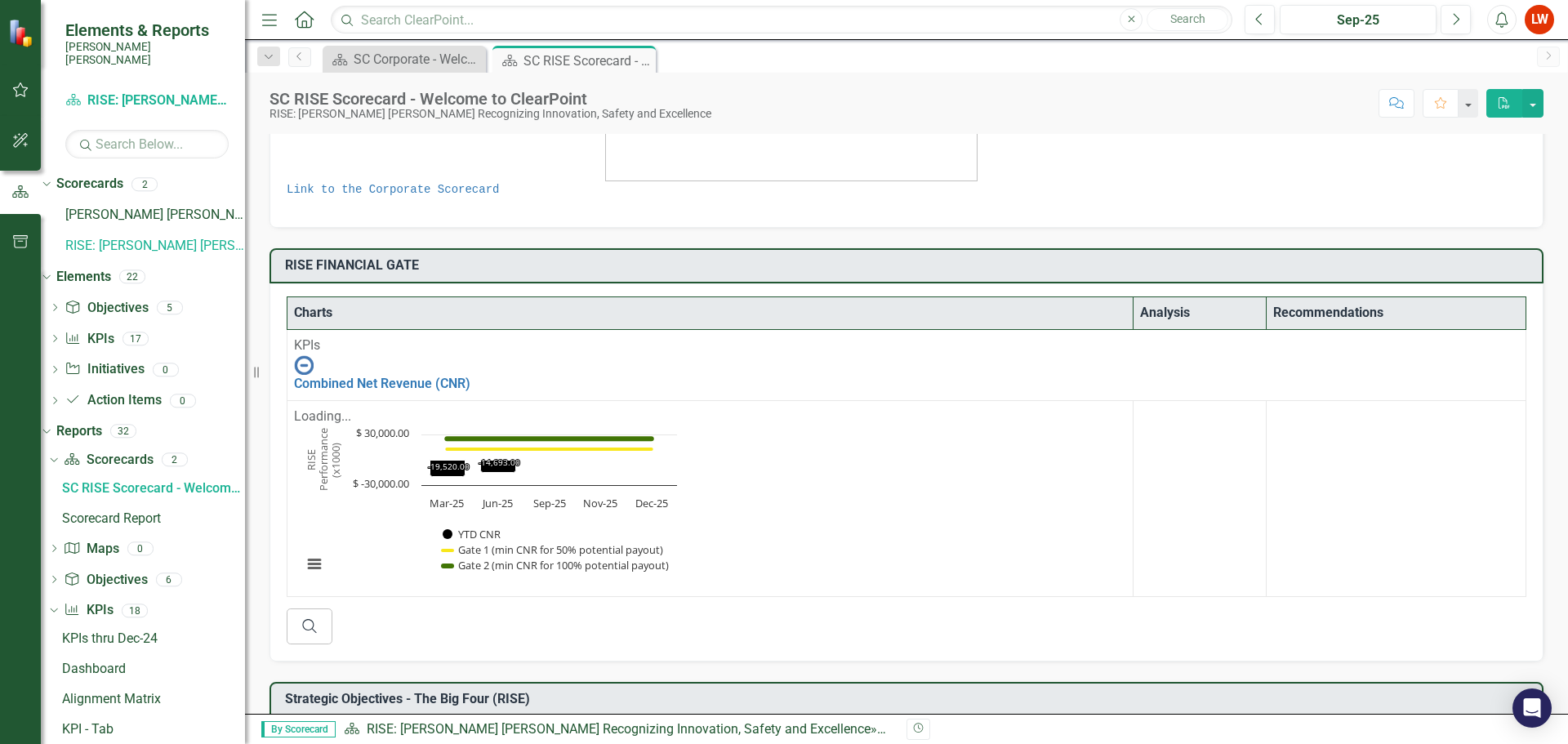
scroll to position [245, 0]
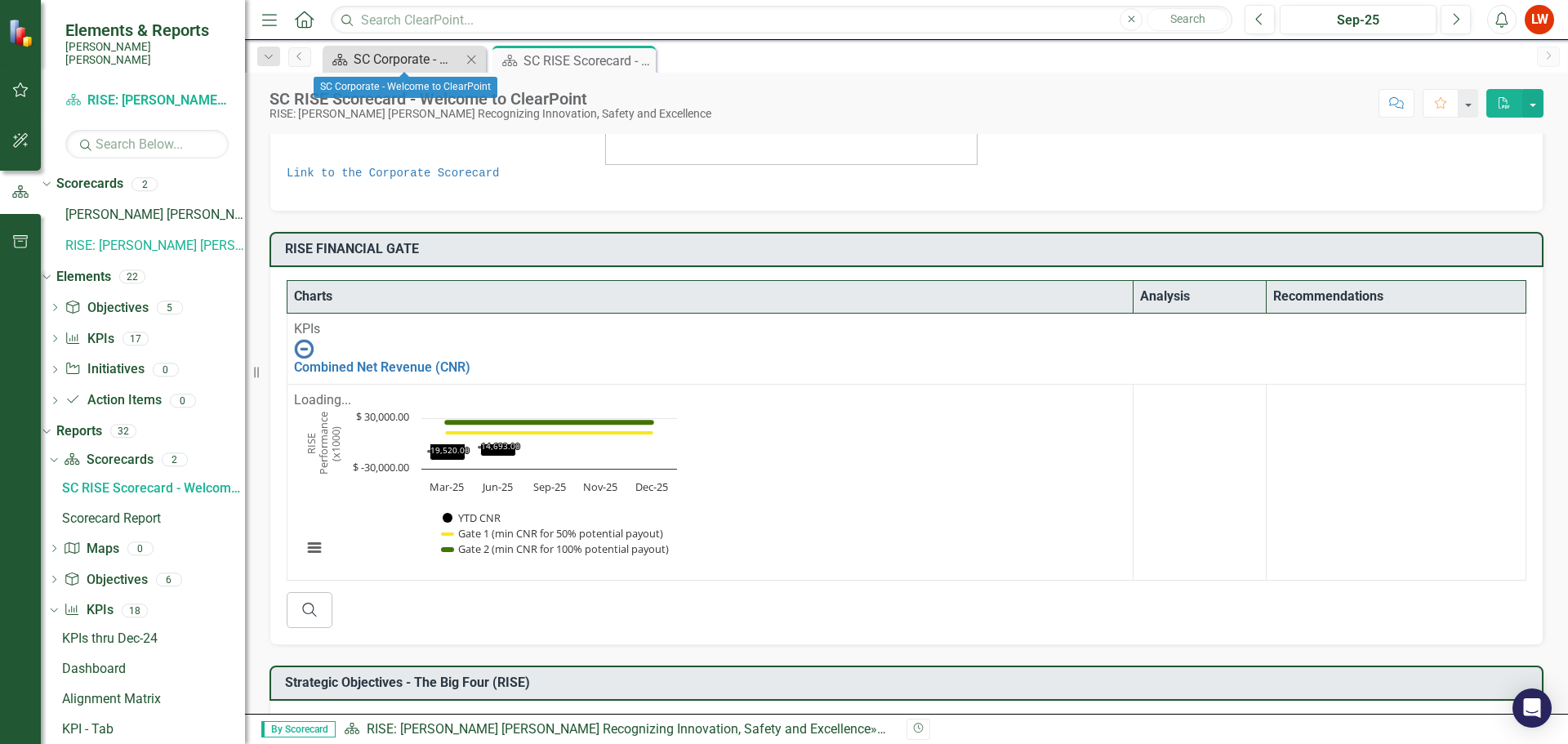
click at [400, 57] on div "SC Corporate - Welcome to ClearPoint" at bounding box center [407, 59] width 108 height 20
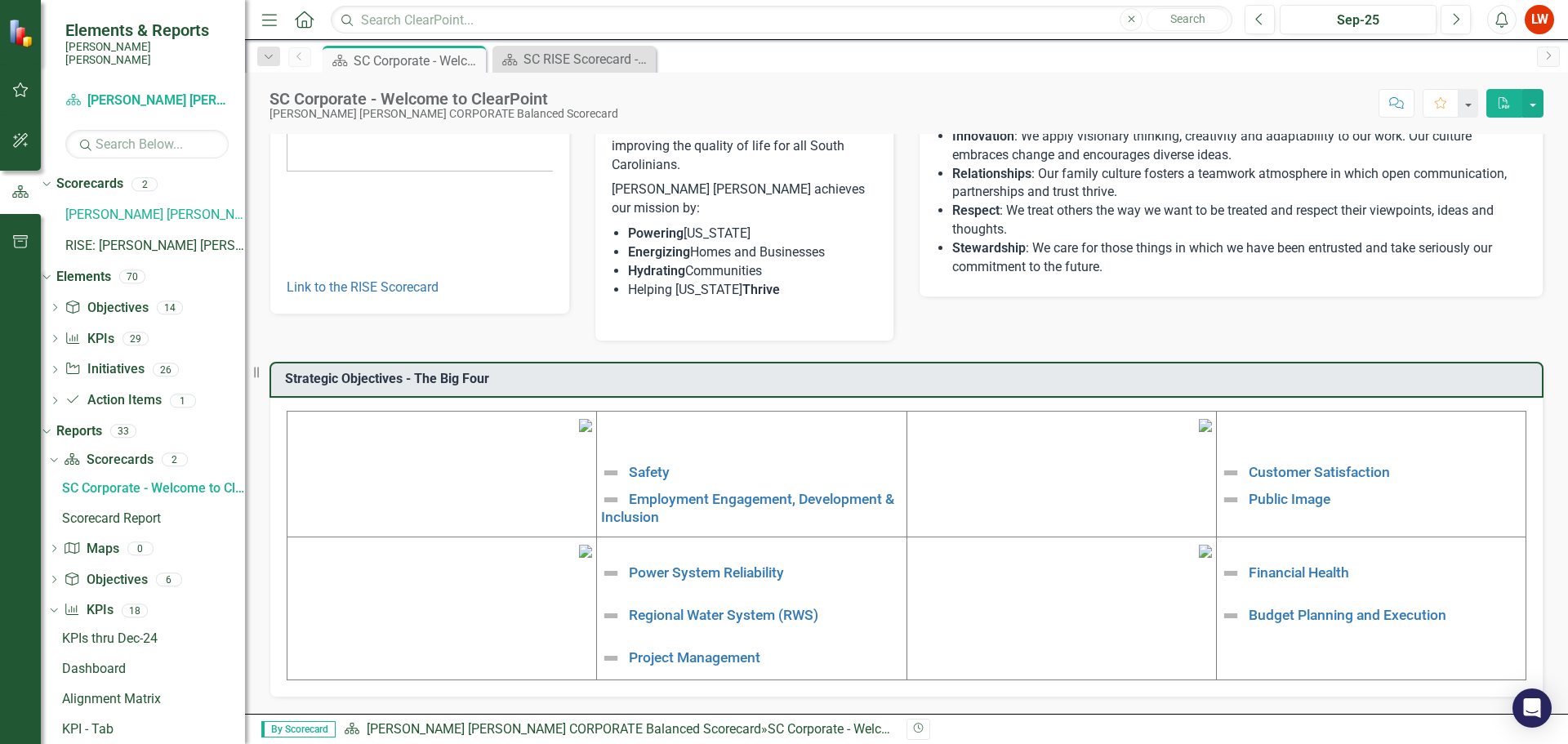
scroll to position [245, 0]
click at [646, 464] on link "Safety" at bounding box center [649, 472] width 41 height 16
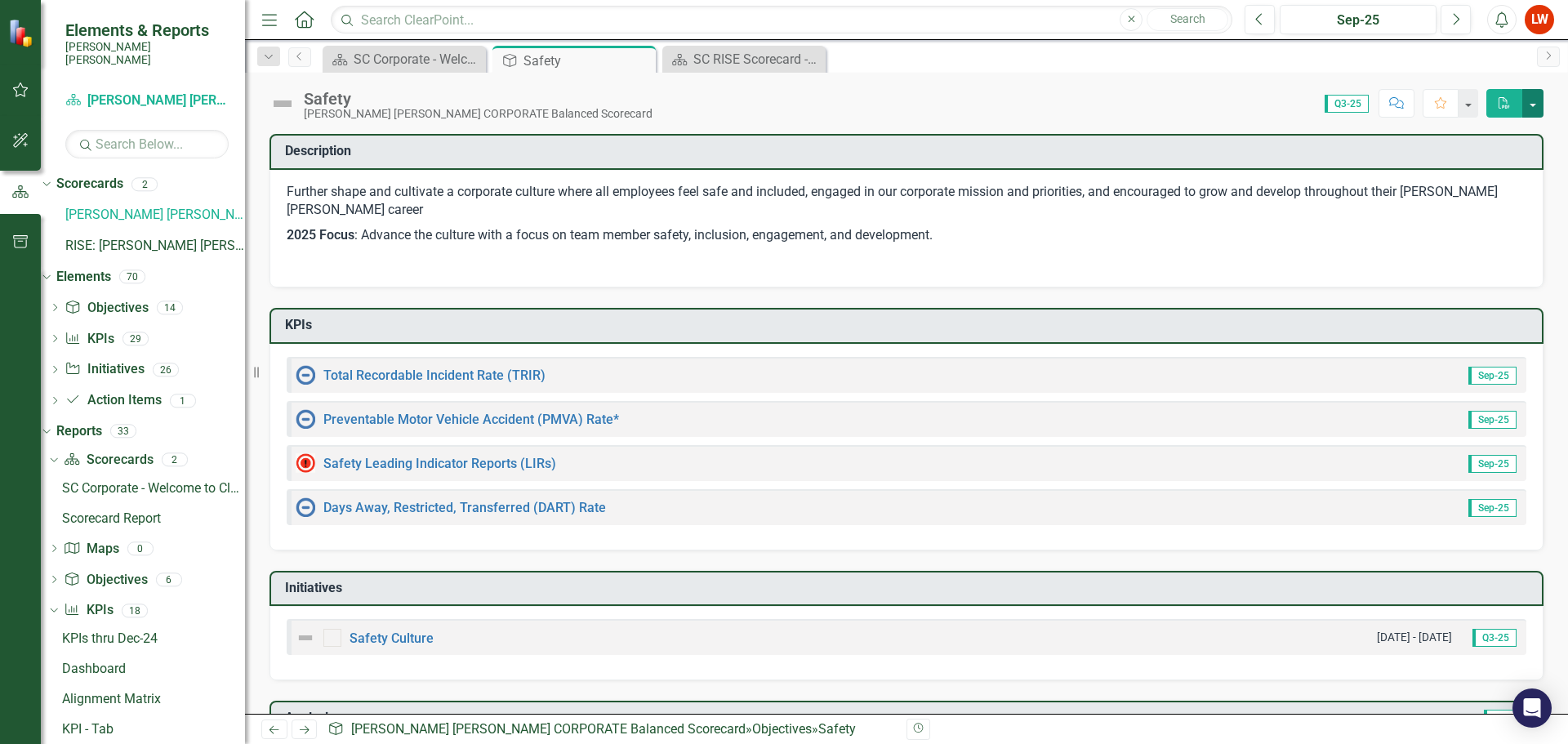
click at [1533, 110] on button "button" at bounding box center [1532, 102] width 21 height 28
click at [1502, 101] on icon "PDF" at bounding box center [1504, 102] width 15 height 12
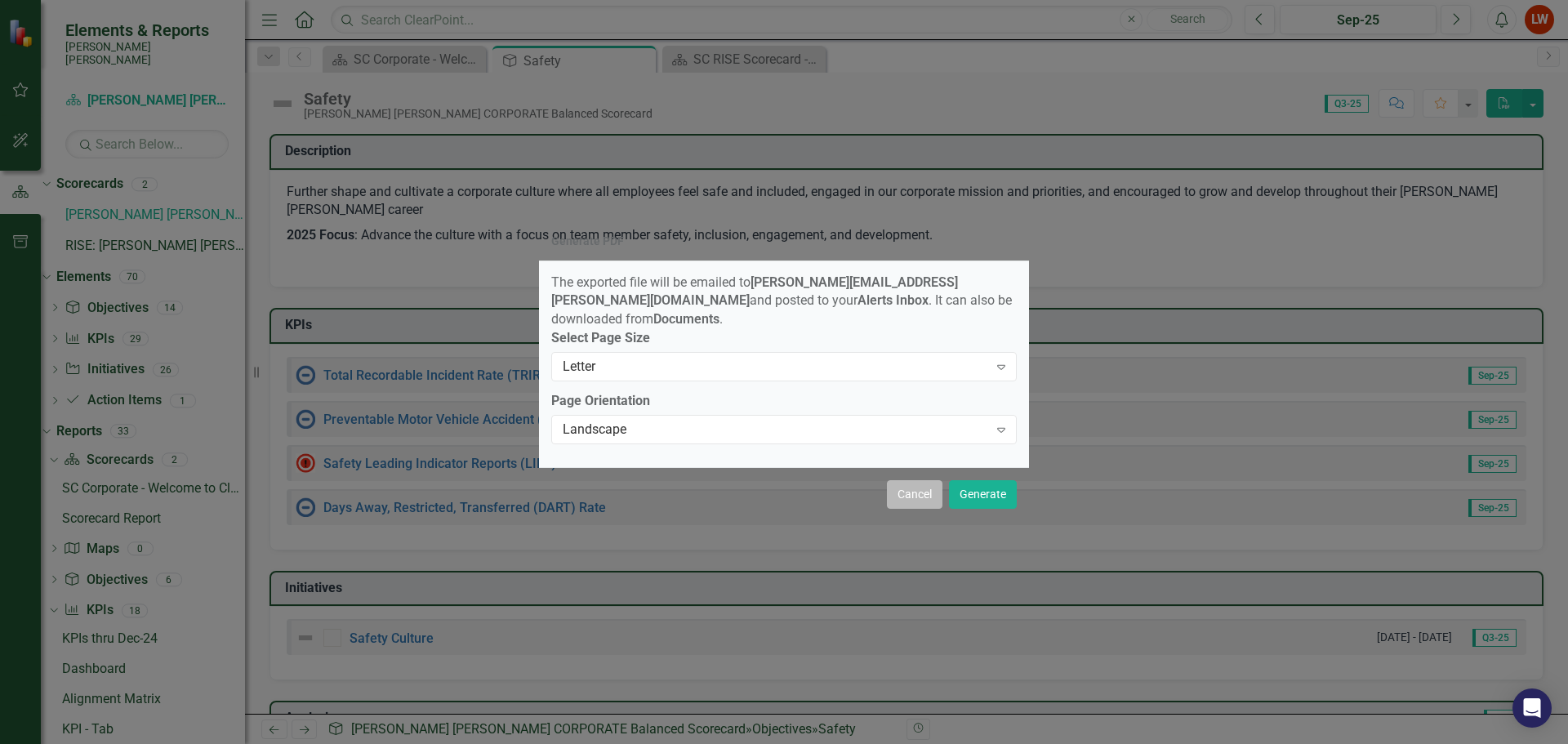
click at [889, 488] on button "Cancel" at bounding box center [914, 494] width 56 height 28
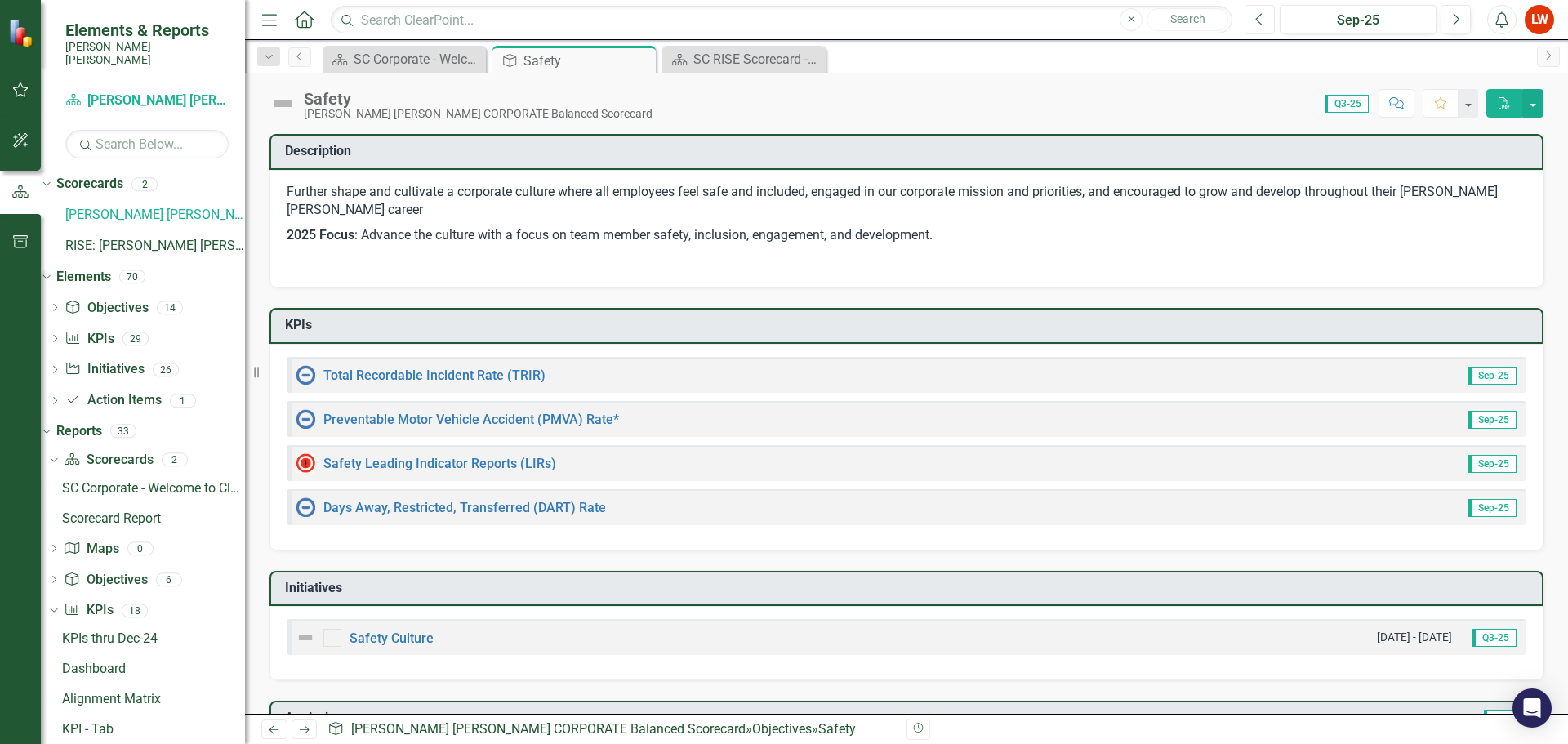
click at [1266, 19] on button "Previous" at bounding box center [1259, 19] width 30 height 29
click at [430, 67] on div "SC Corporate - Welcome to ClearPoint" at bounding box center [407, 59] width 108 height 20
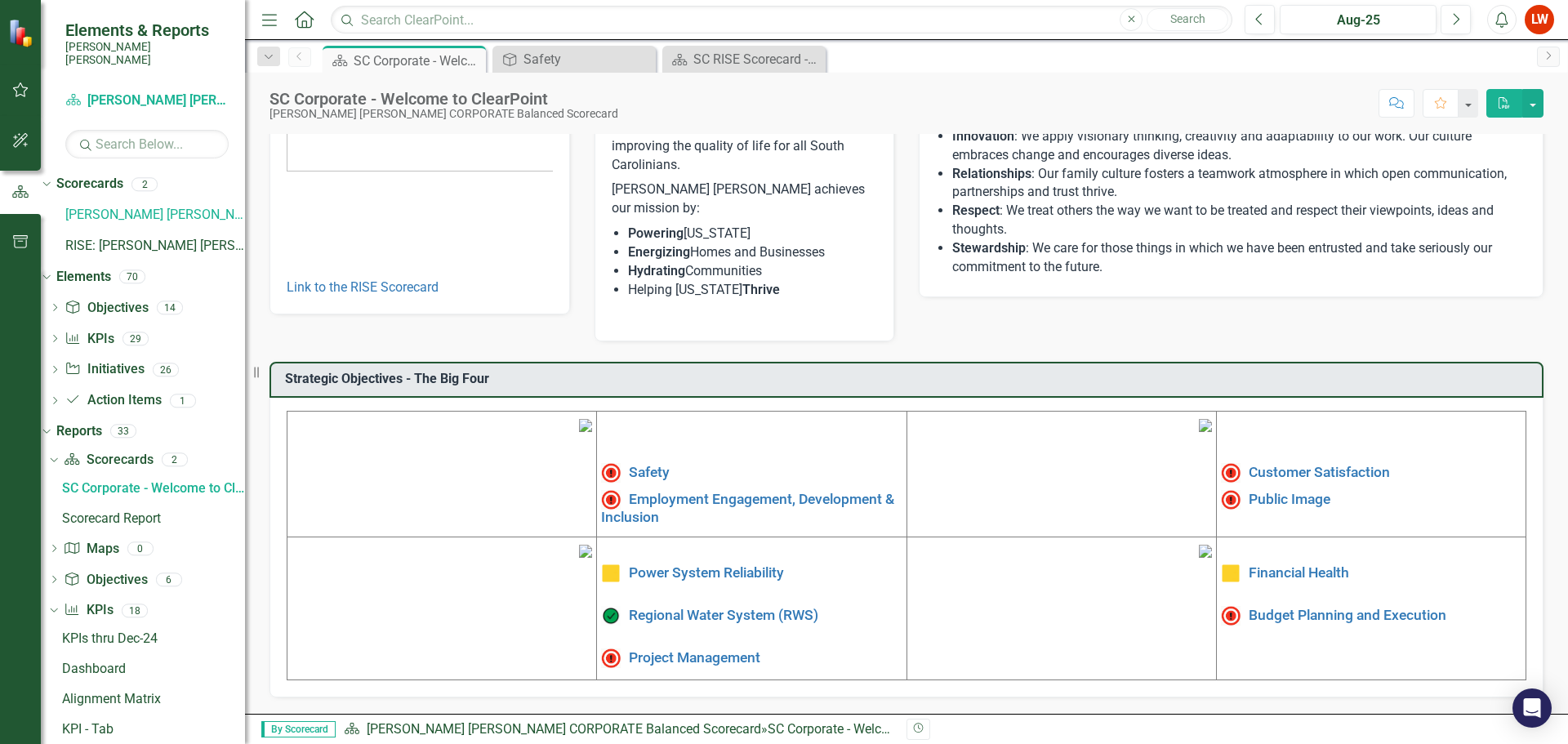
scroll to position [245, 0]
click at [1199, 419] on img at bounding box center [1205, 425] width 13 height 13
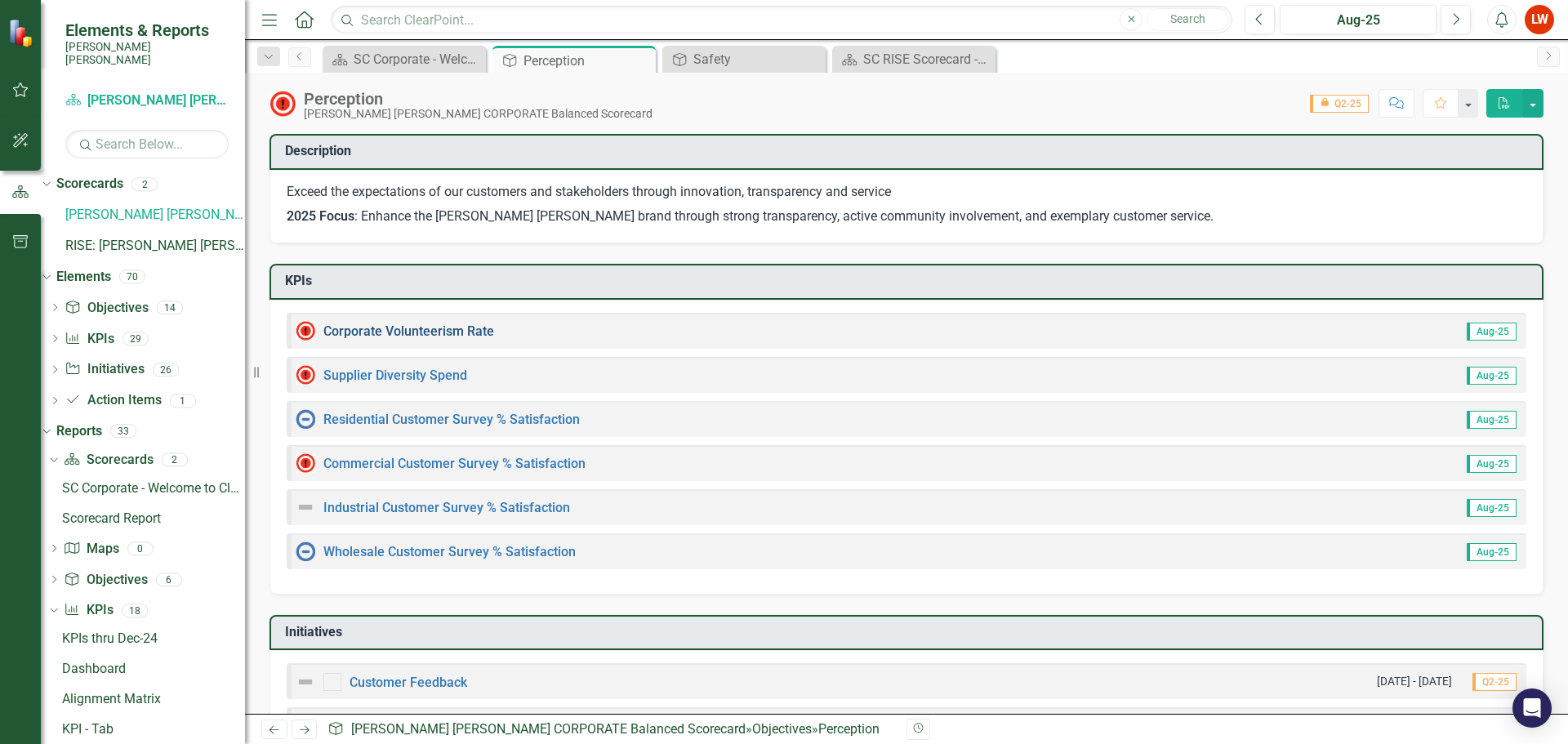
click at [446, 332] on link "Corporate Volunteerism Rate" at bounding box center [408, 330] width 171 height 16
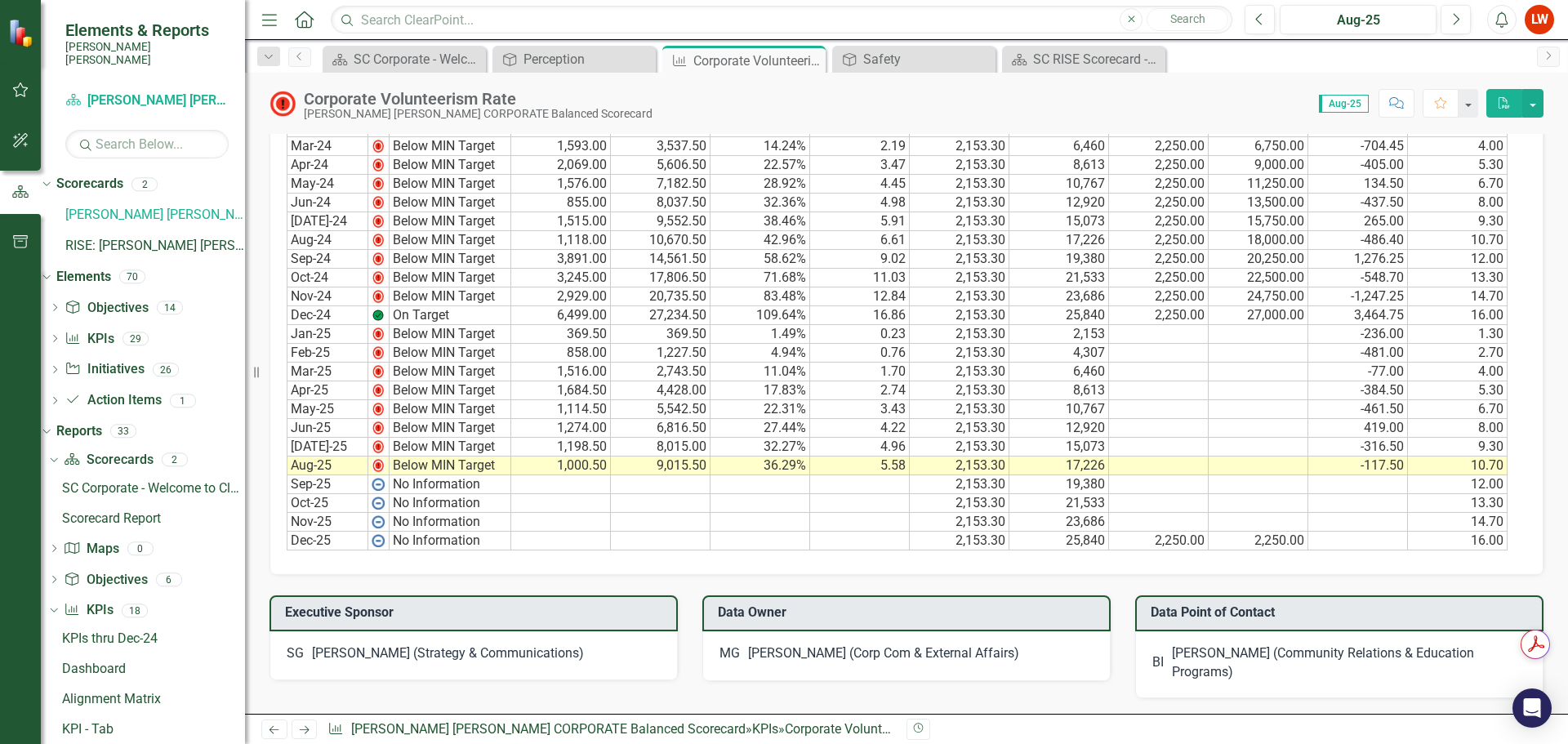
scroll to position [1022, 0]
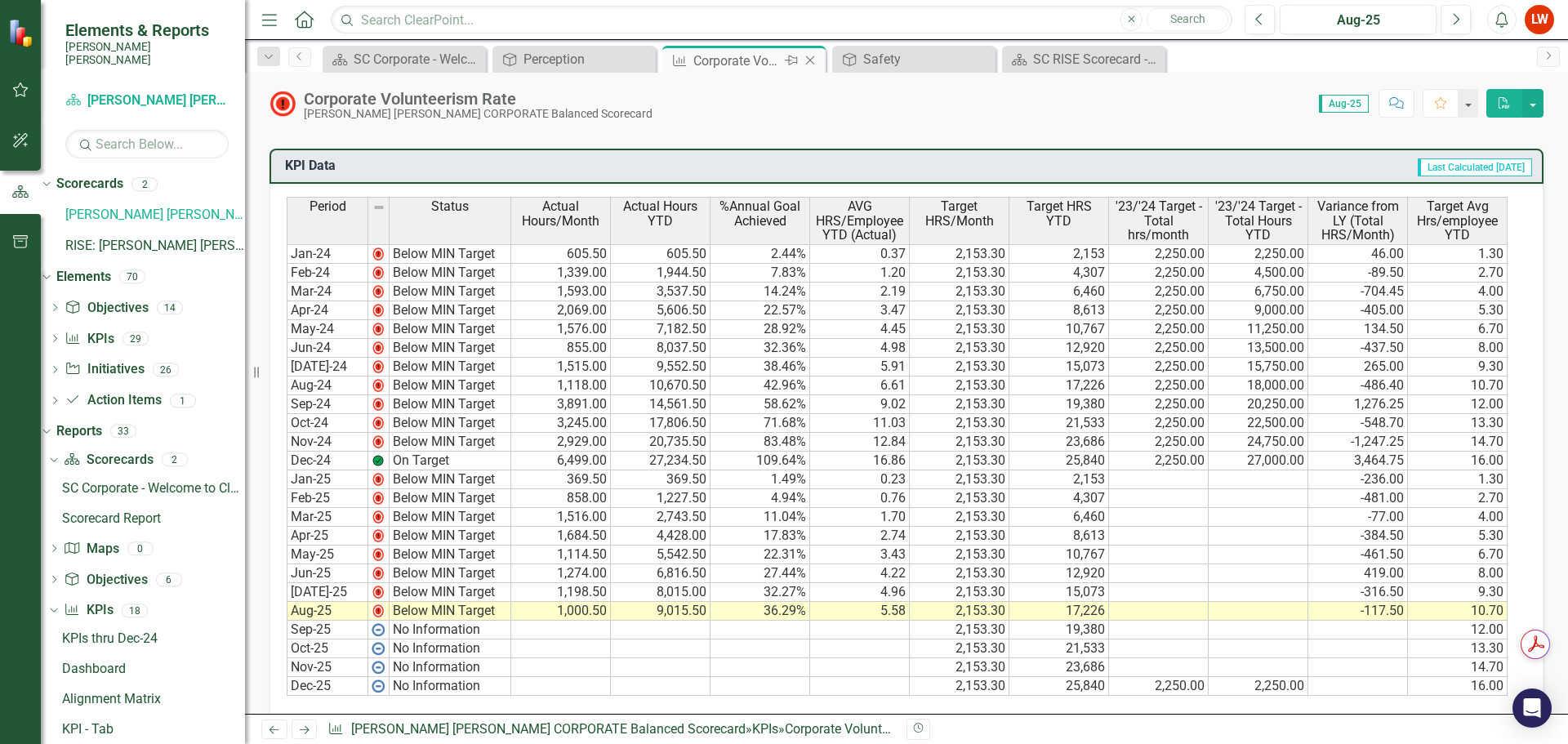
click at [810, 58] on icon "Close" at bounding box center [810, 60] width 16 height 13
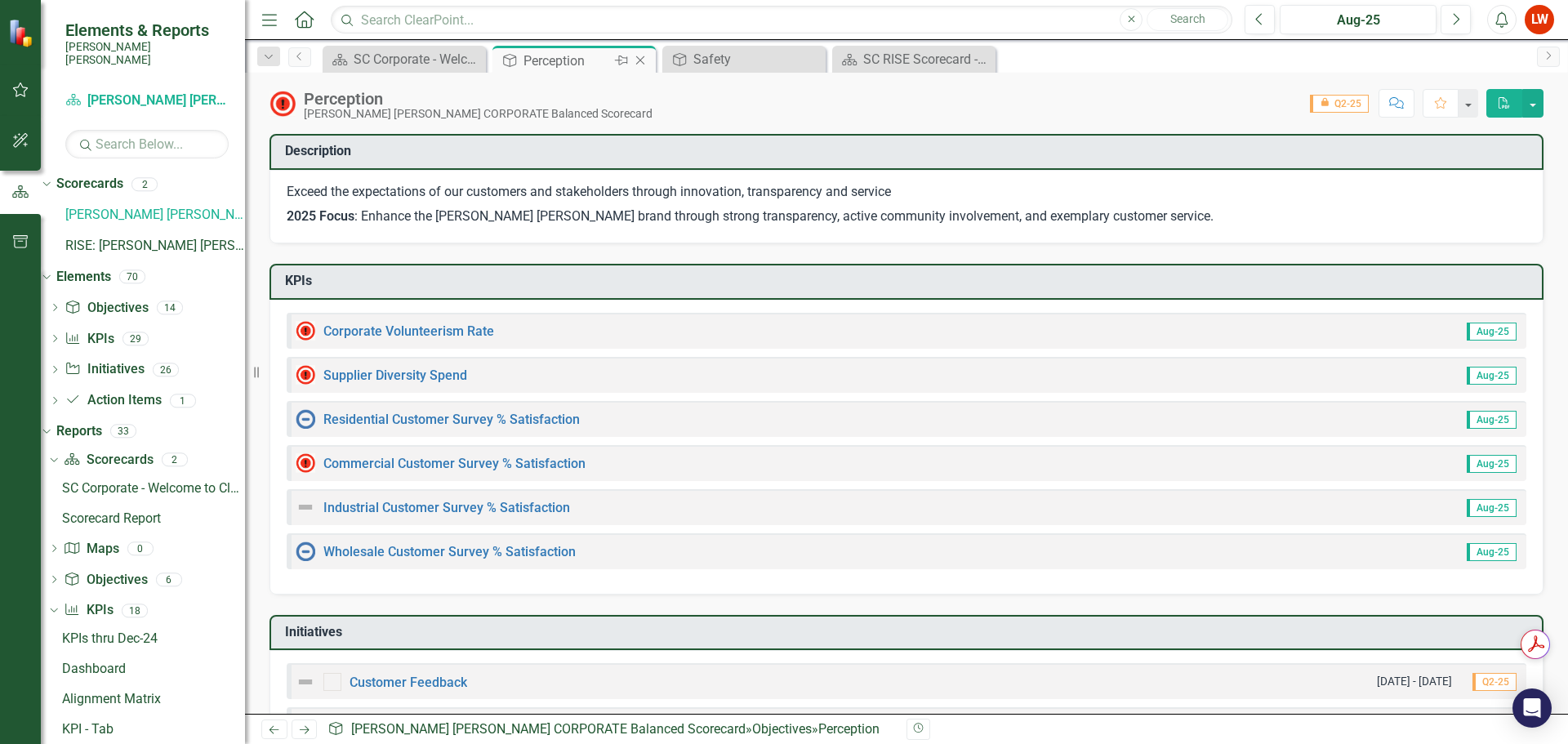
click at [638, 59] on icon "Close" at bounding box center [640, 60] width 16 height 13
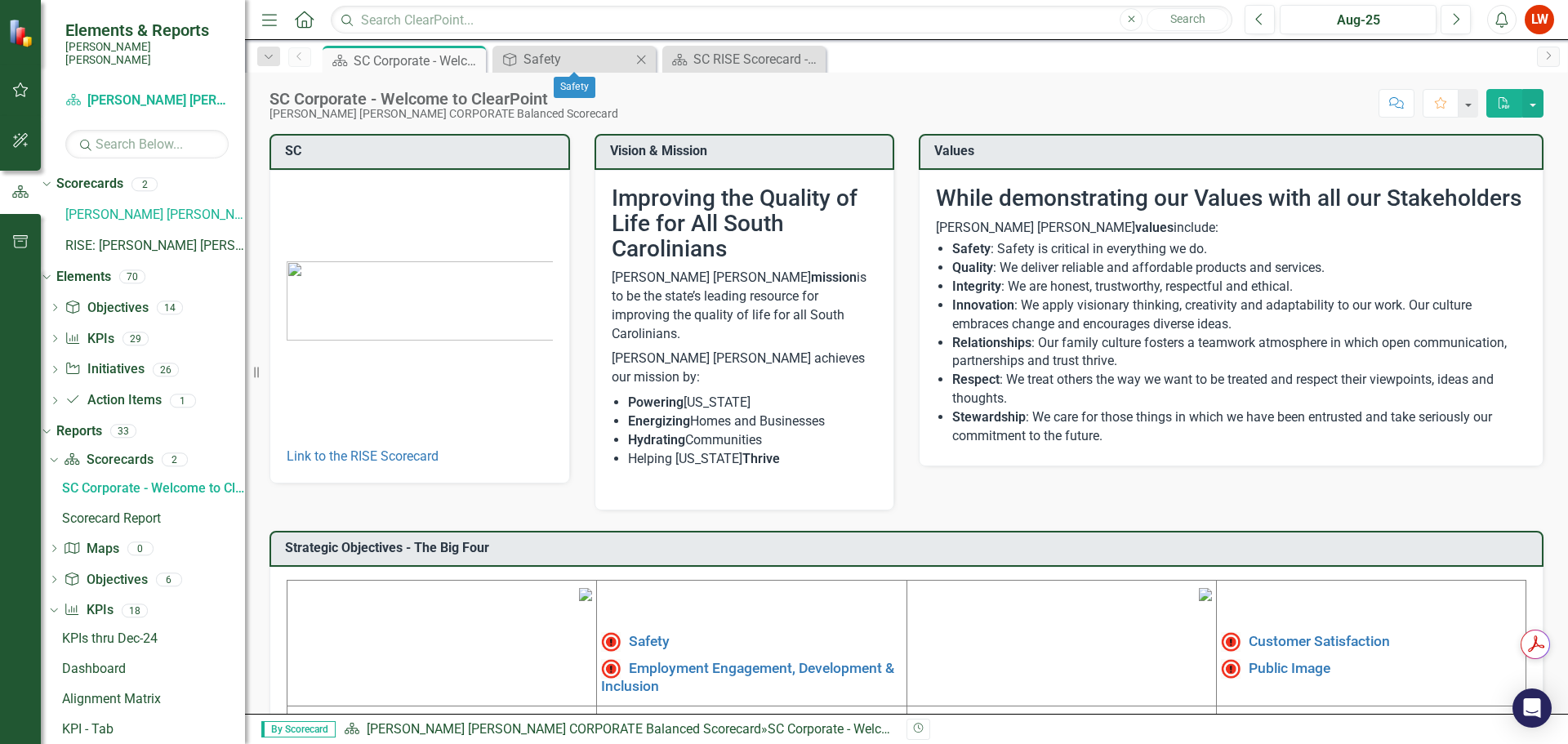
click at [642, 58] on icon "Close" at bounding box center [641, 59] width 16 height 13
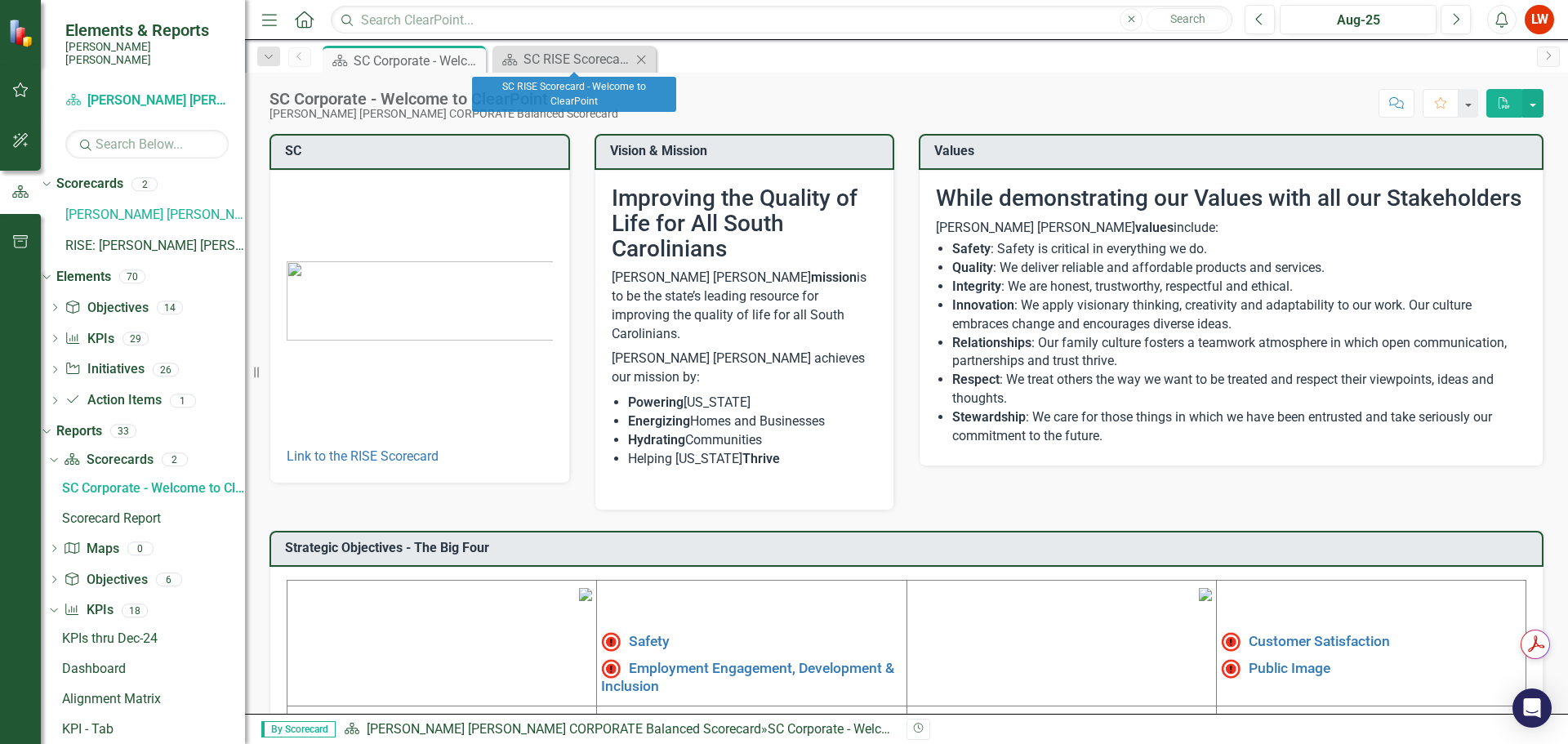
click at [643, 59] on icon "Close" at bounding box center [641, 59] width 16 height 13
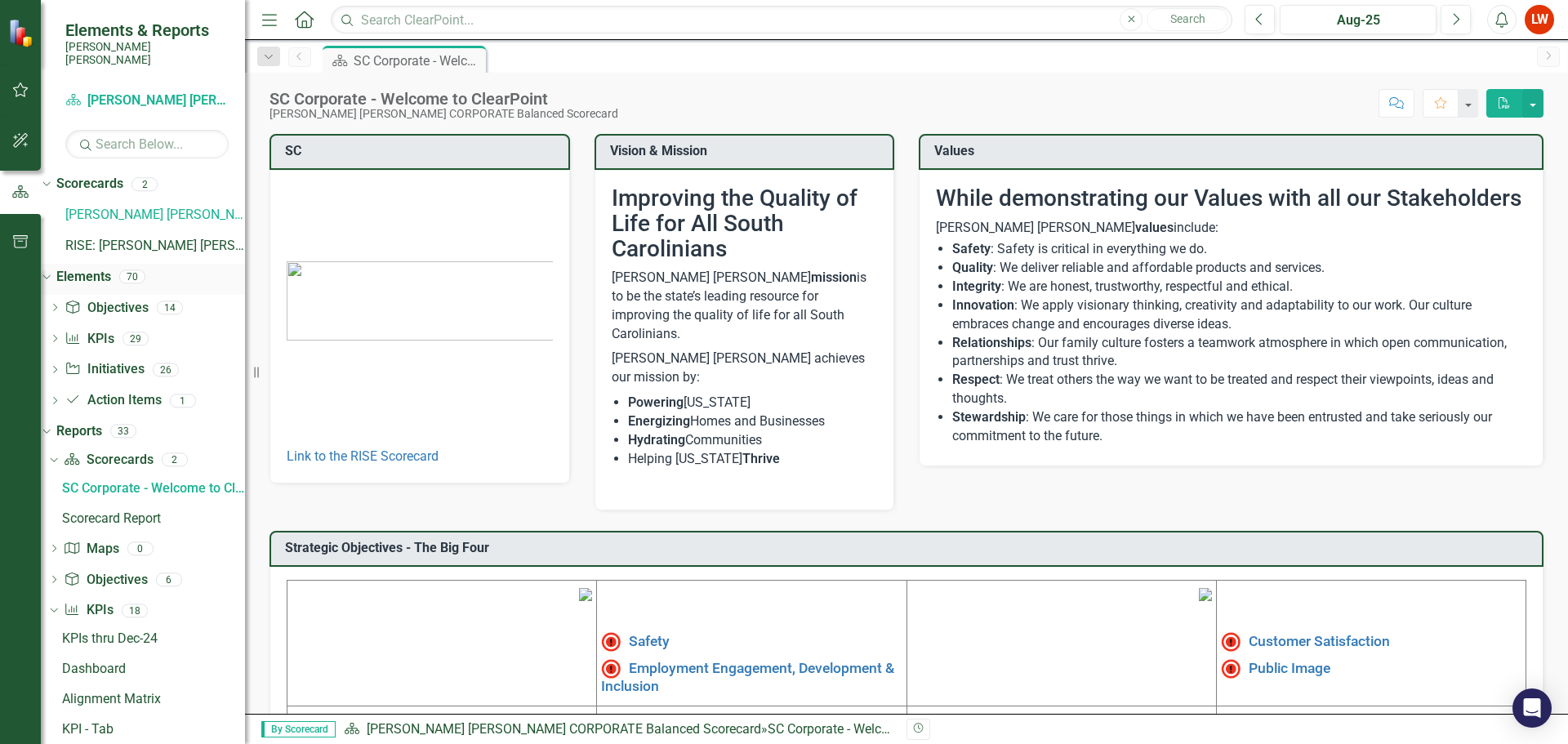
click at [49, 270] on icon "Dropdown" at bounding box center [45, 276] width 9 height 12
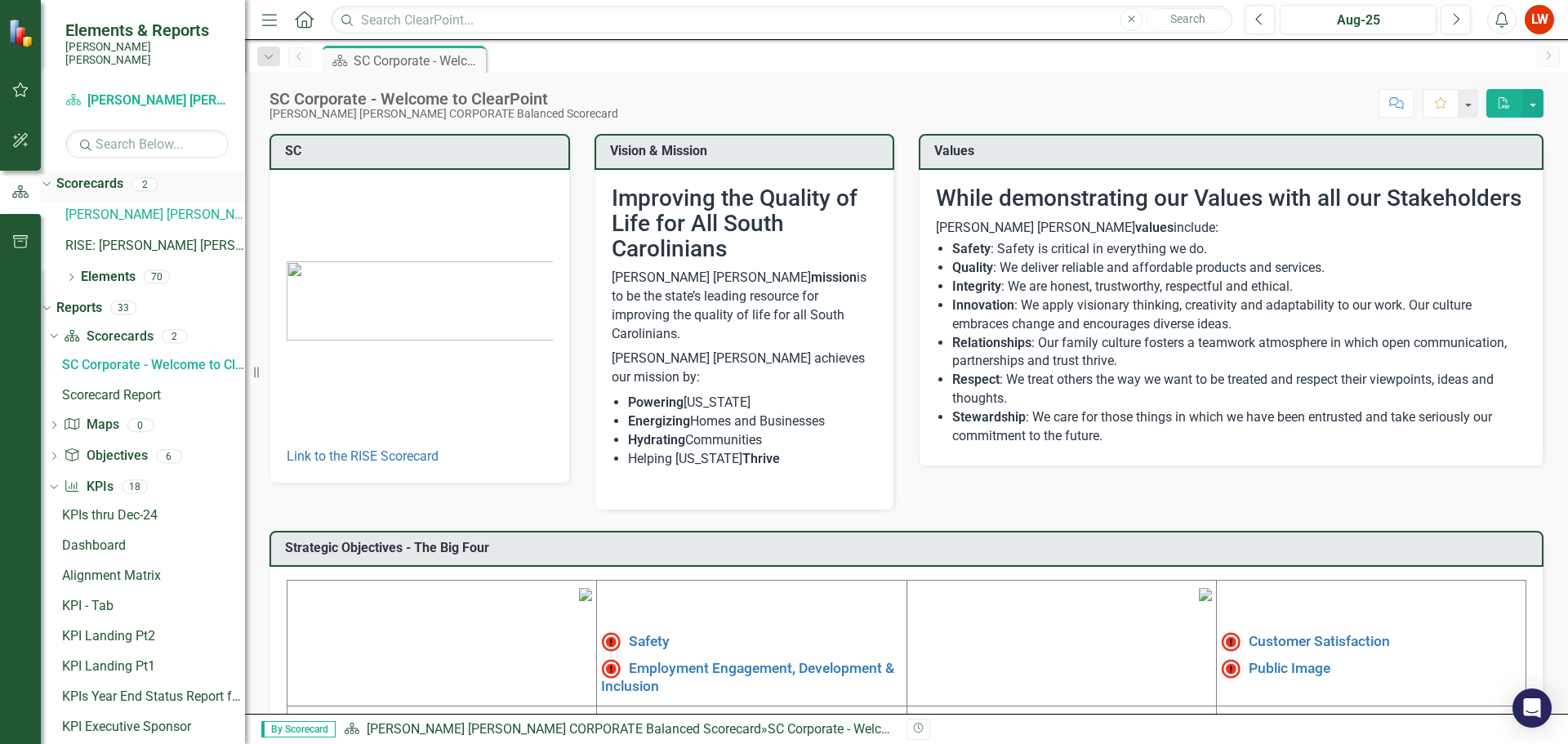
click at [49, 178] on icon "Dropdown" at bounding box center [45, 183] width 9 height 12
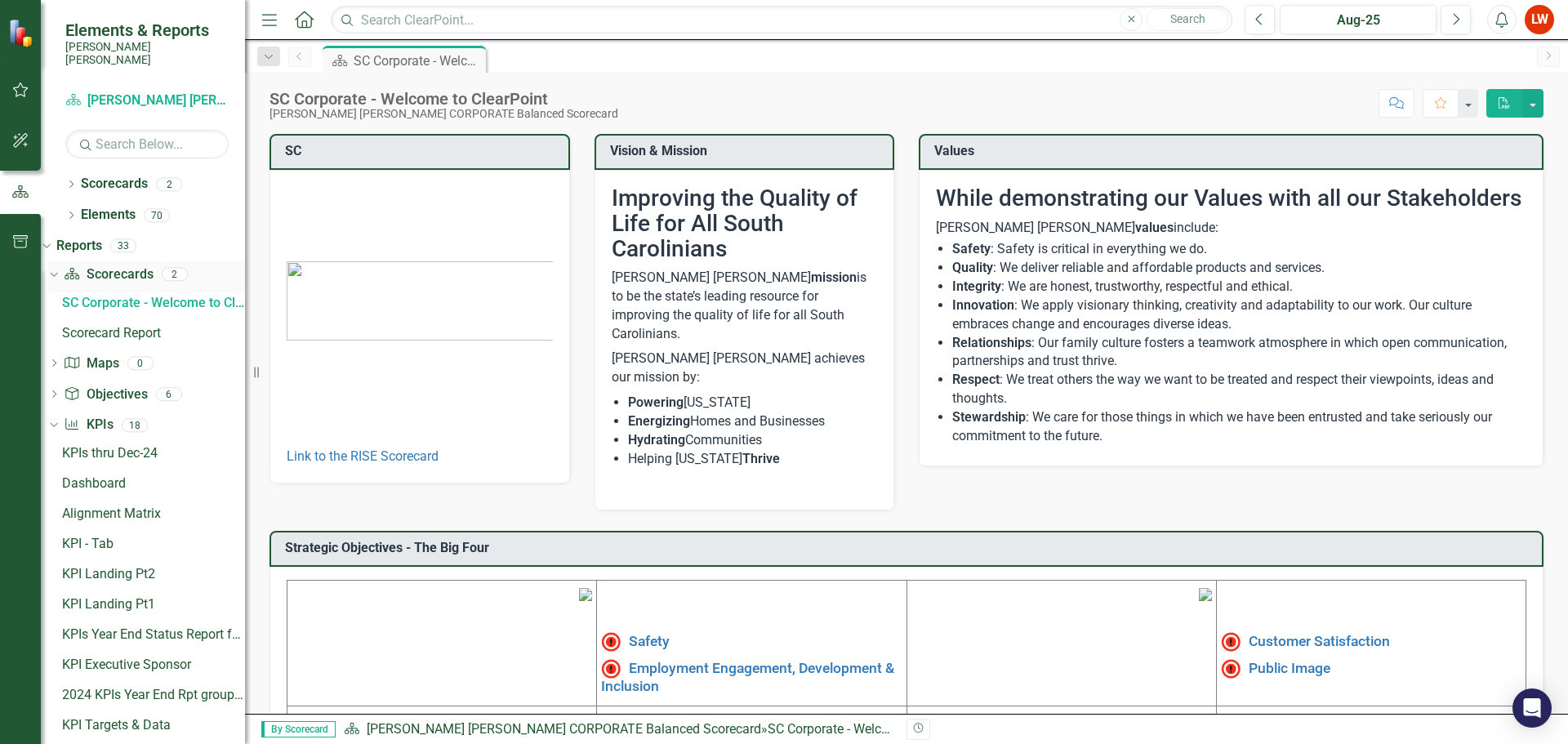
click at [58, 273] on icon at bounding box center [54, 275] width 7 height 4
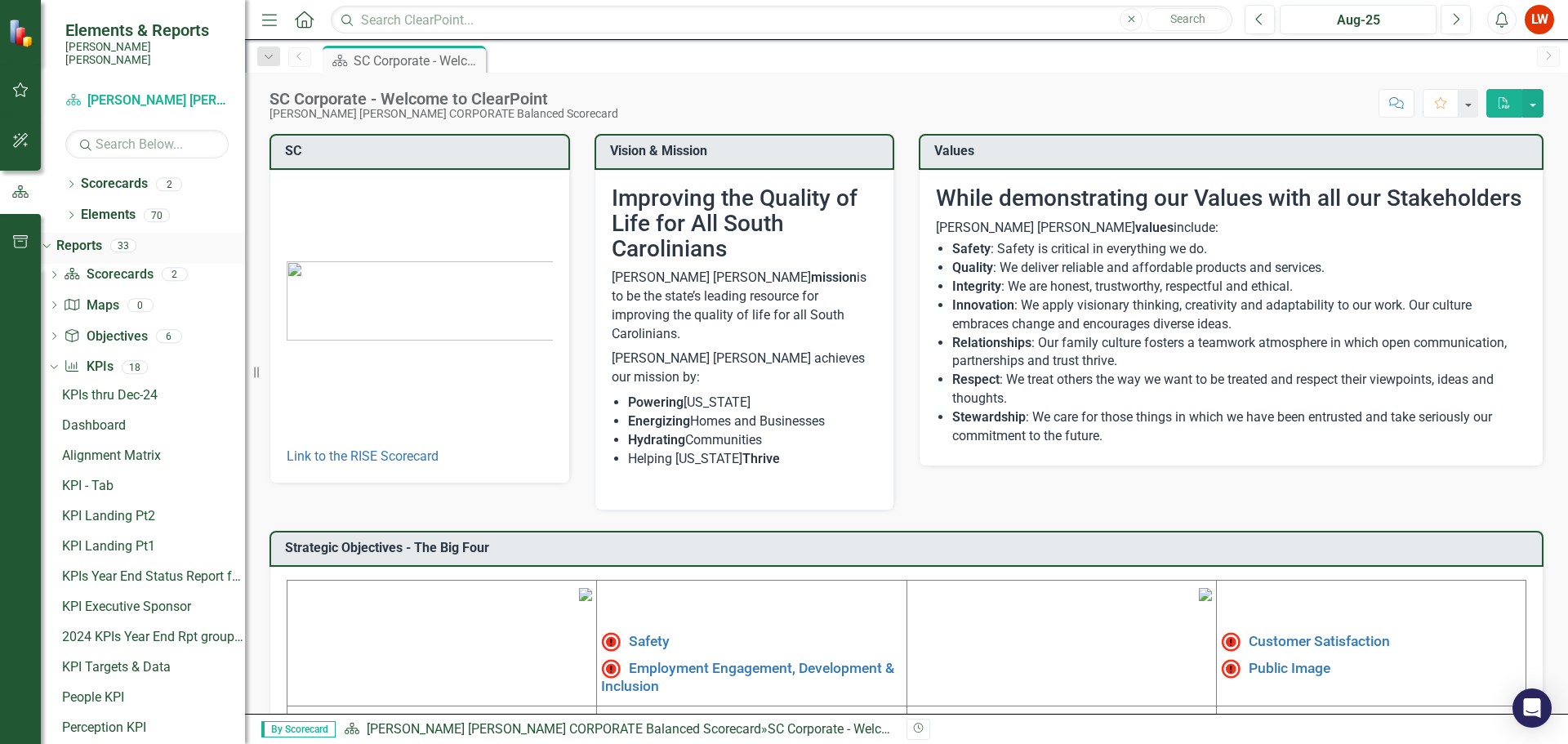
click at [49, 239] on icon "Dropdown" at bounding box center [45, 245] width 9 height 12
